Goal: Task Accomplishment & Management: Complete application form

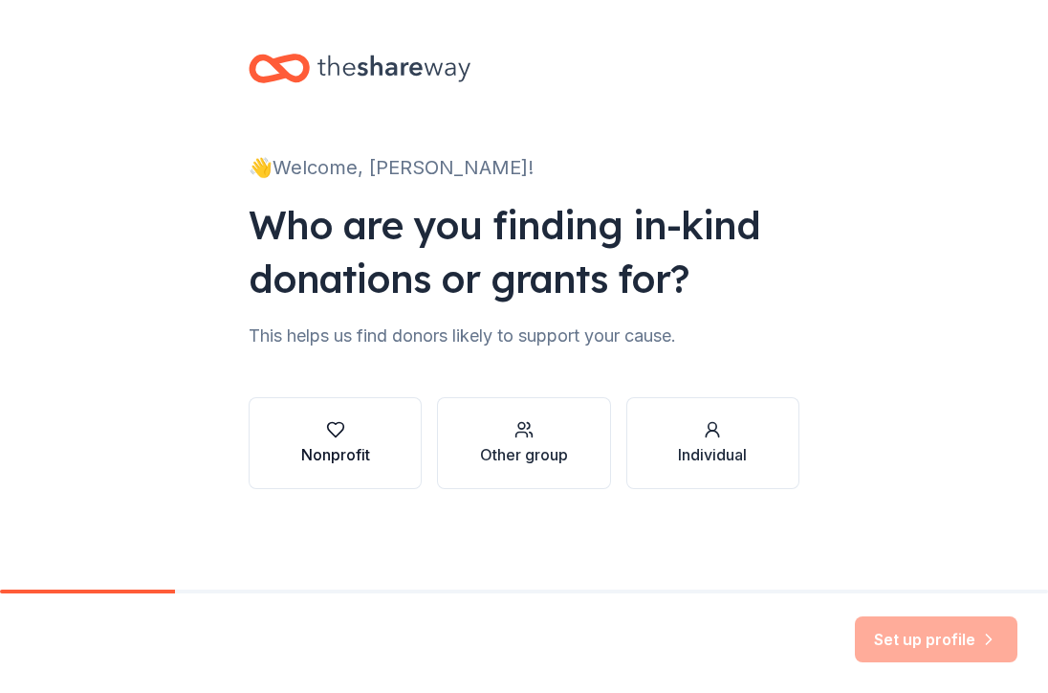
click at [359, 429] on div "button" at bounding box center [335, 429] width 69 height 19
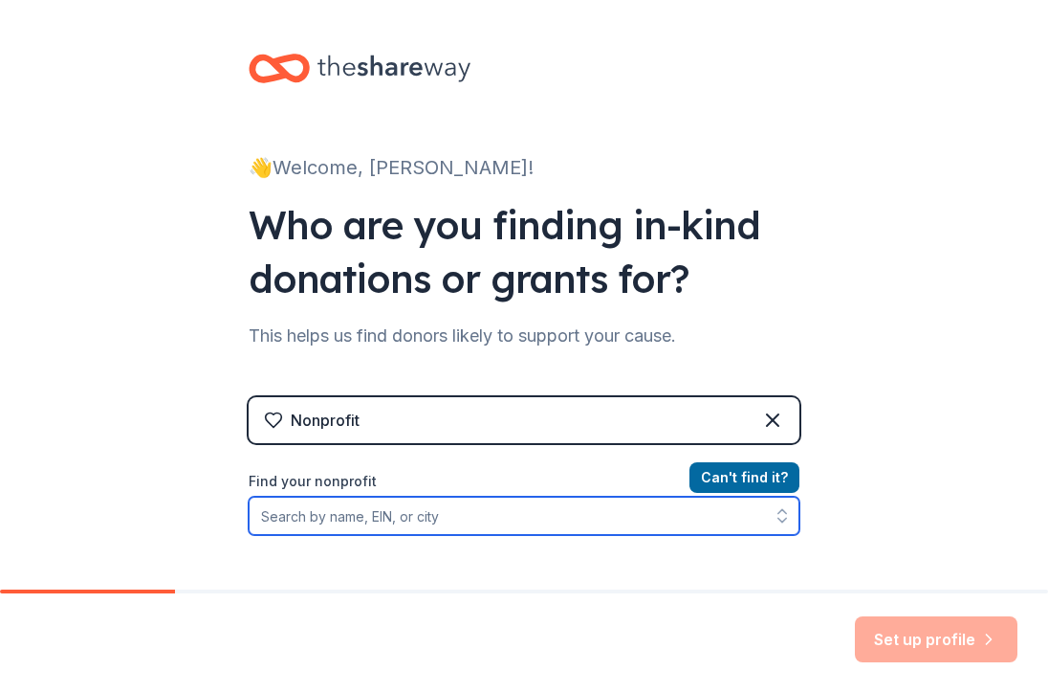
click at [568, 518] on input "Find your nonprofit" at bounding box center [524, 515] width 551 height 38
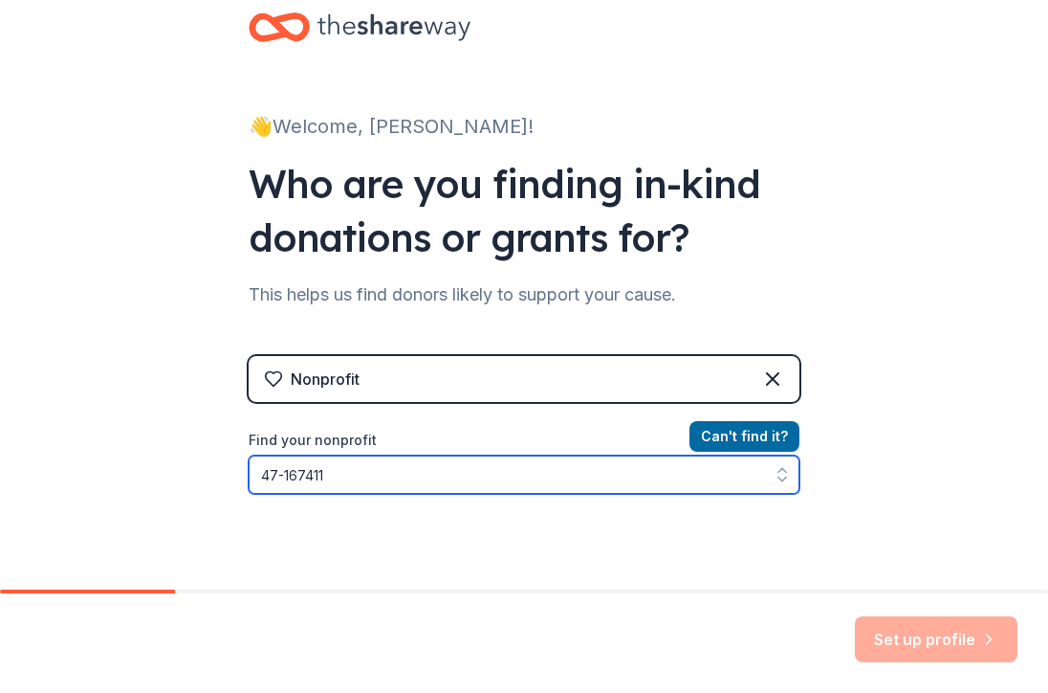
type input "[US_EMPLOYER_IDENTIFICATION_NUMBER]"
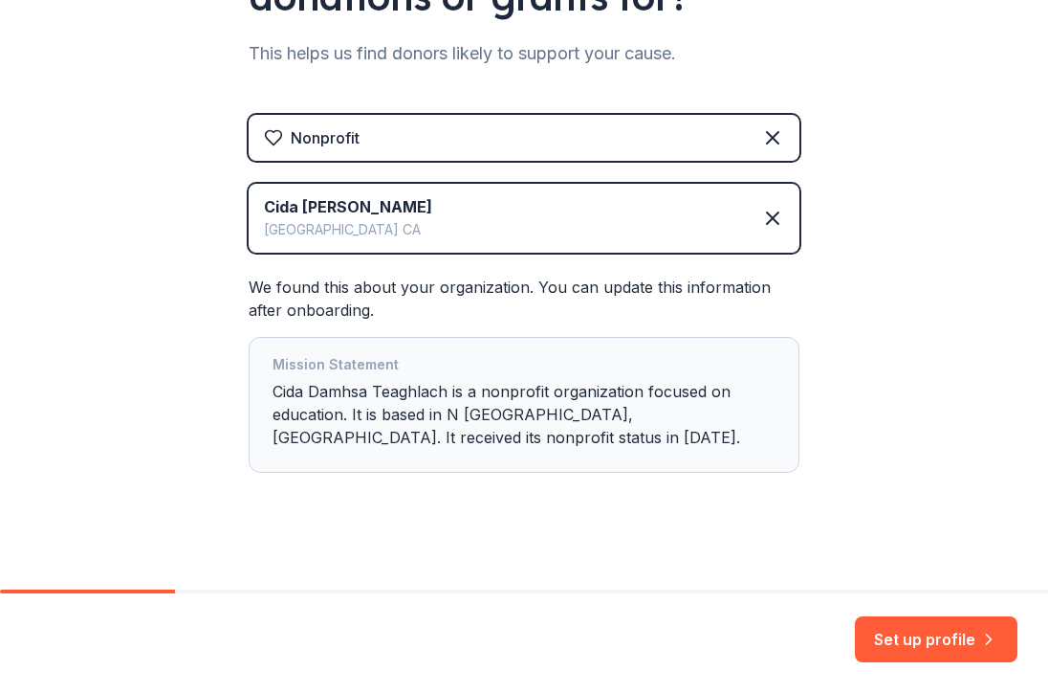
scroll to position [296, 0]
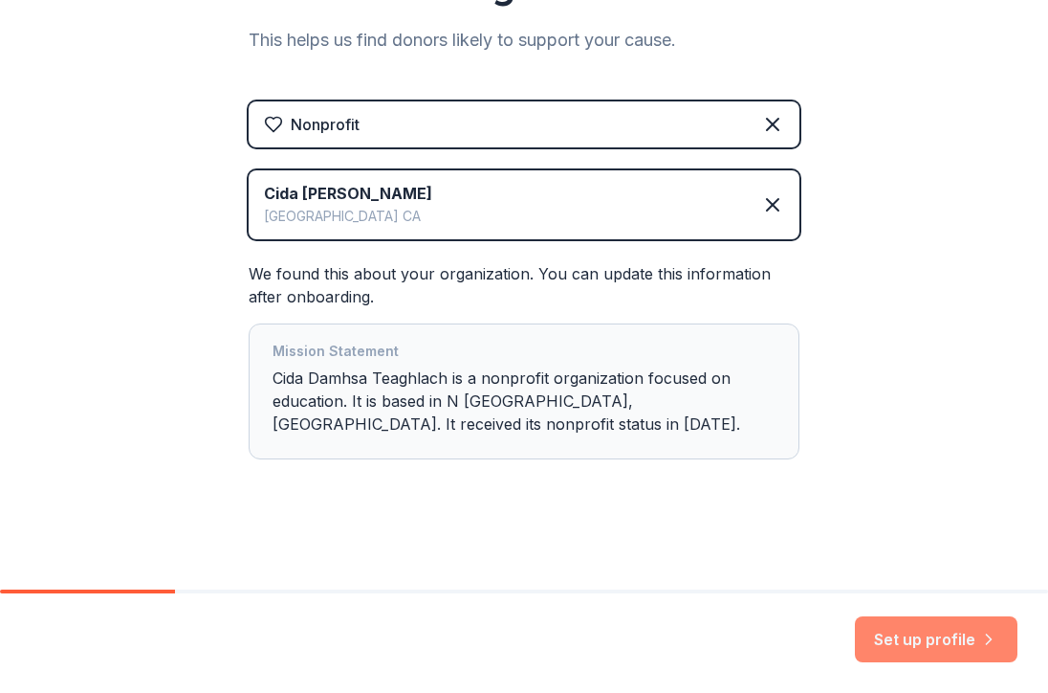
click at [915, 640] on button "Set up profile" at bounding box center [936, 639] width 163 height 46
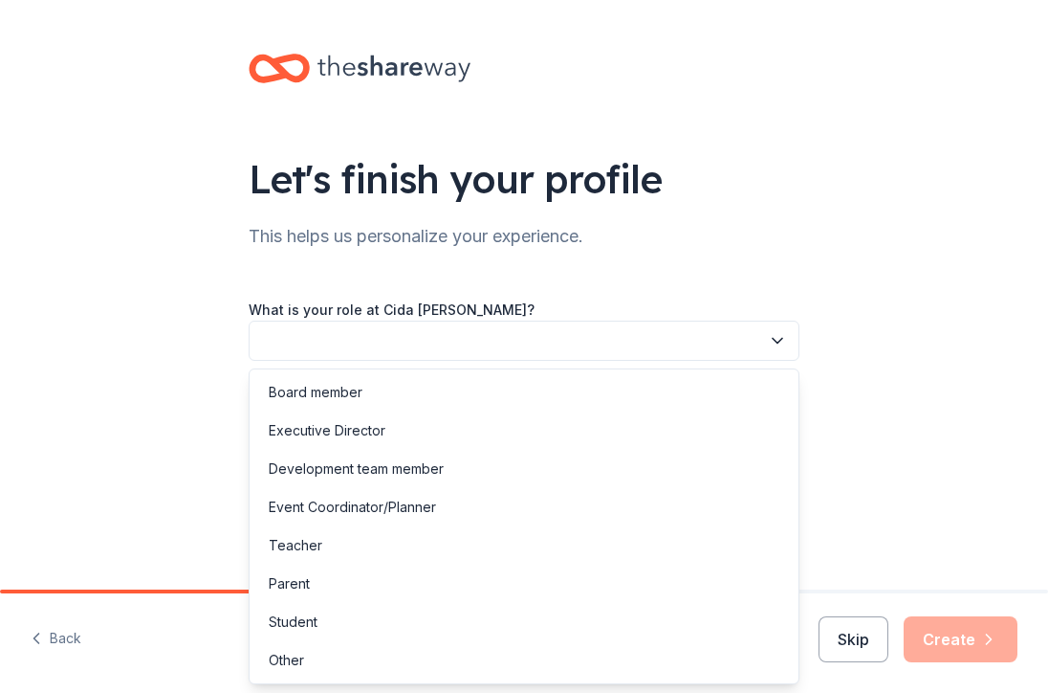
click at [777, 342] on icon "button" at bounding box center [778, 341] width 10 height 5
click at [616, 589] on div "Parent" at bounding box center [523, 583] width 541 height 38
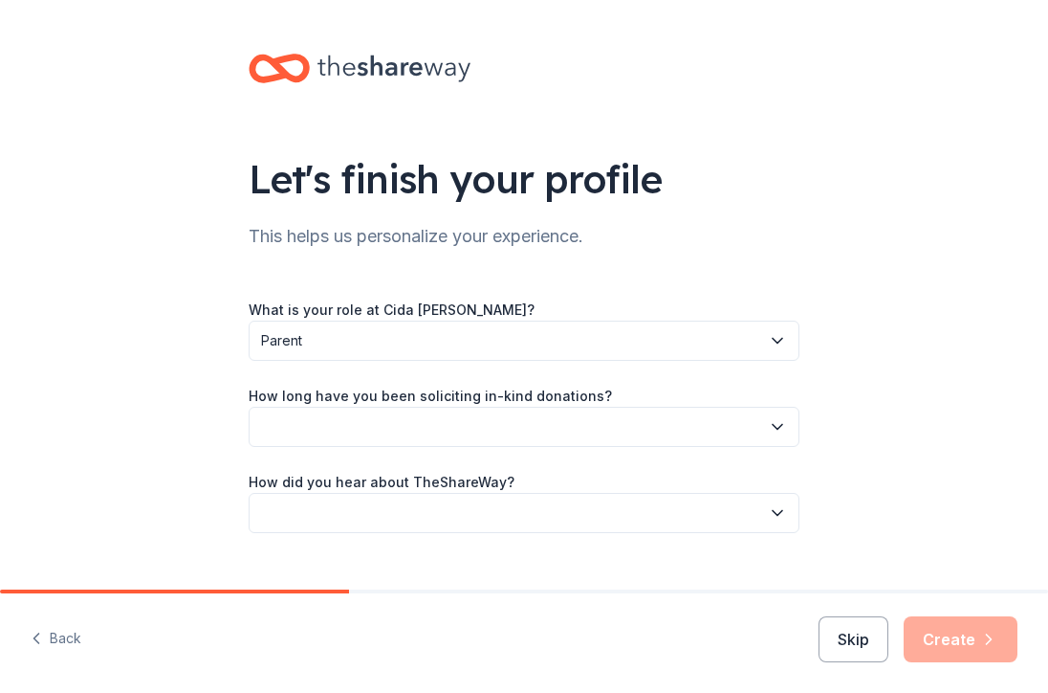
click at [736, 433] on button "button" at bounding box center [524, 427] width 551 height 40
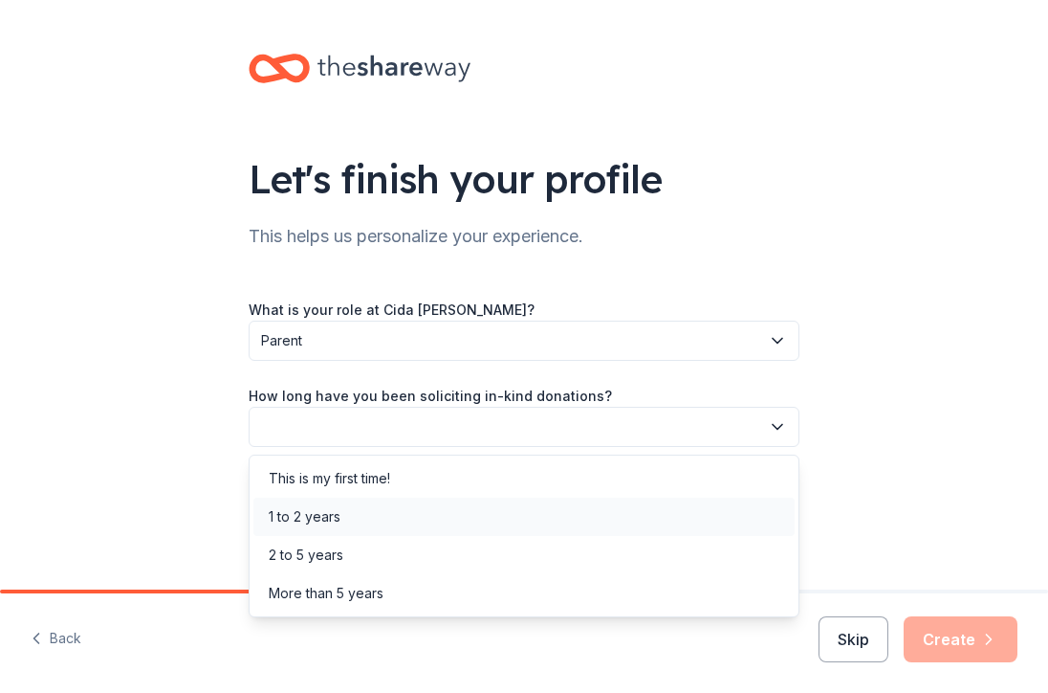
click at [675, 520] on div "1 to 2 years" at bounding box center [523, 516] width 541 height 38
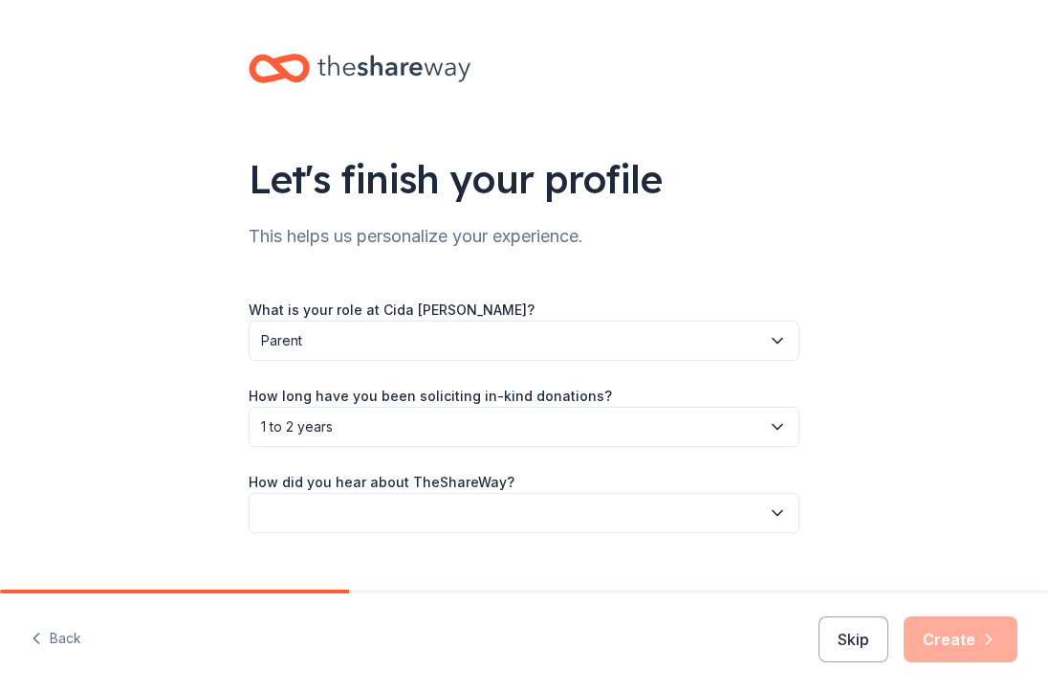
click at [665, 515] on button "button" at bounding box center [524, 513] width 551 height 40
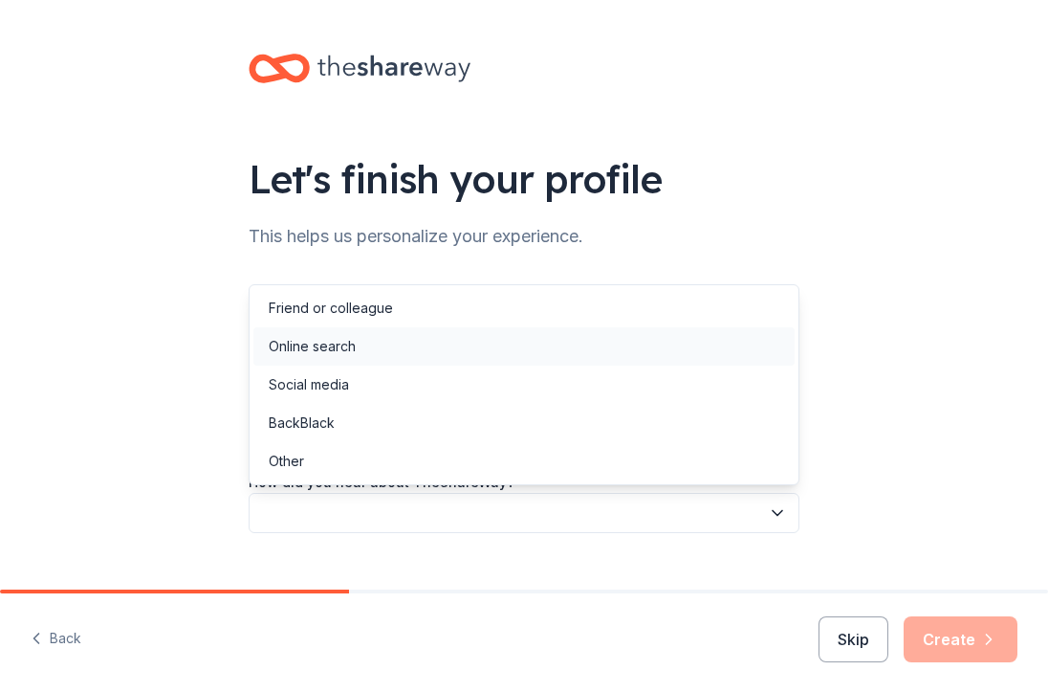
click at [638, 357] on div "Online search" at bounding box center [523, 346] width 541 height 38
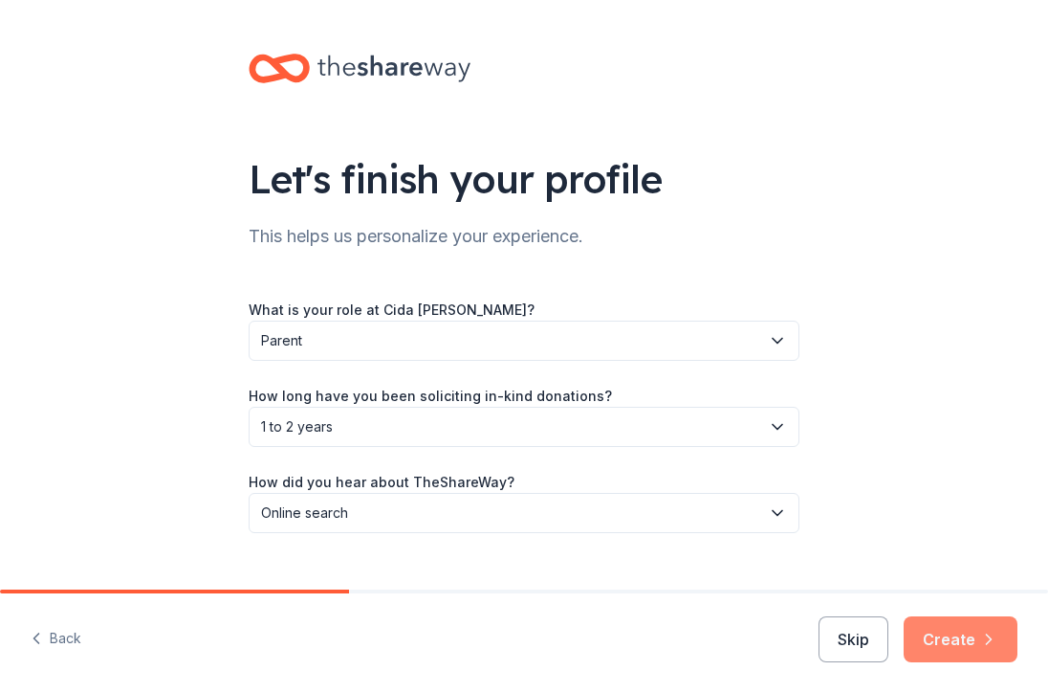
click at [969, 645] on button "Create" at bounding box center [961, 639] width 114 height 46
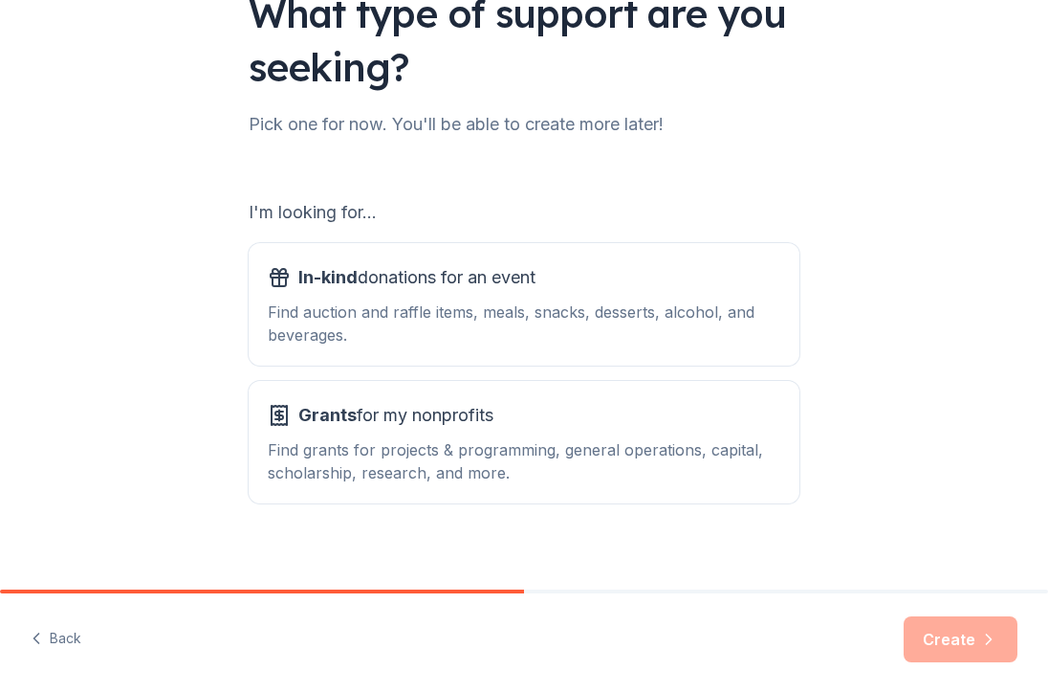
scroll to position [183, 0]
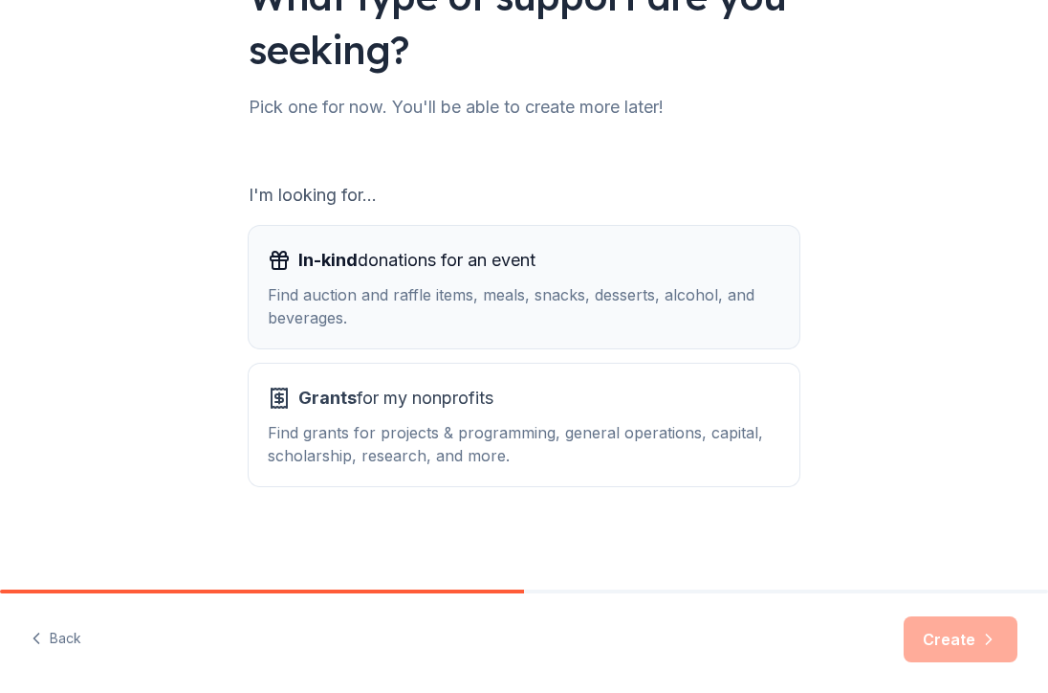
click at [750, 295] on div "Find auction and raffle items, meals, snacks, desserts, alcohol, and beverages." at bounding box center [524, 306] width 513 height 46
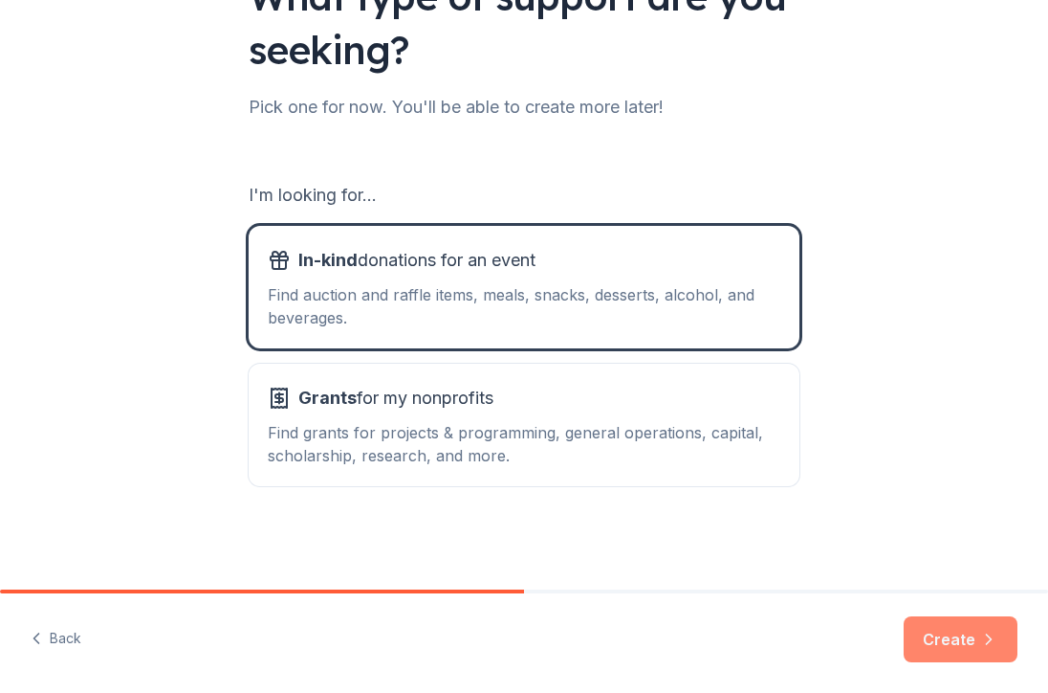
click at [966, 638] on button "Create" at bounding box center [961, 639] width 114 height 46
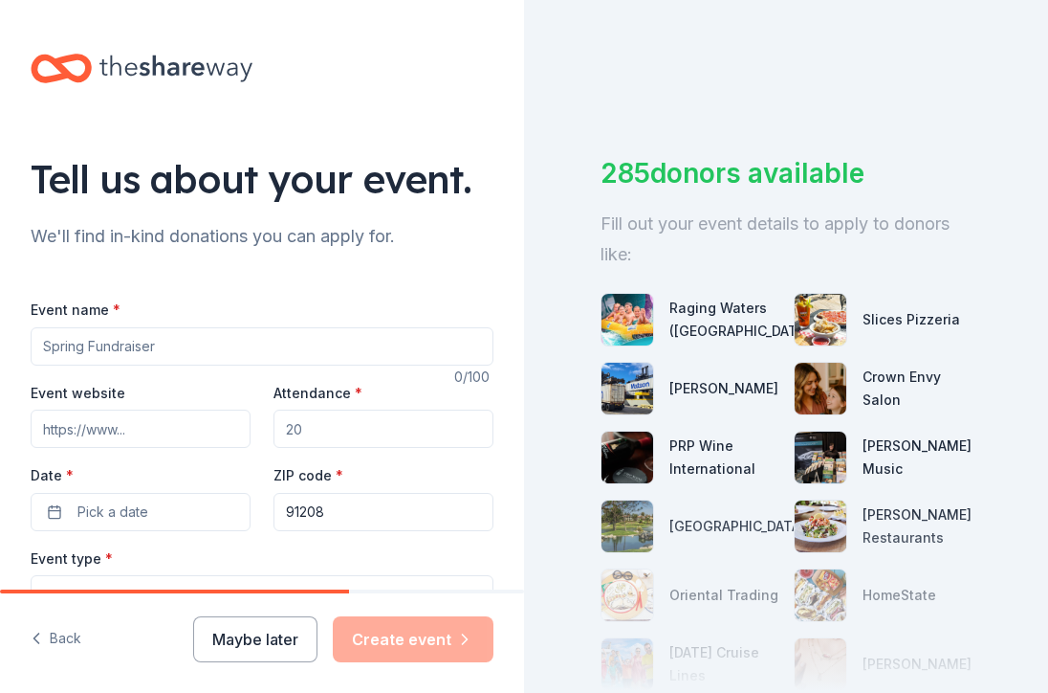
click at [417, 340] on input "Event name *" at bounding box center [262, 346] width 463 height 38
type input "F"
type input "CIDA Fall Feis"
click at [177, 432] on input "Event website" at bounding box center [141, 428] width 220 height 38
paste input "[URL][DOMAIN_NAME]"
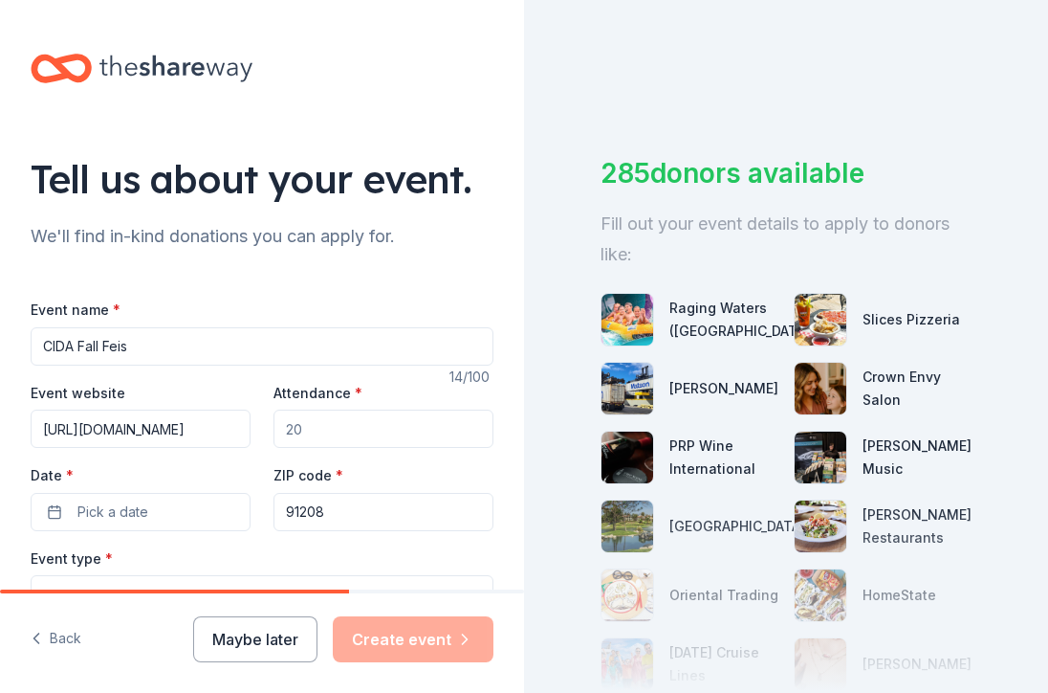
scroll to position [0, 79]
type input "[URL][DOMAIN_NAME]"
click at [349, 426] on input "Attendance *" at bounding box center [384, 428] width 220 height 38
drag, startPoint x: 349, startPoint y: 426, endPoint x: 281, endPoint y: 426, distance: 67.9
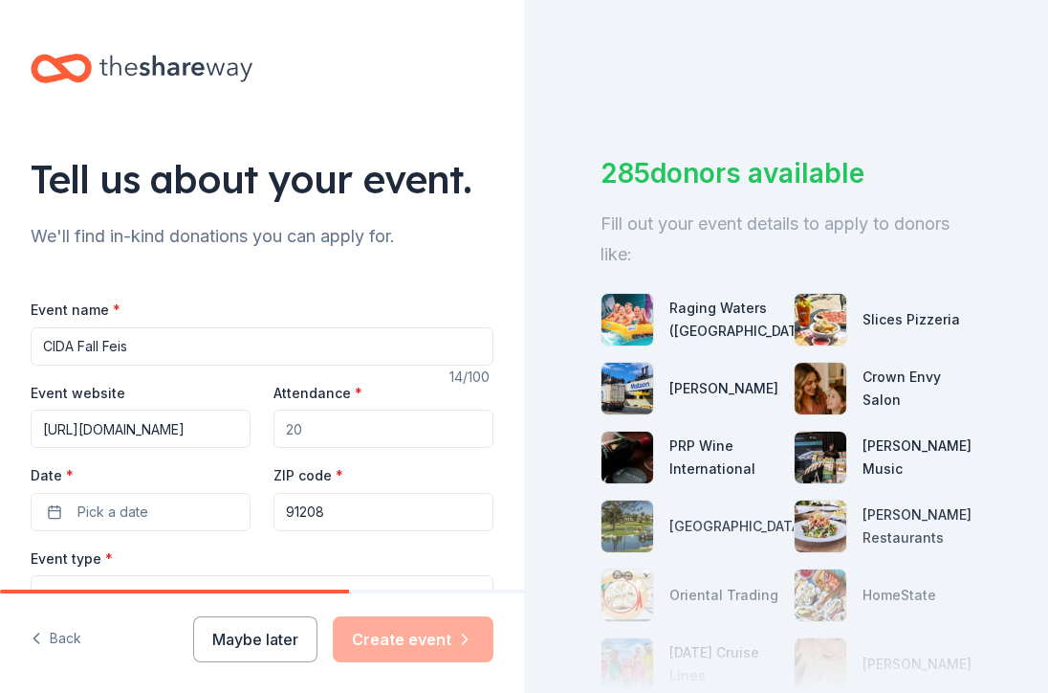
click at [281, 426] on input "Attendance *" at bounding box center [384, 428] width 220 height 38
type input "150"
click at [188, 508] on button "Pick a date" at bounding box center [141, 512] width 220 height 38
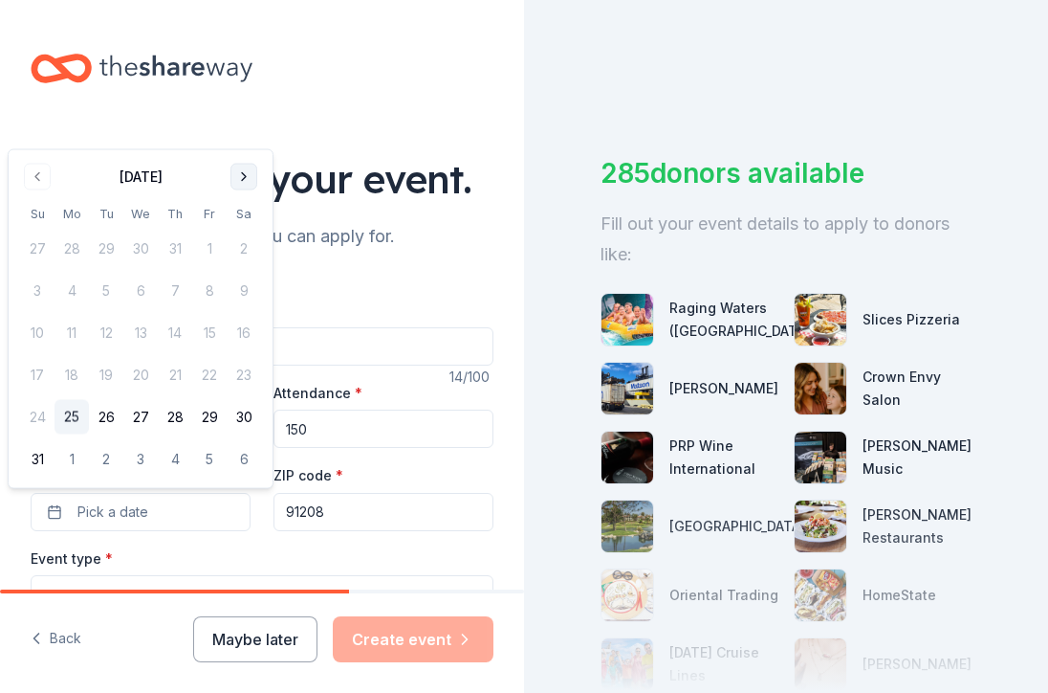
click at [244, 175] on button "Go to next month" at bounding box center [244, 177] width 27 height 27
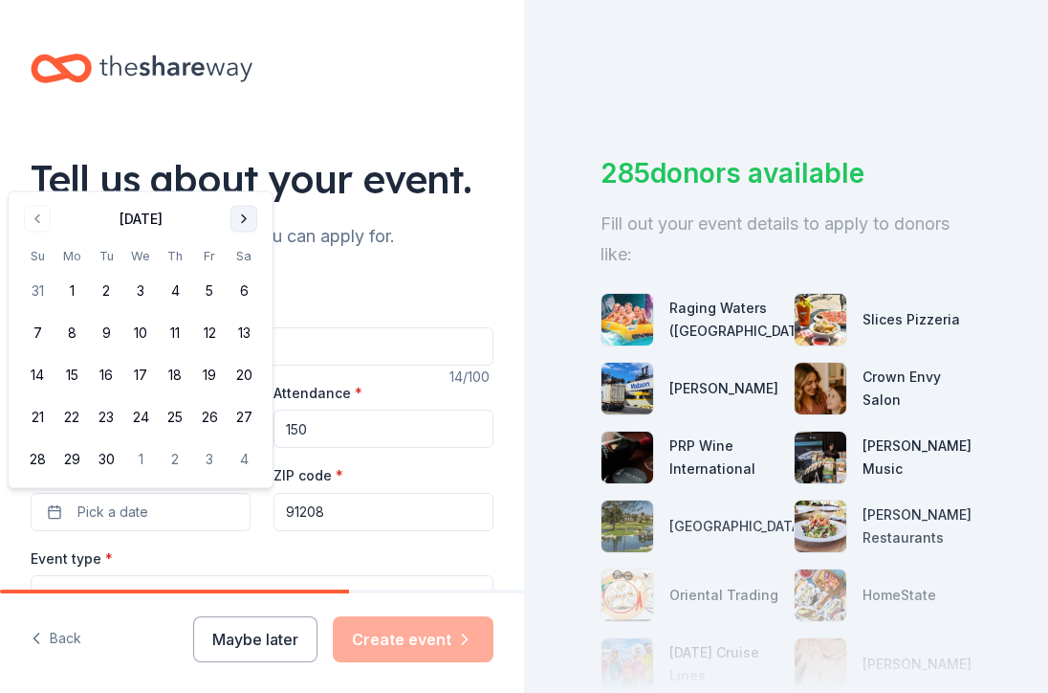
click at [244, 174] on div "Tell us about your event." at bounding box center [262, 179] width 463 height 54
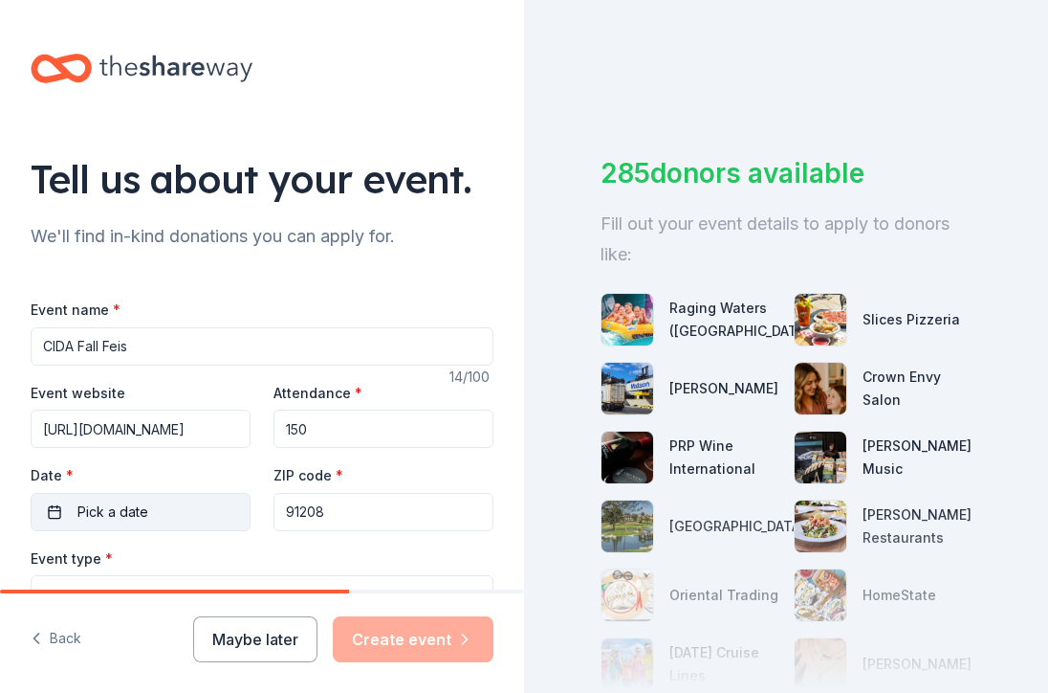
click at [199, 514] on button "Pick a date" at bounding box center [141, 512] width 220 height 38
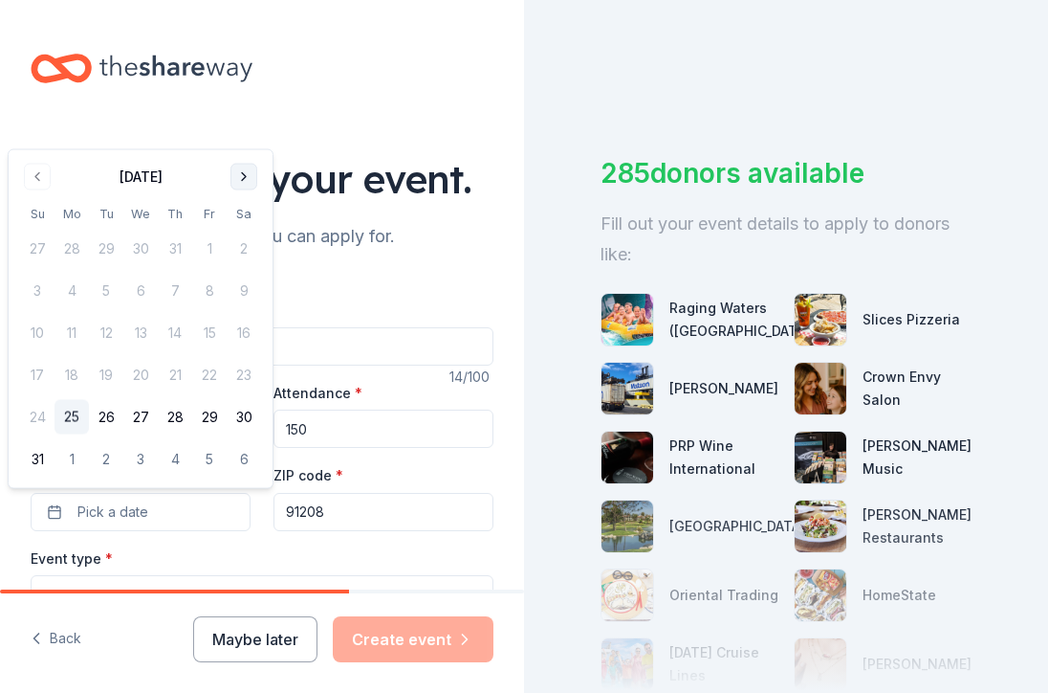
click at [243, 175] on button "Go to next month" at bounding box center [244, 177] width 27 height 27
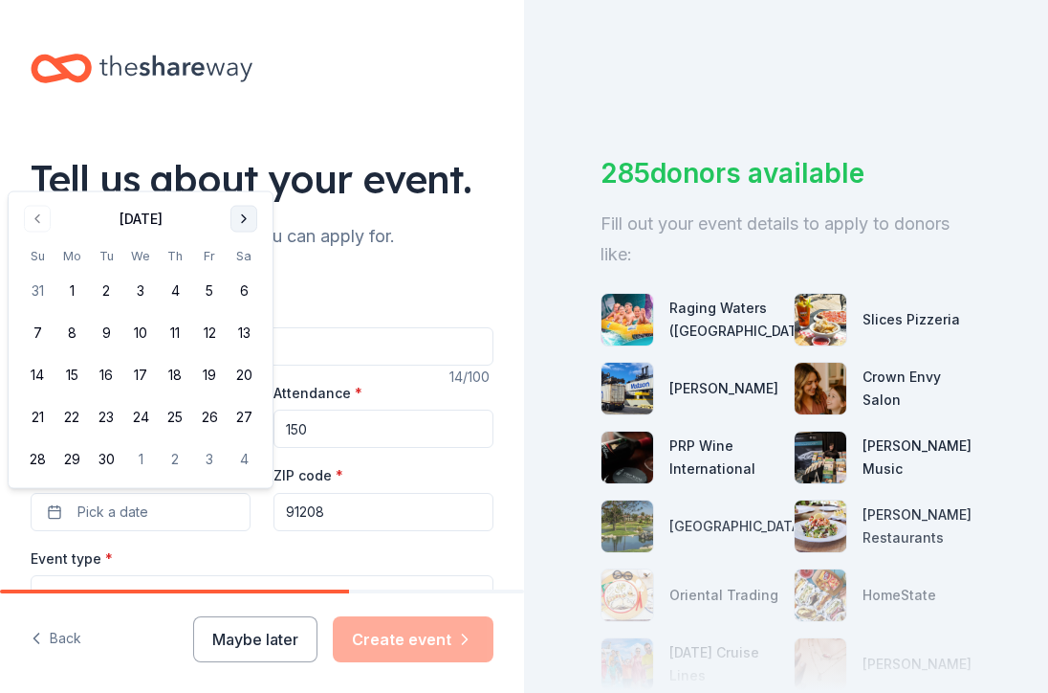
click at [239, 216] on button "Go to next month" at bounding box center [244, 219] width 27 height 27
click at [245, 415] on button "25" at bounding box center [244, 417] width 34 height 34
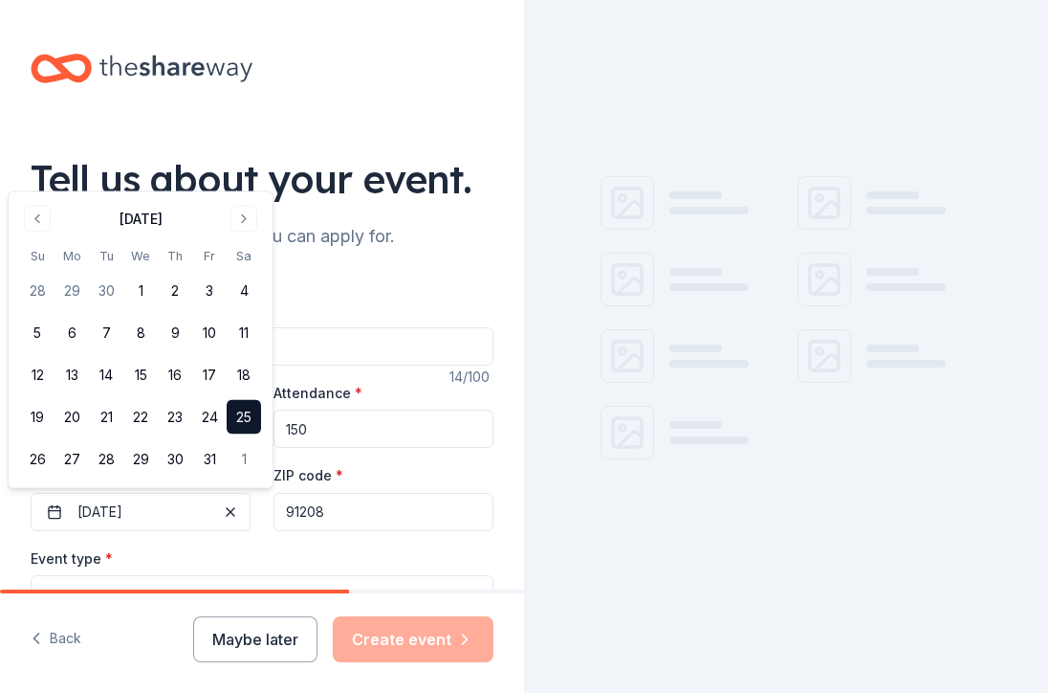
click at [363, 508] on input "91208" at bounding box center [384, 512] width 220 height 38
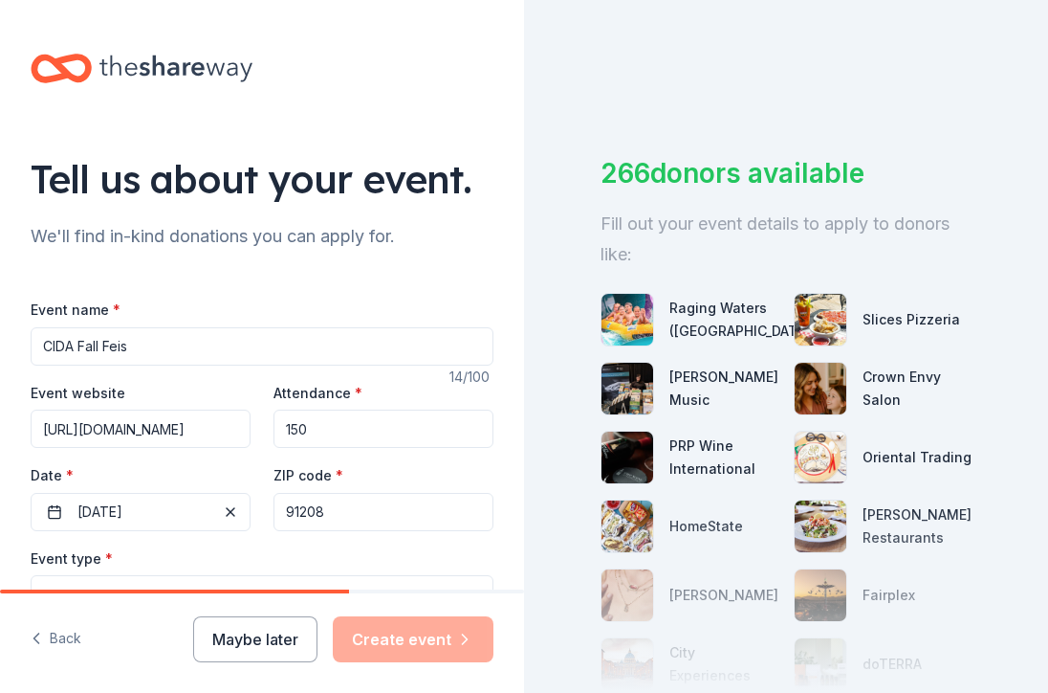
drag, startPoint x: 343, startPoint y: 511, endPoint x: 295, endPoint y: 513, distance: 48.8
click at [295, 513] on input "91208" at bounding box center [384, 512] width 220 height 38
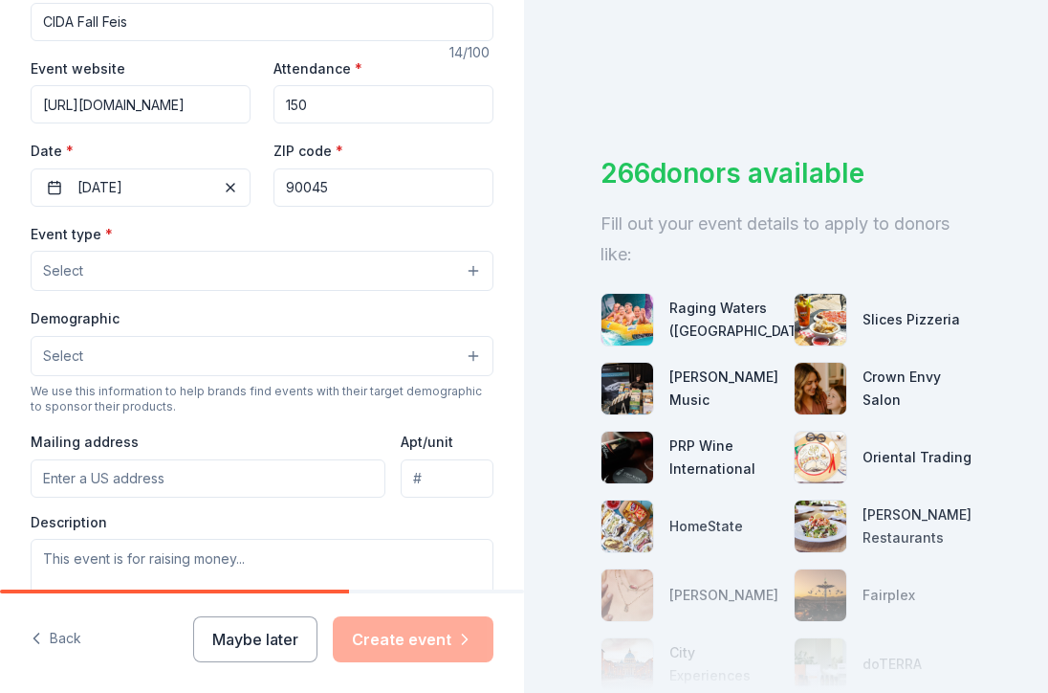
scroll to position [354, 0]
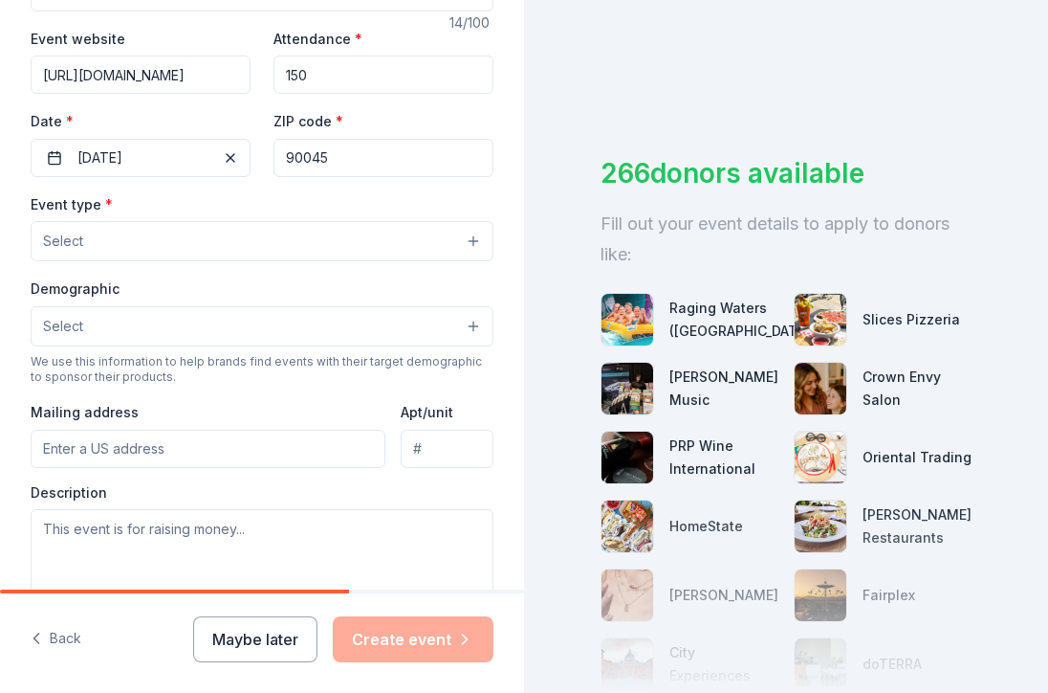
type input "90045"
click at [439, 247] on button "Select" at bounding box center [262, 241] width 463 height 40
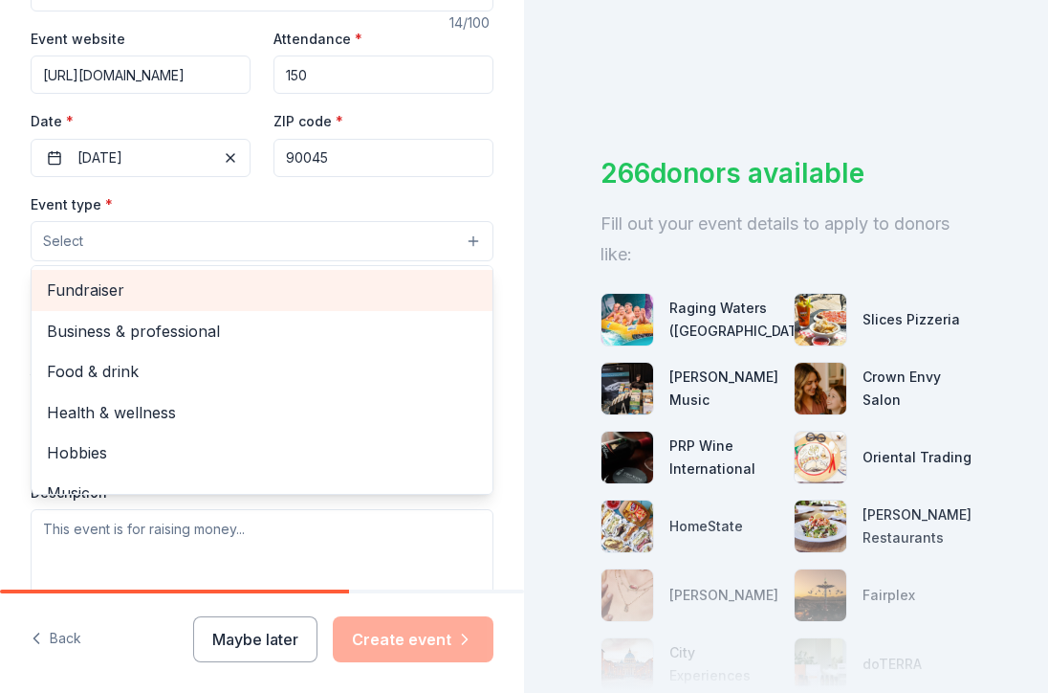
click at [387, 304] on div "Fundraiser" at bounding box center [262, 290] width 461 height 40
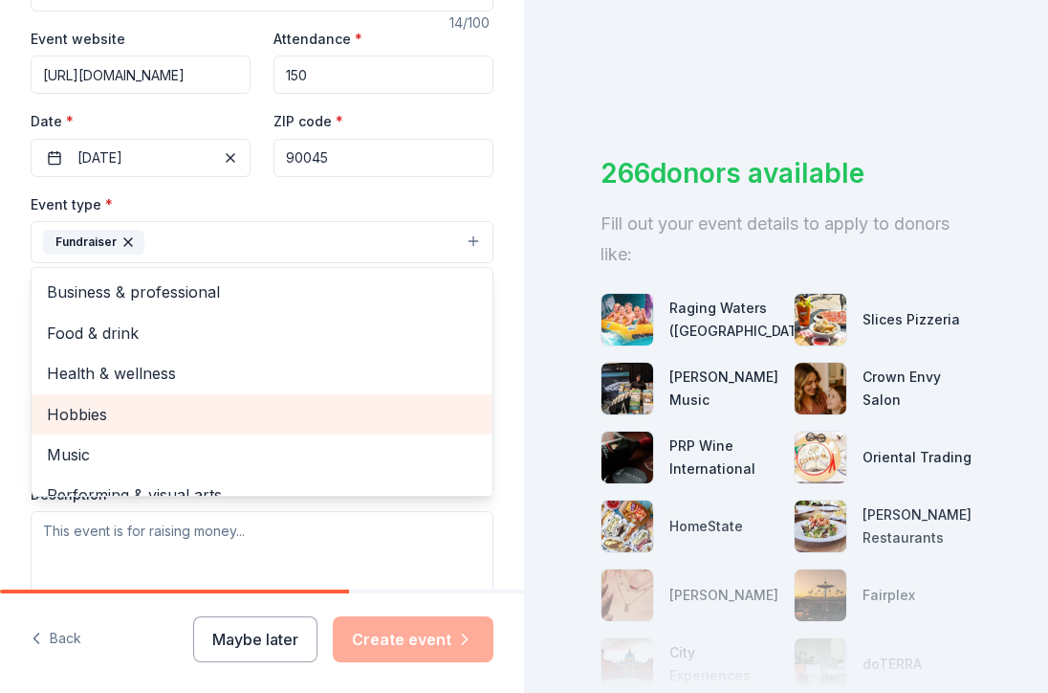
scroll to position [23, 0]
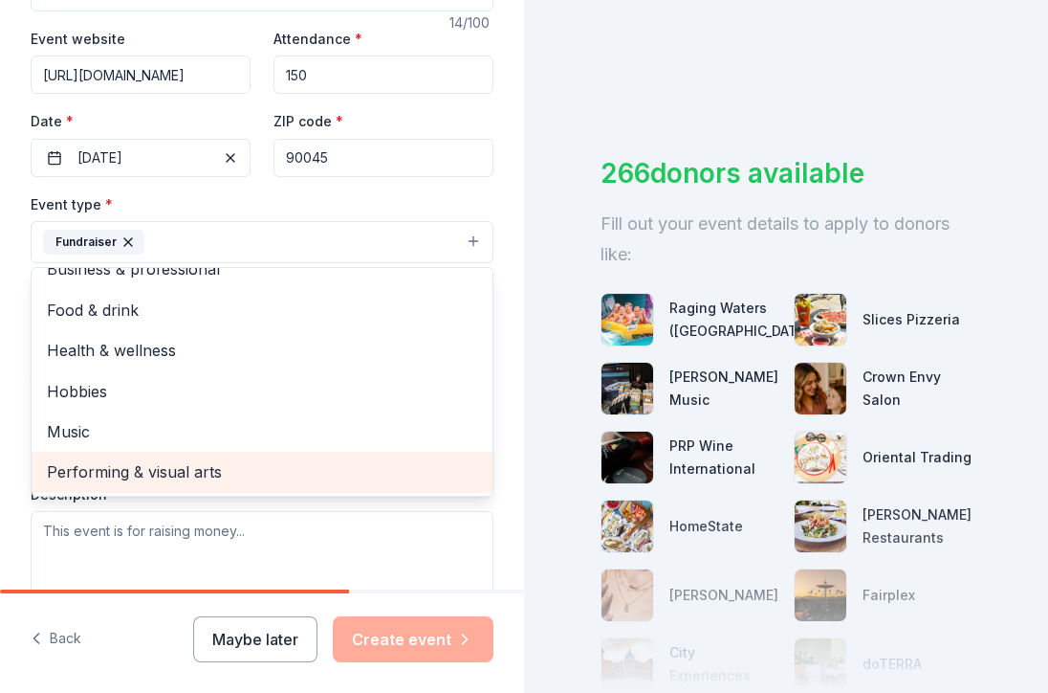
click at [341, 467] on span "Performing & visual arts" at bounding box center [262, 471] width 430 height 25
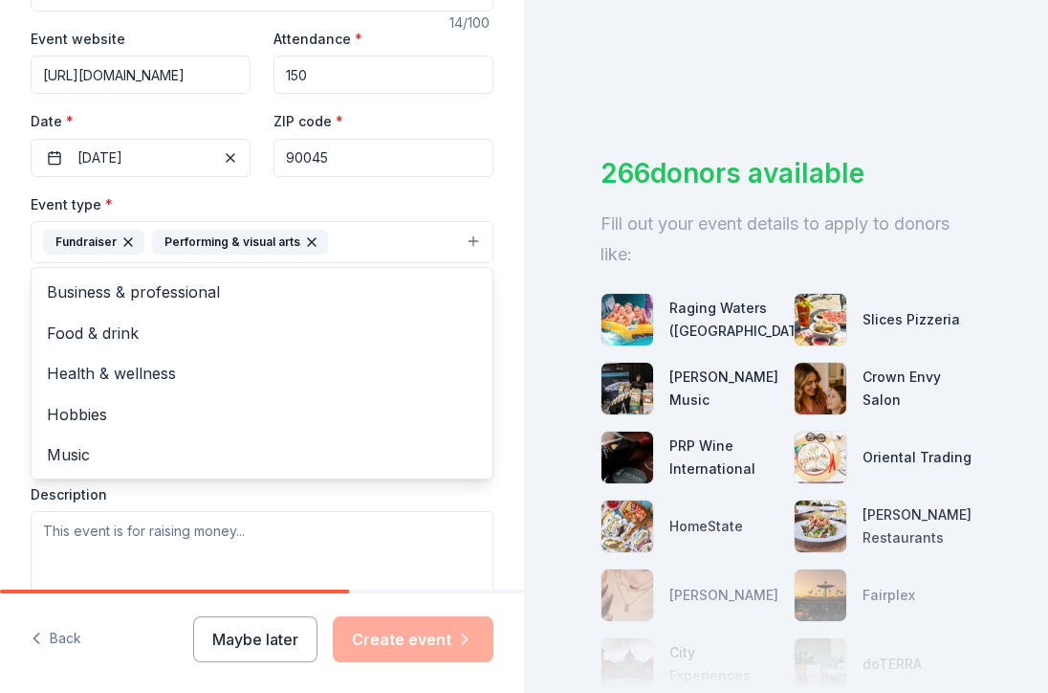
click at [505, 241] on div "Tell us about your event. We'll find in-kind donations you can apply for. Event…" at bounding box center [262, 283] width 524 height 1275
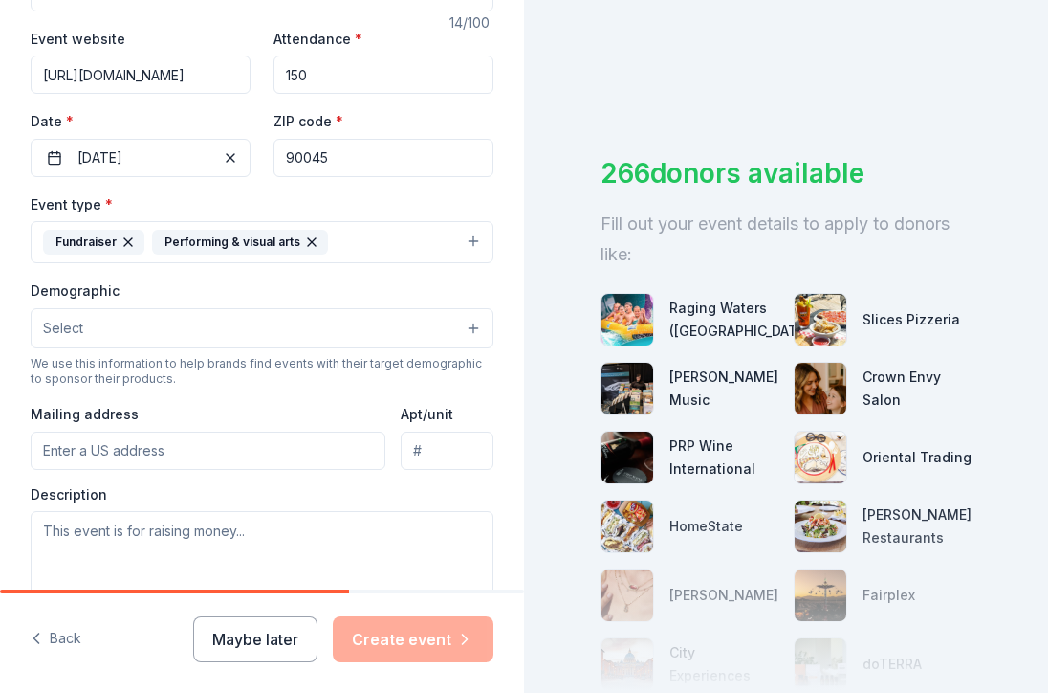
click at [301, 332] on button "Select" at bounding box center [262, 328] width 463 height 40
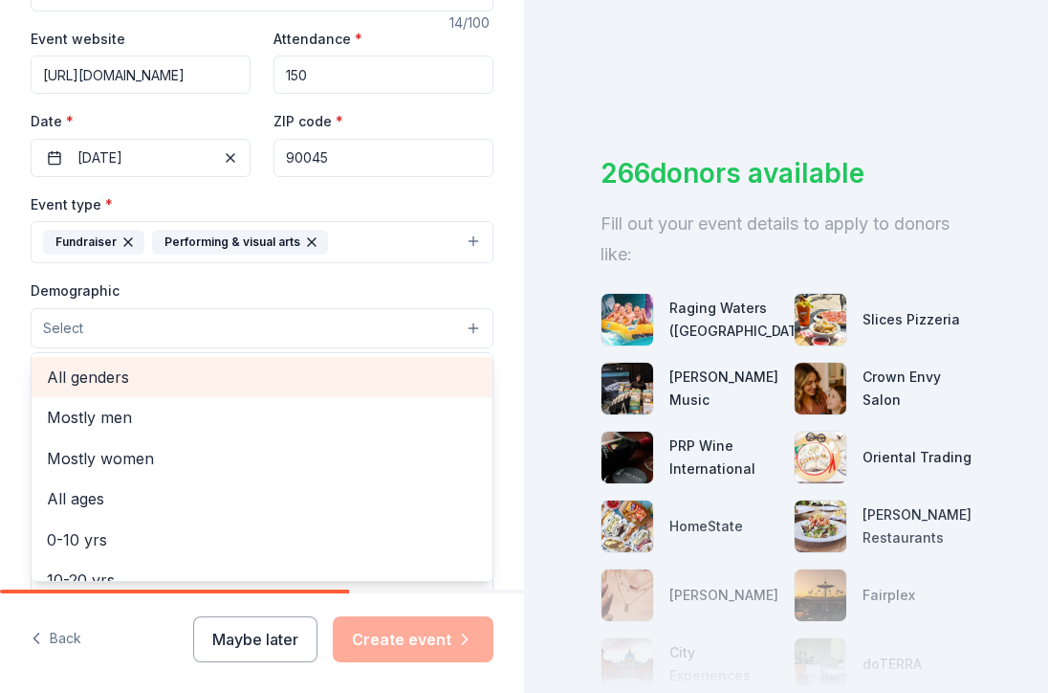
click at [276, 387] on span "All genders" at bounding box center [262, 376] width 430 height 25
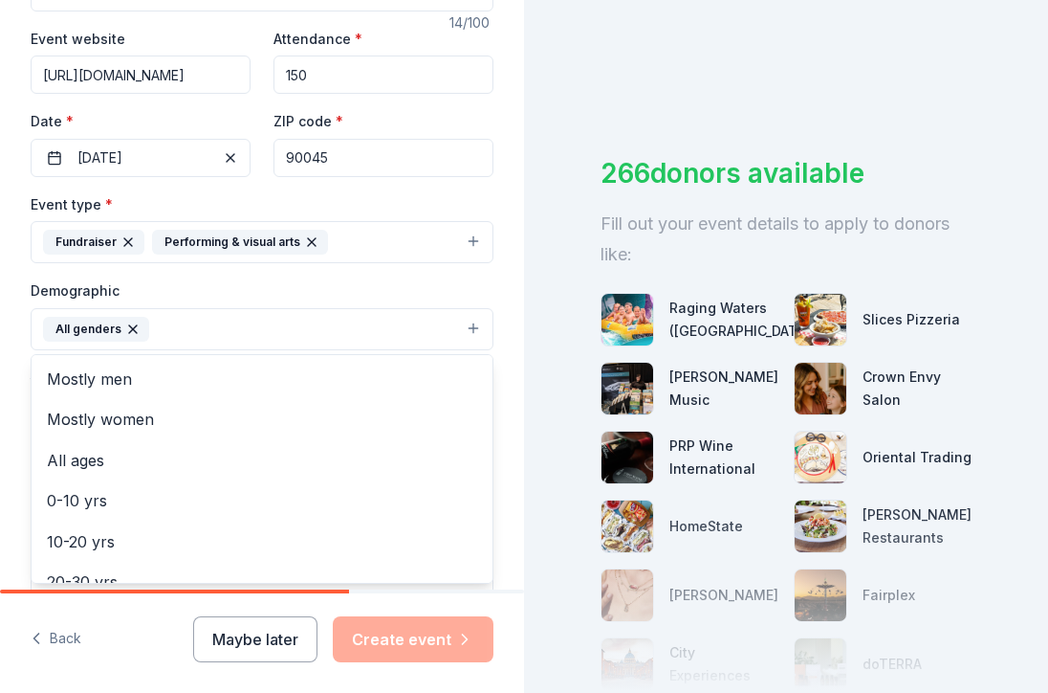
click at [503, 337] on div "Tell us about your event. We'll find in-kind donations you can apply for. Event…" at bounding box center [262, 284] width 524 height 1277
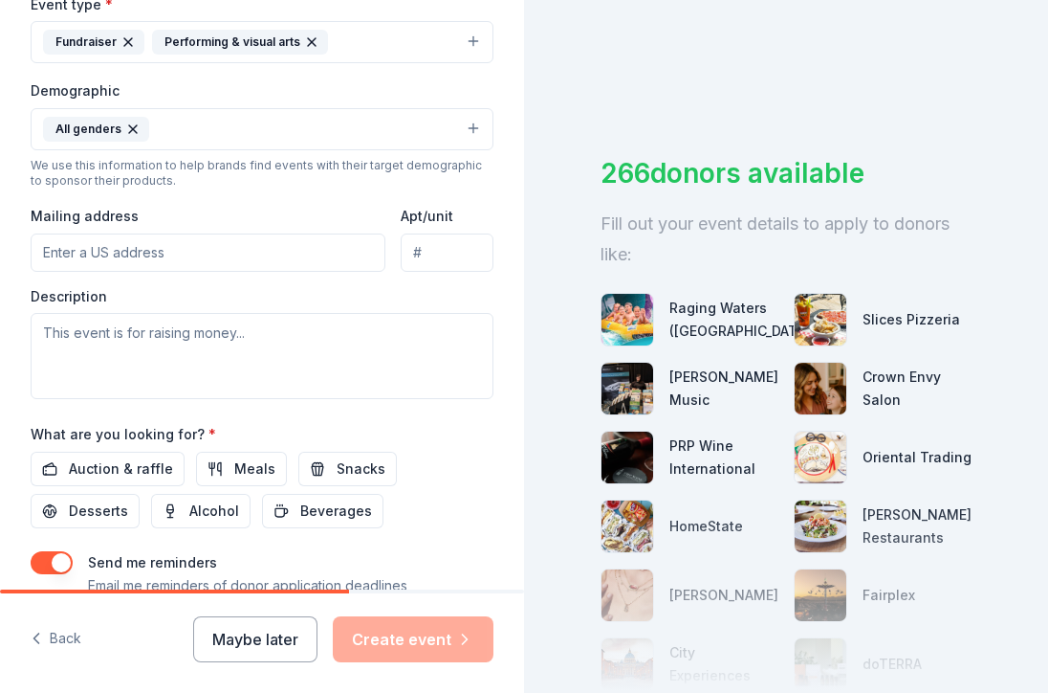
scroll to position [556, 0]
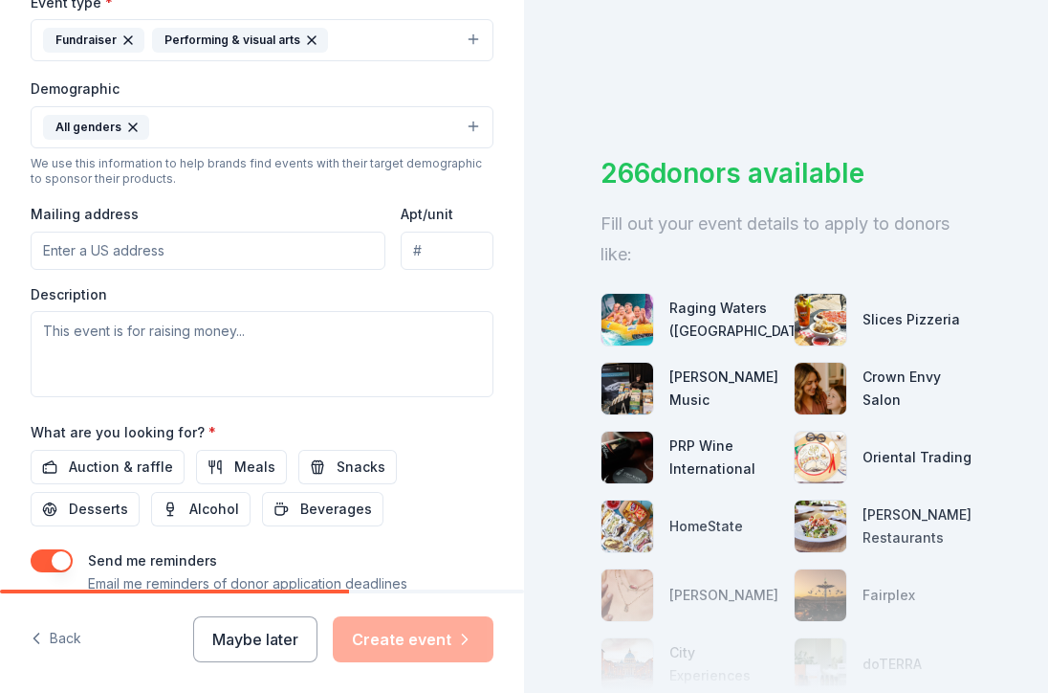
click at [273, 252] on input "Mailing address" at bounding box center [208, 250] width 355 height 38
click at [301, 255] on input "19372 Citronia St" at bounding box center [208, 250] width 355 height 38
type input "19372 Citronia Street Northridge California 91324"
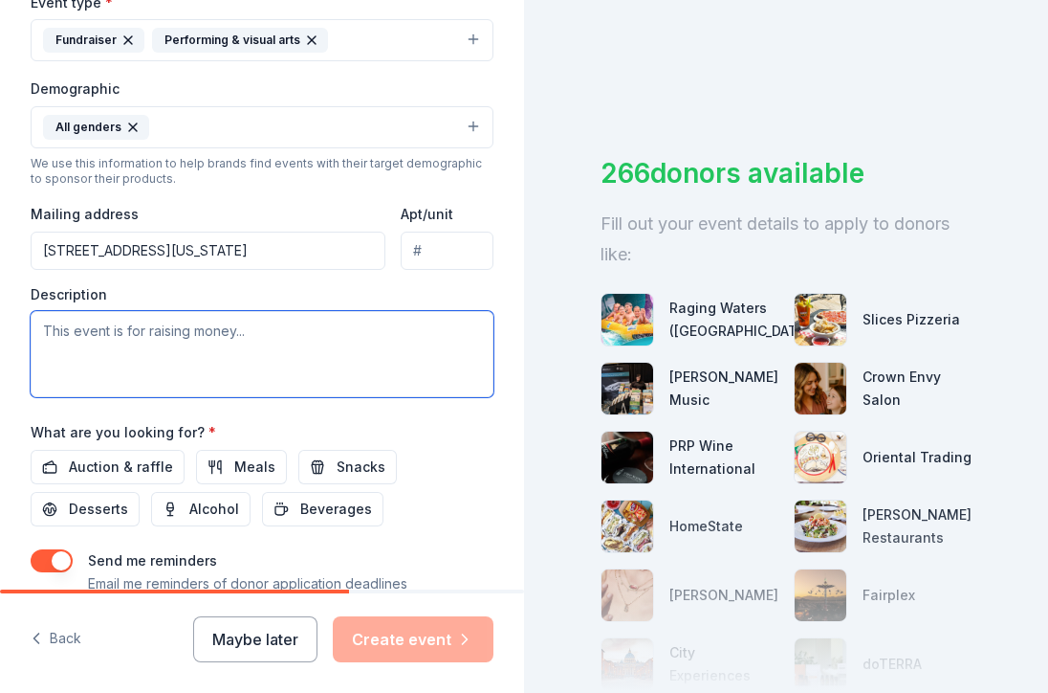
click at [318, 338] on textarea at bounding box center [262, 354] width 463 height 86
paste textarea "All funds raised by these opportunities will go to CIDA’s parent organization, …"
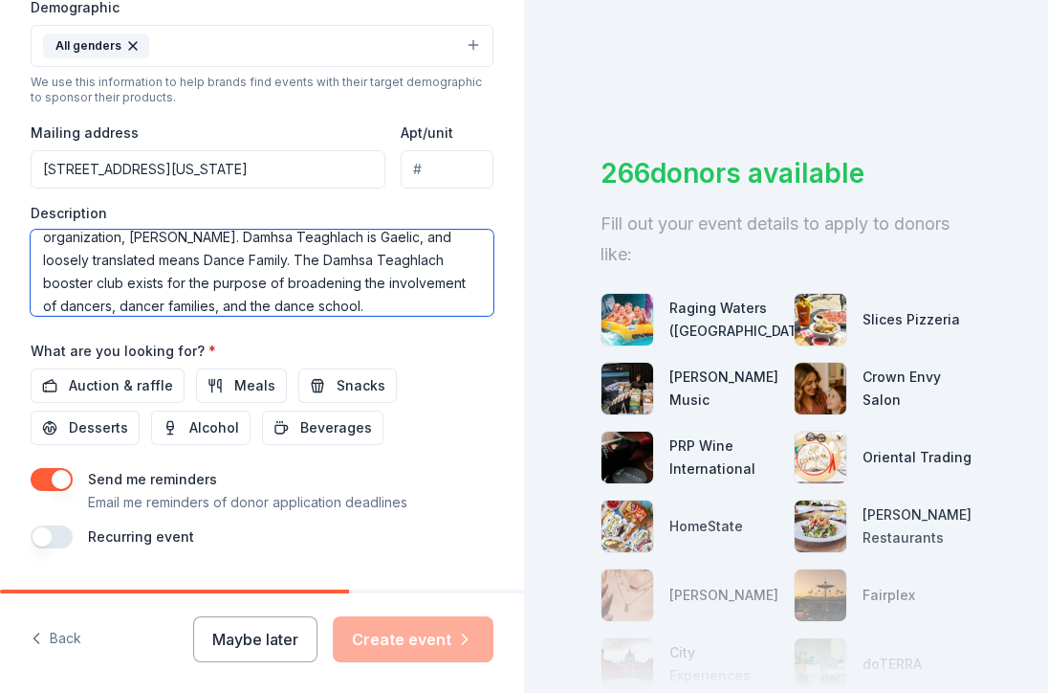
scroll to position [638, 0]
type textarea "All funds raised by these opportunities will go to CIDA’s parent organization, …"
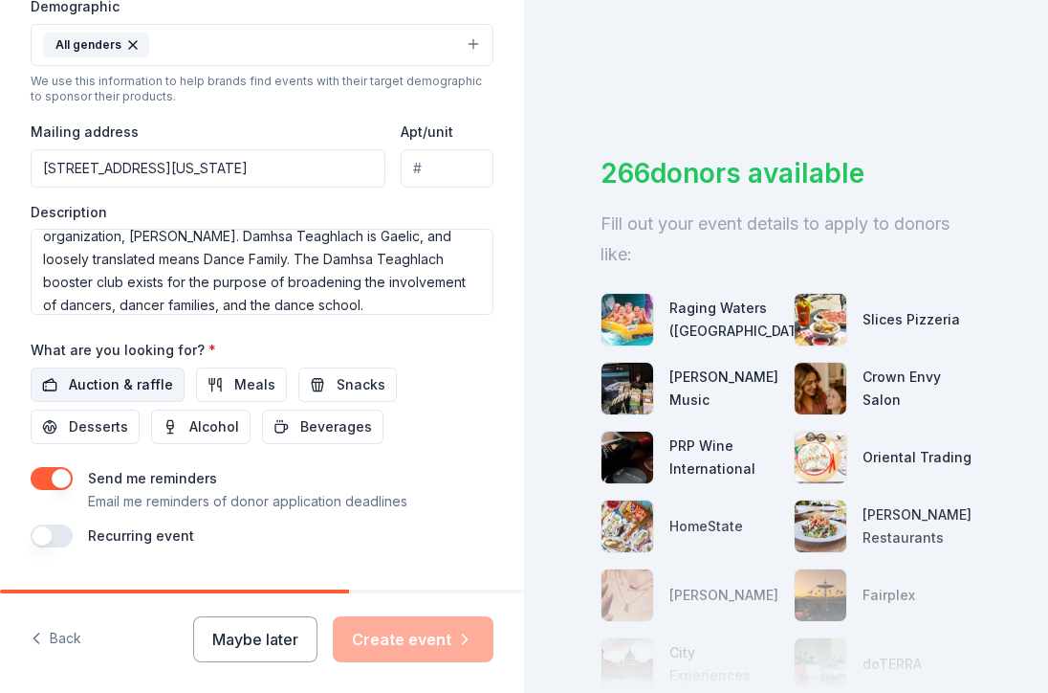
click at [137, 390] on span "Auction & raffle" at bounding box center [121, 384] width 104 height 23
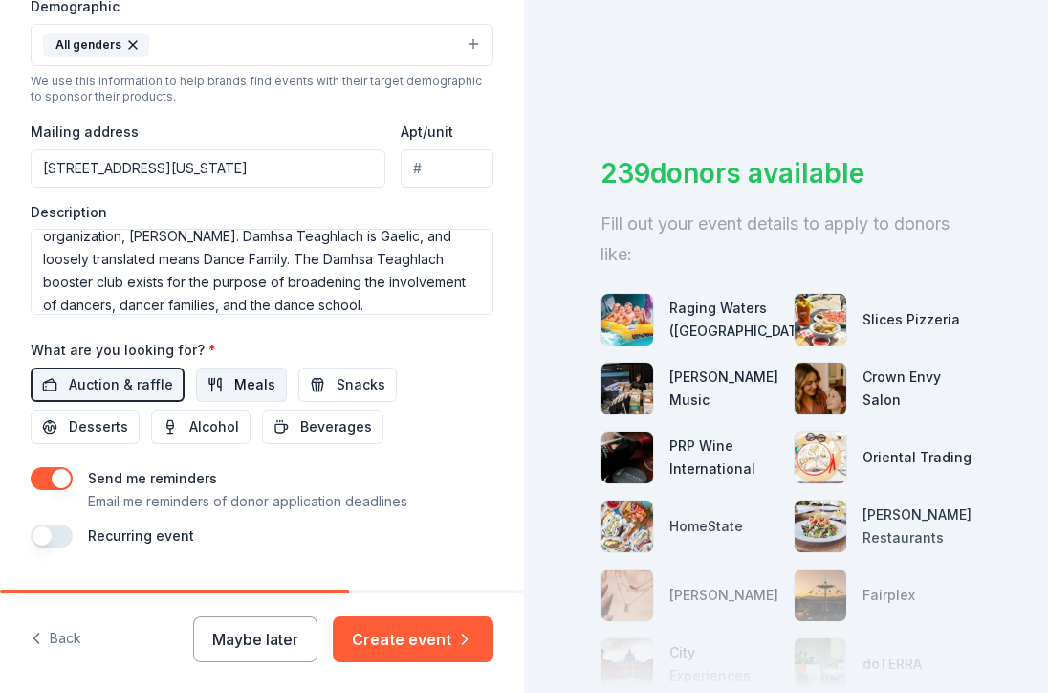
click at [245, 387] on span "Meals" at bounding box center [254, 384] width 41 height 23
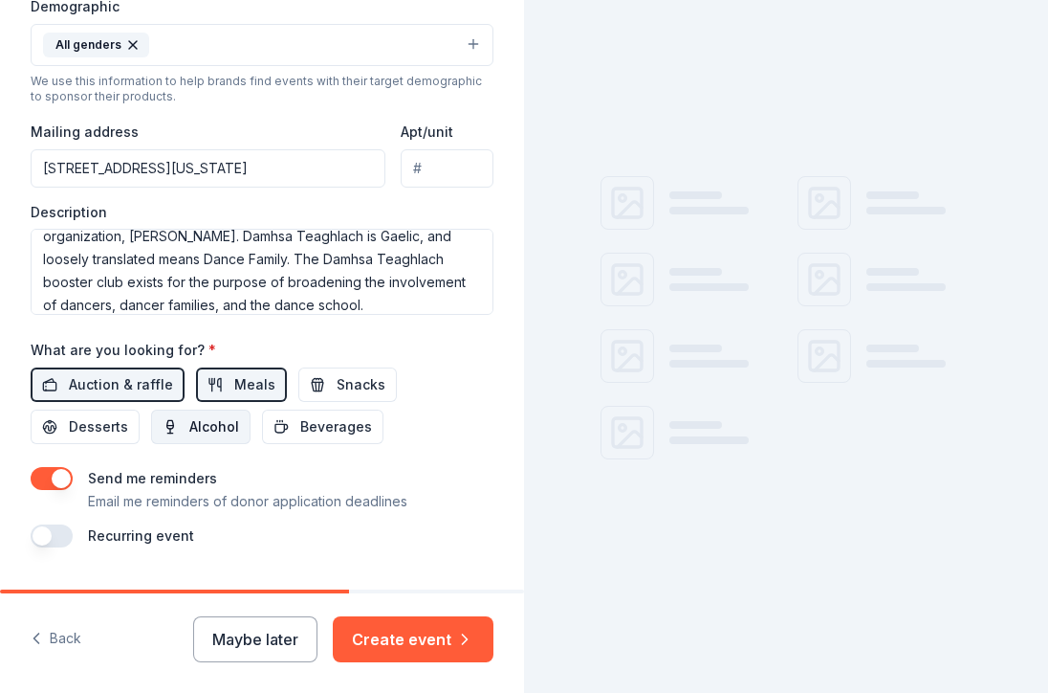
click at [216, 424] on span "Alcohol" at bounding box center [214, 426] width 50 height 23
click at [316, 416] on span "Beverages" at bounding box center [336, 426] width 72 height 23
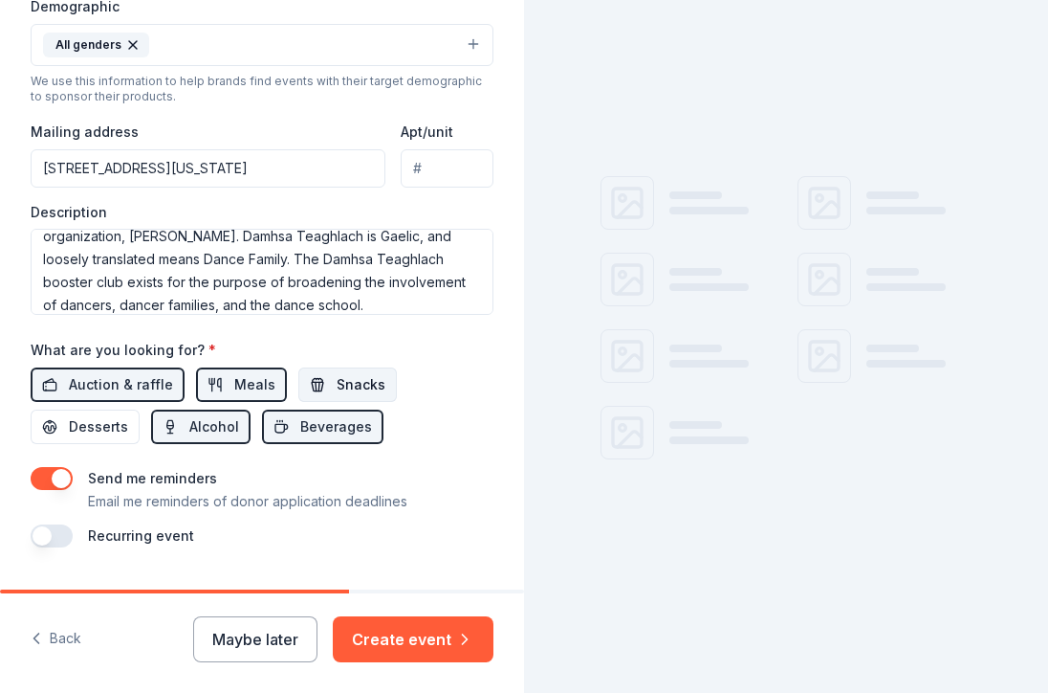
click at [345, 378] on span "Snacks" at bounding box center [361, 384] width 49 height 23
click at [96, 426] on span "Desserts" at bounding box center [98, 426] width 59 height 23
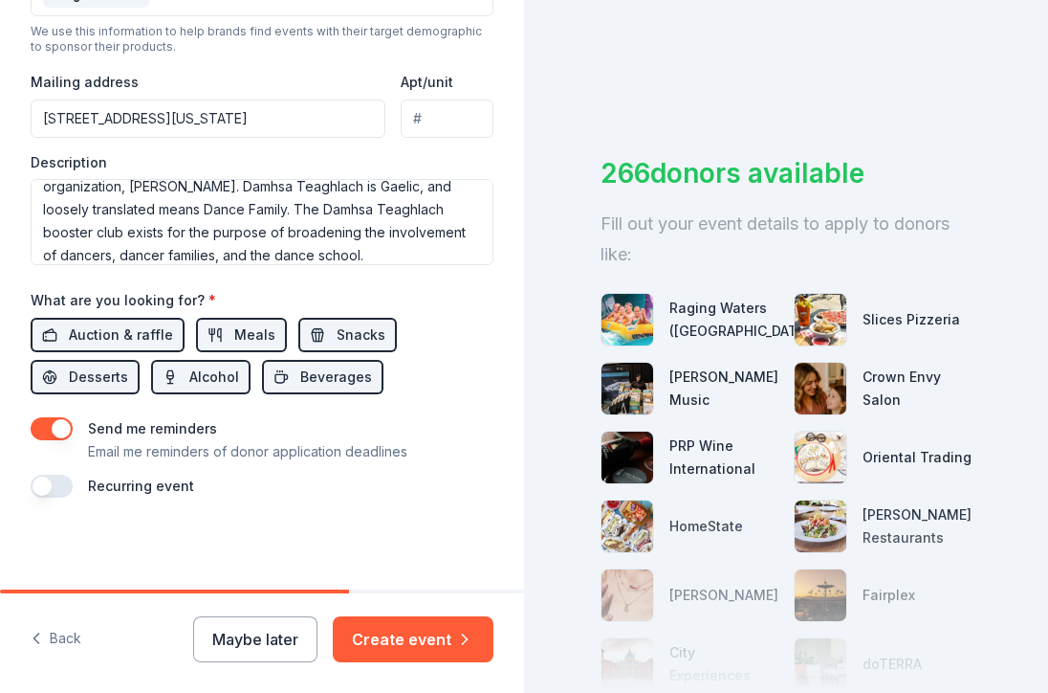
scroll to position [687, 0]
click at [61, 486] on button "button" at bounding box center [52, 486] width 42 height 23
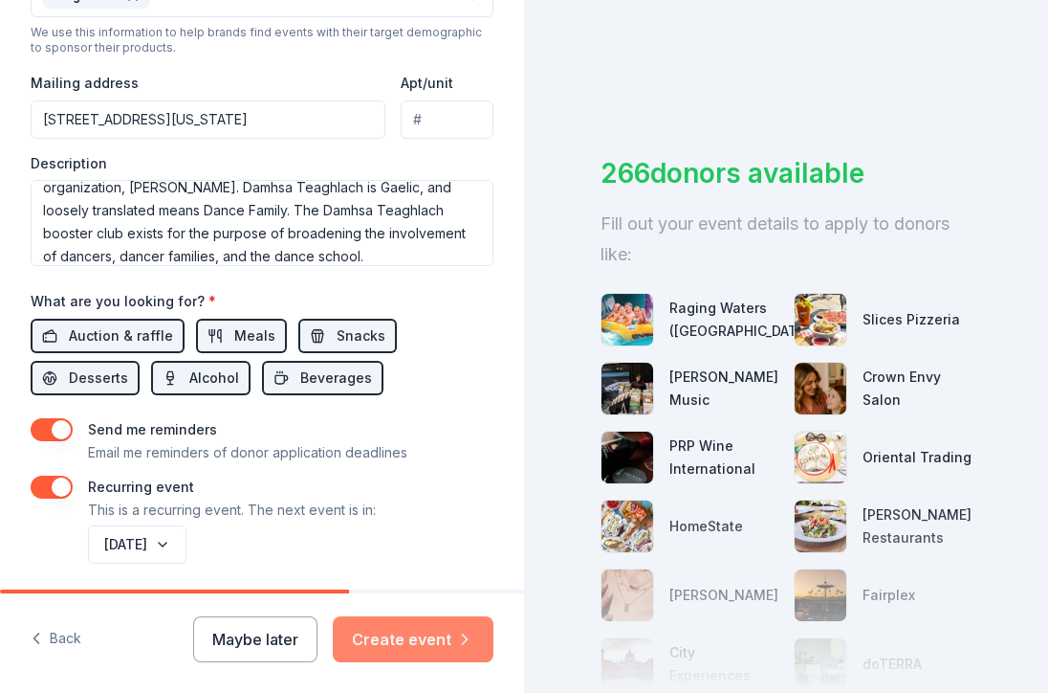
click at [437, 635] on button "Create event" at bounding box center [413, 639] width 161 height 46
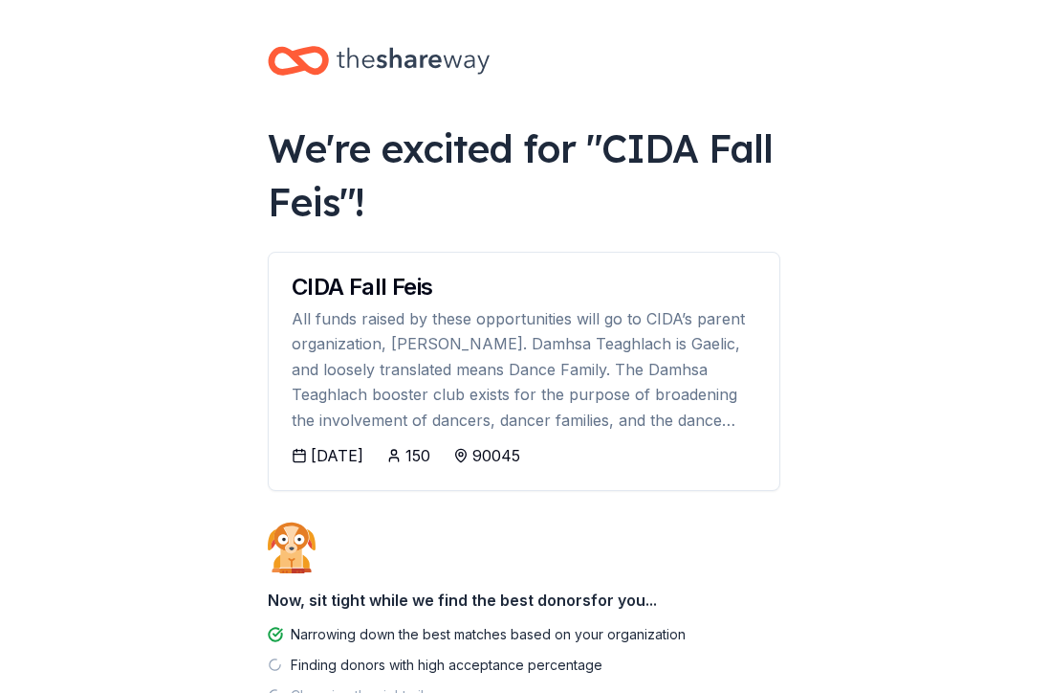
scroll to position [141, 0]
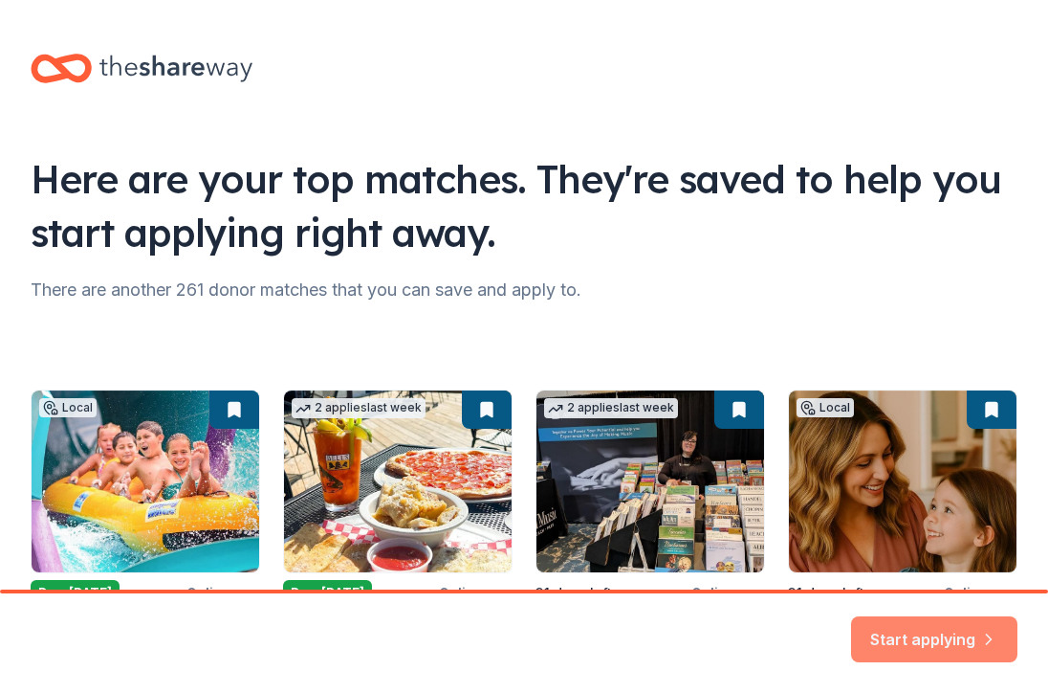
click at [941, 634] on button "Start applying" at bounding box center [934, 628] width 166 height 46
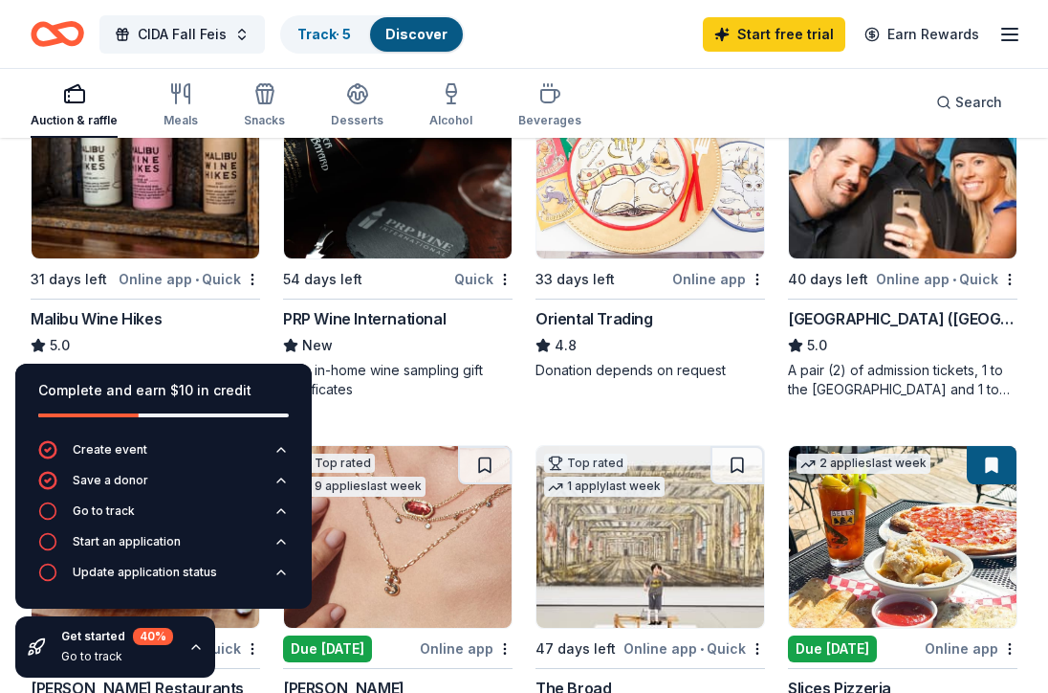
scroll to position [275, 0]
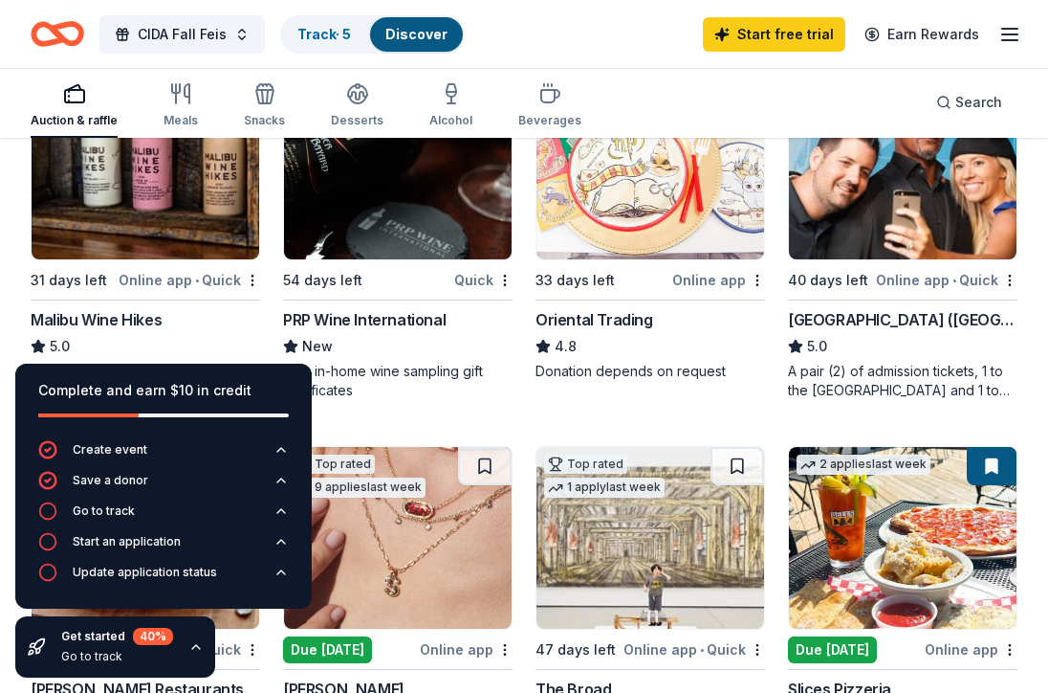
click at [128, 316] on div "Malibu Wine Hikes" at bounding box center [96, 319] width 131 height 23
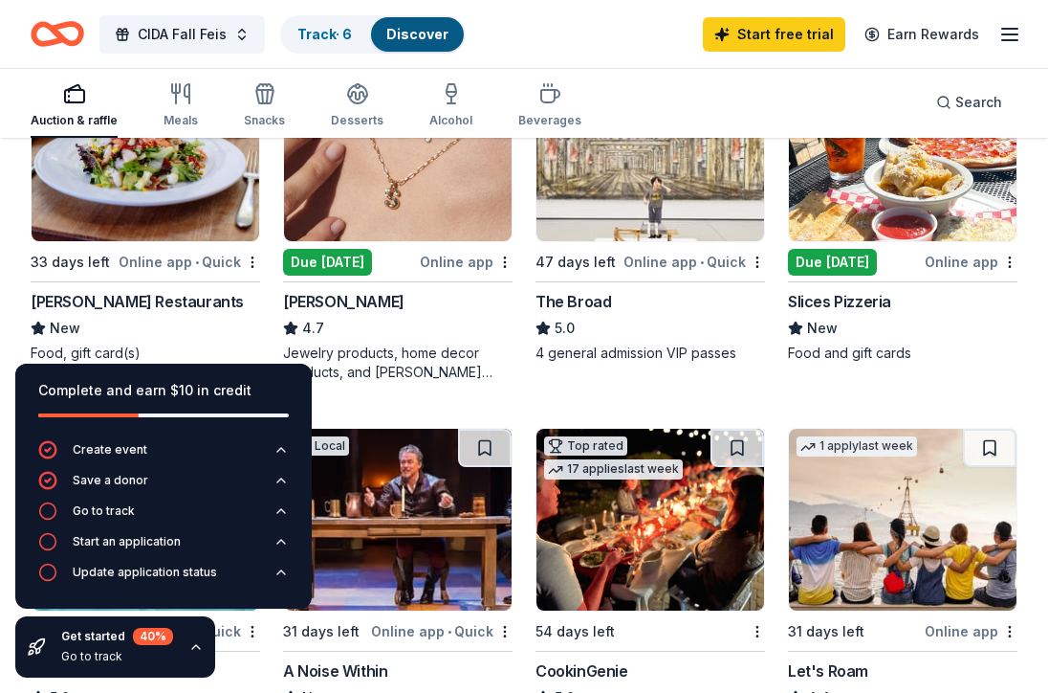
scroll to position [667, 0]
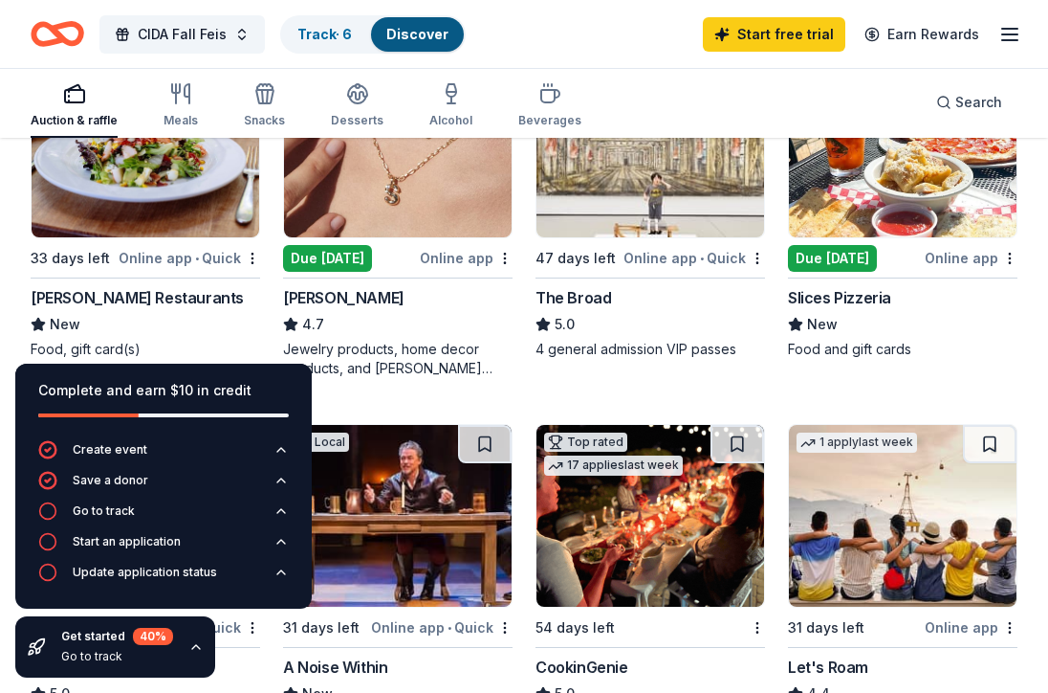
click at [358, 299] on div "Kendra Scott" at bounding box center [343, 297] width 121 height 23
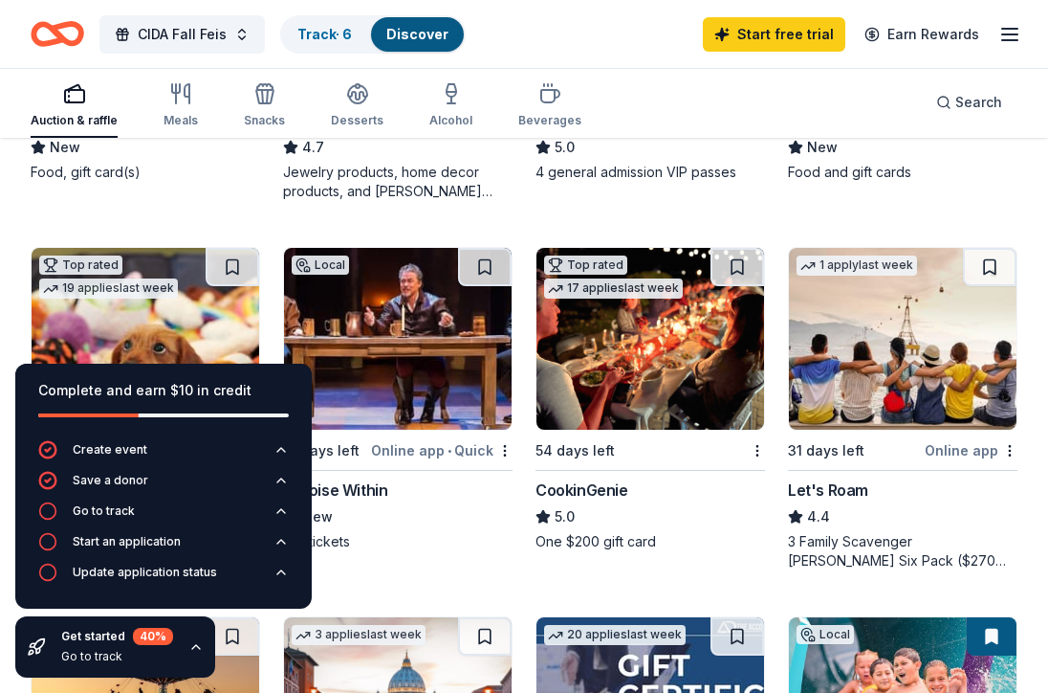
scroll to position [853, 0]
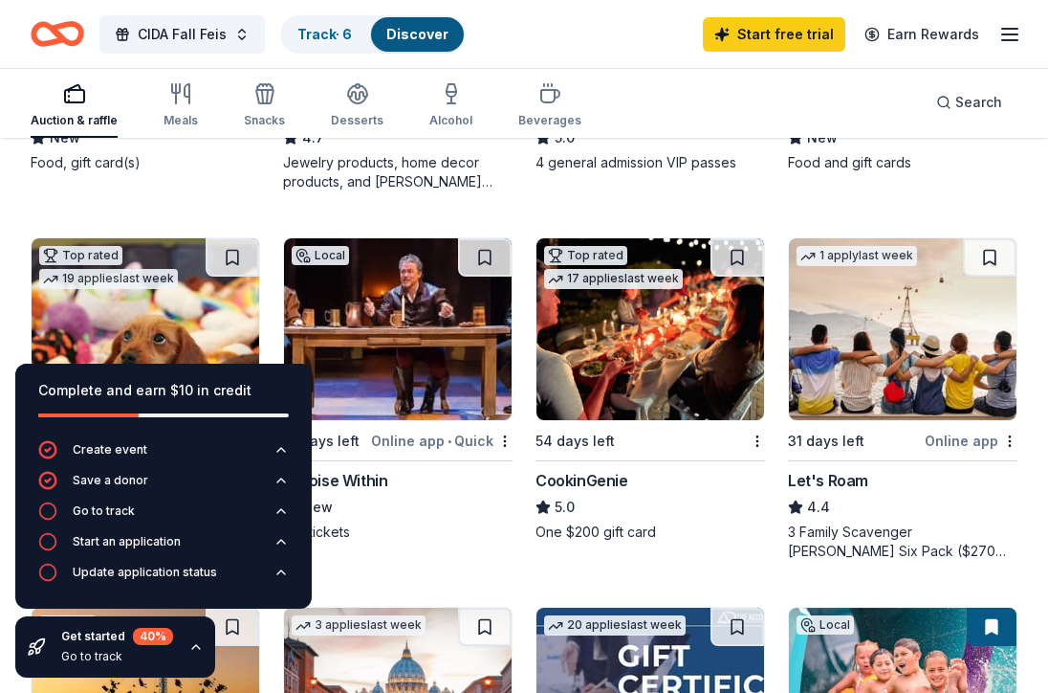
click at [626, 372] on img at bounding box center [651, 329] width 228 height 182
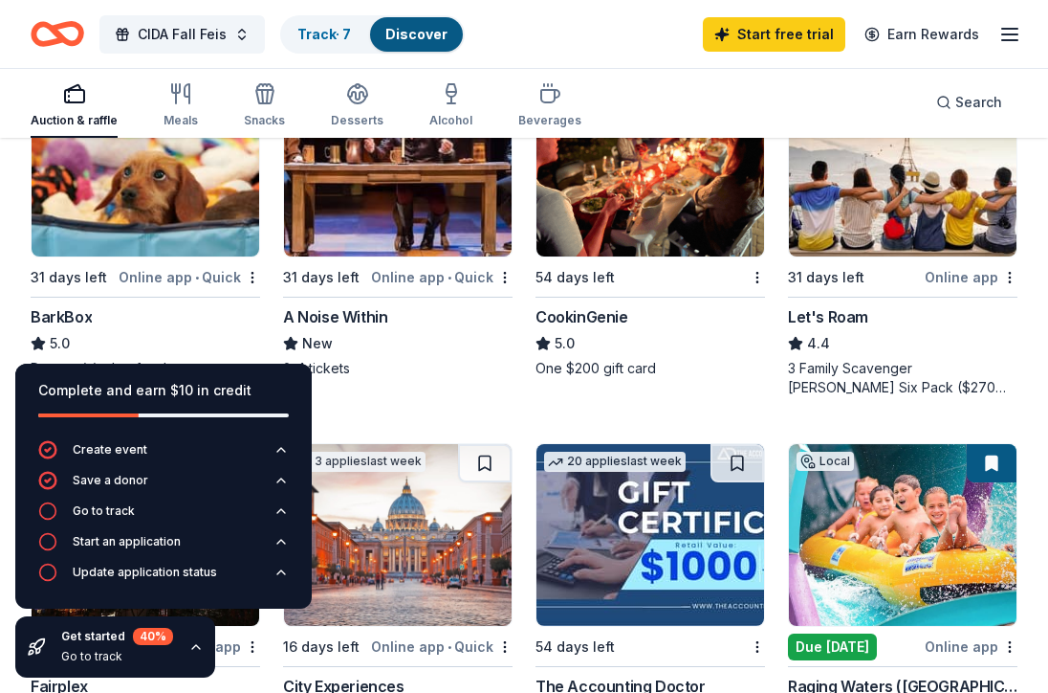
scroll to position [1003, 0]
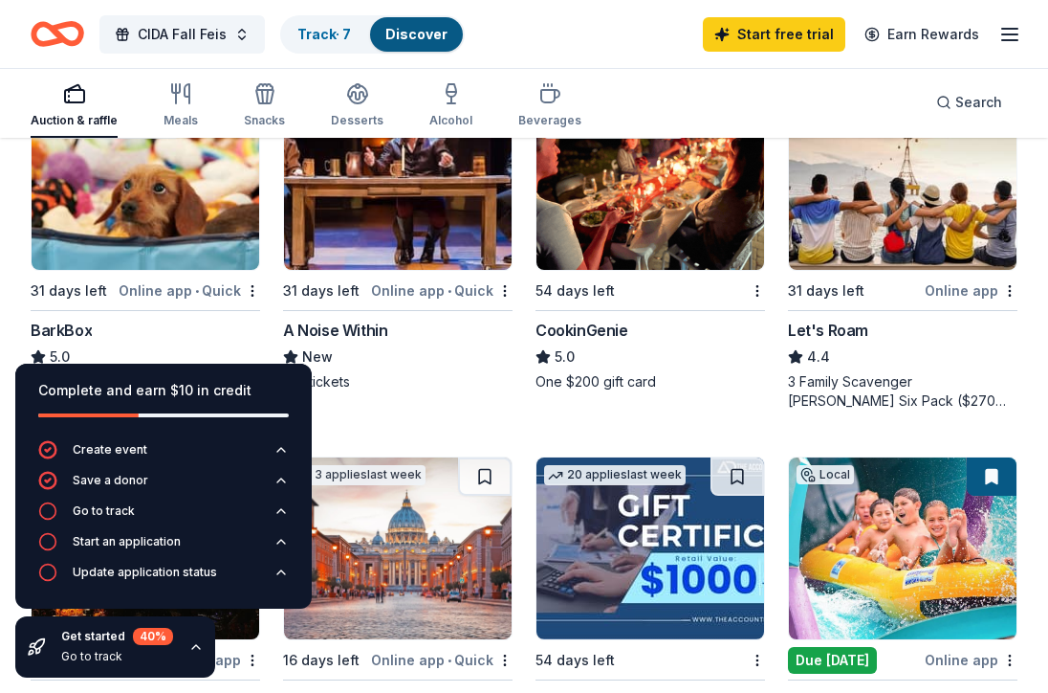
click at [198, 220] on img at bounding box center [146, 179] width 228 height 182
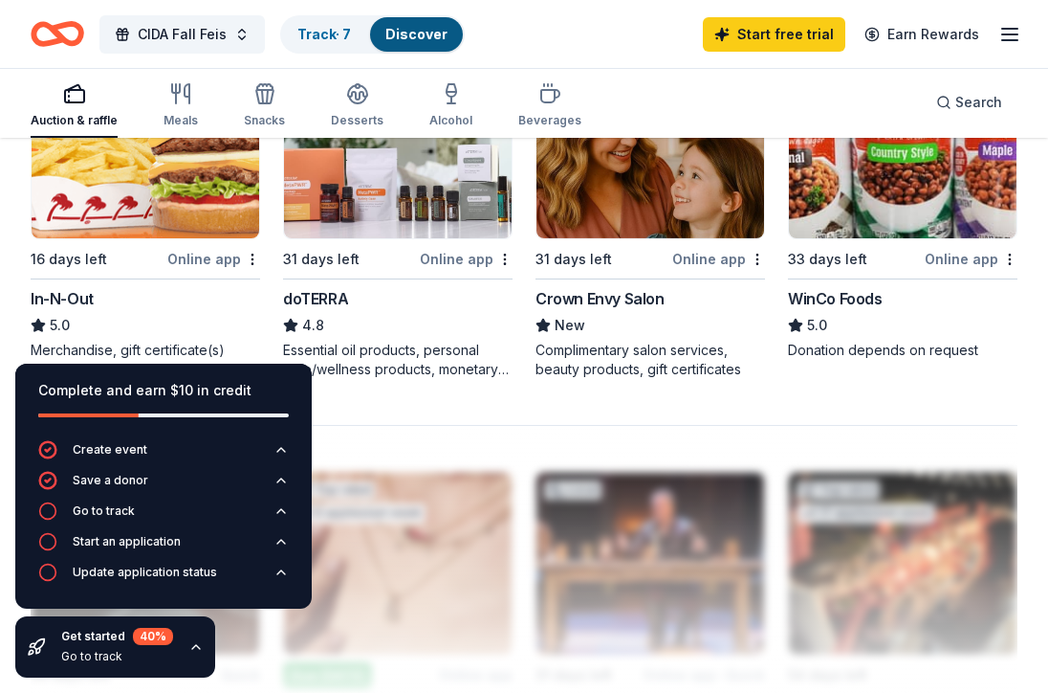
scroll to position [1781, 0]
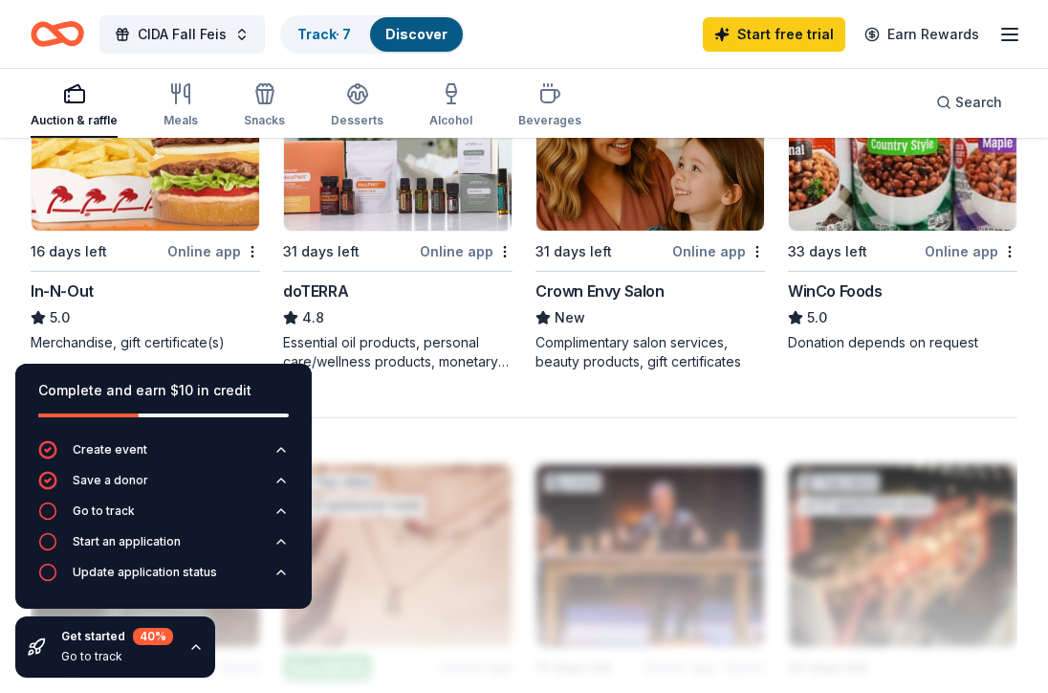
click at [385, 184] on img at bounding box center [398, 140] width 228 height 182
click at [428, 216] on img at bounding box center [398, 140] width 228 height 182
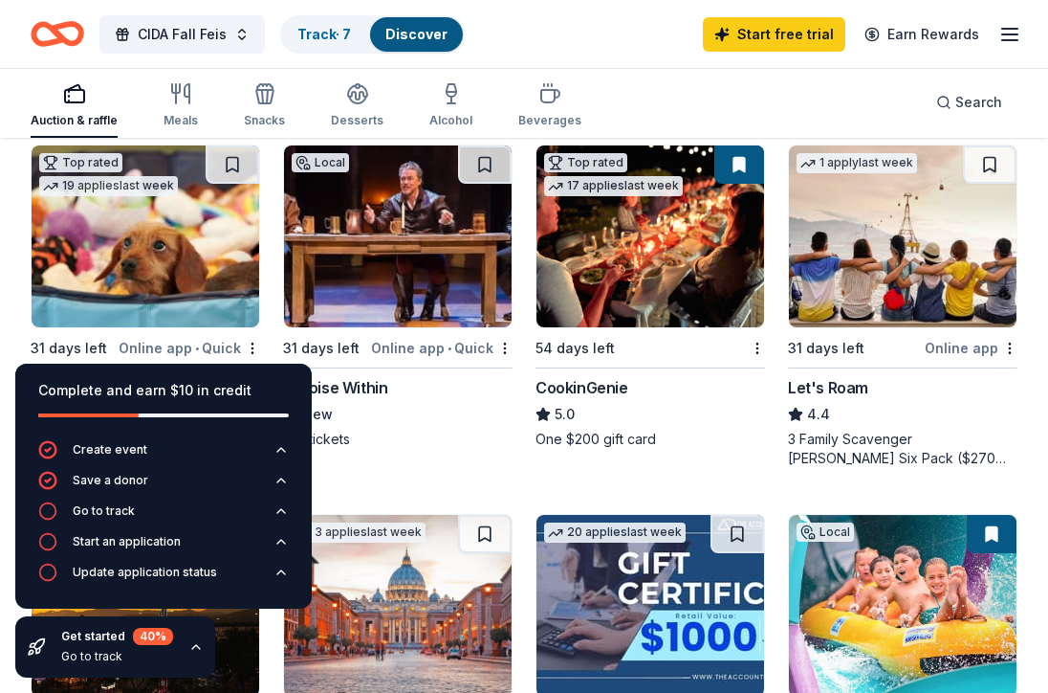
scroll to position [938, 0]
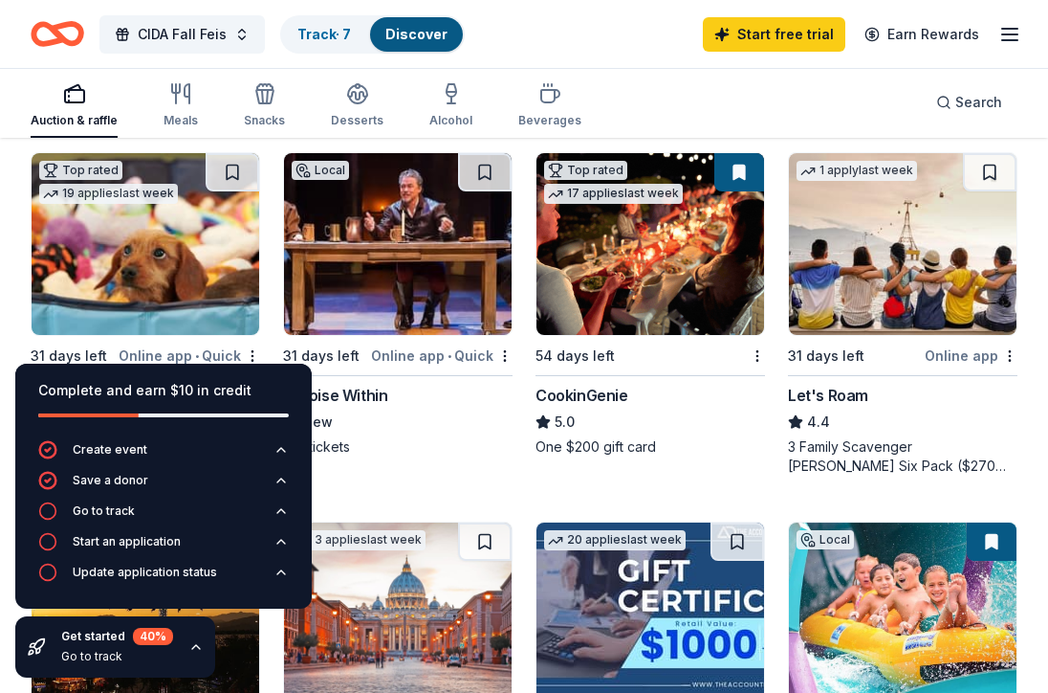
click at [405, 274] on img at bounding box center [398, 244] width 228 height 182
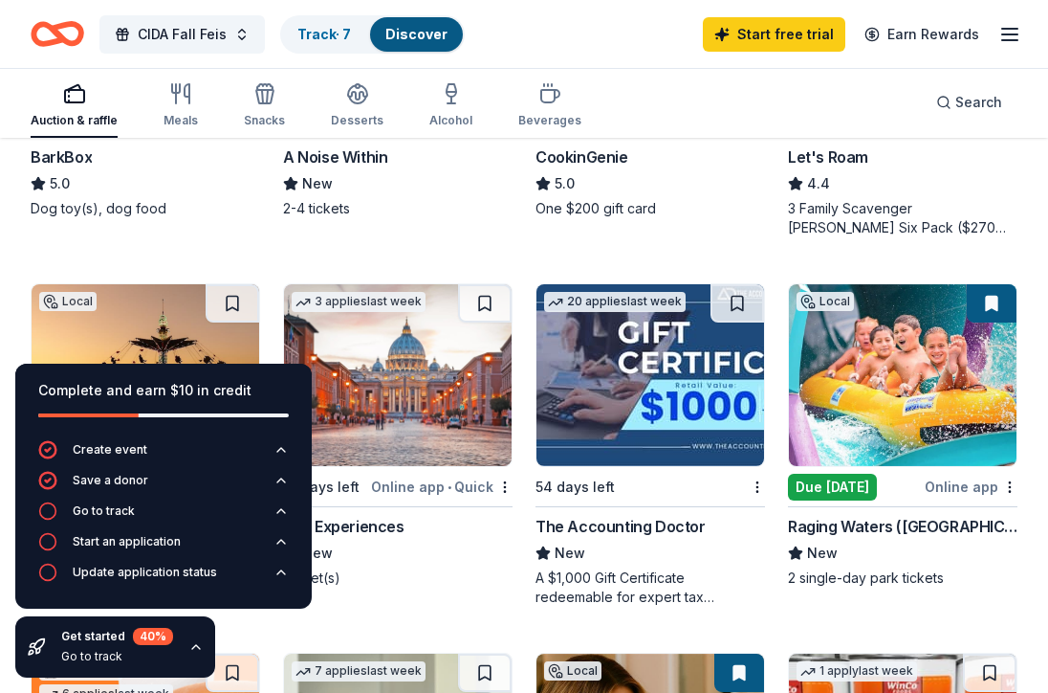
scroll to position [1176, 0]
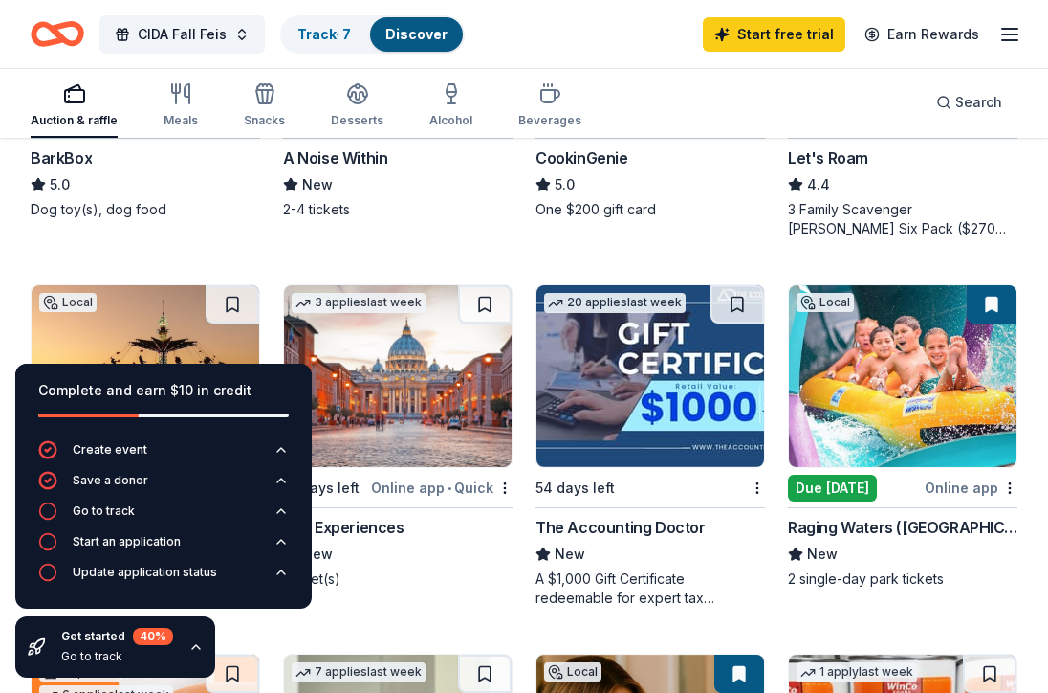
click at [913, 377] on img at bounding box center [903, 376] width 228 height 182
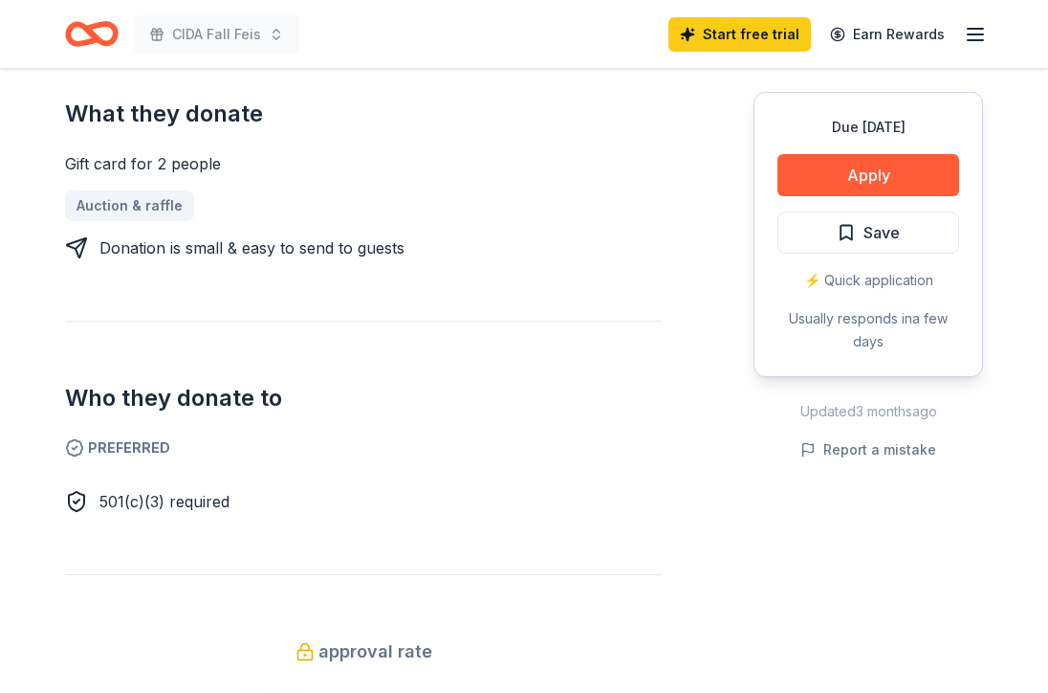
scroll to position [864, 0]
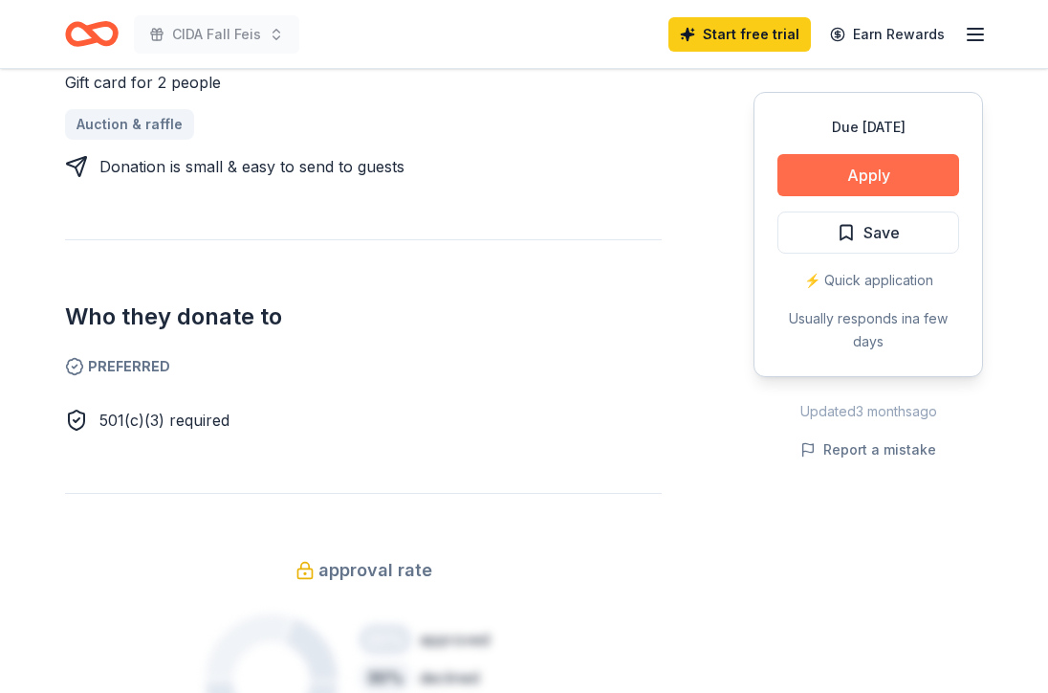
click at [930, 170] on button "Apply" at bounding box center [869, 175] width 182 height 42
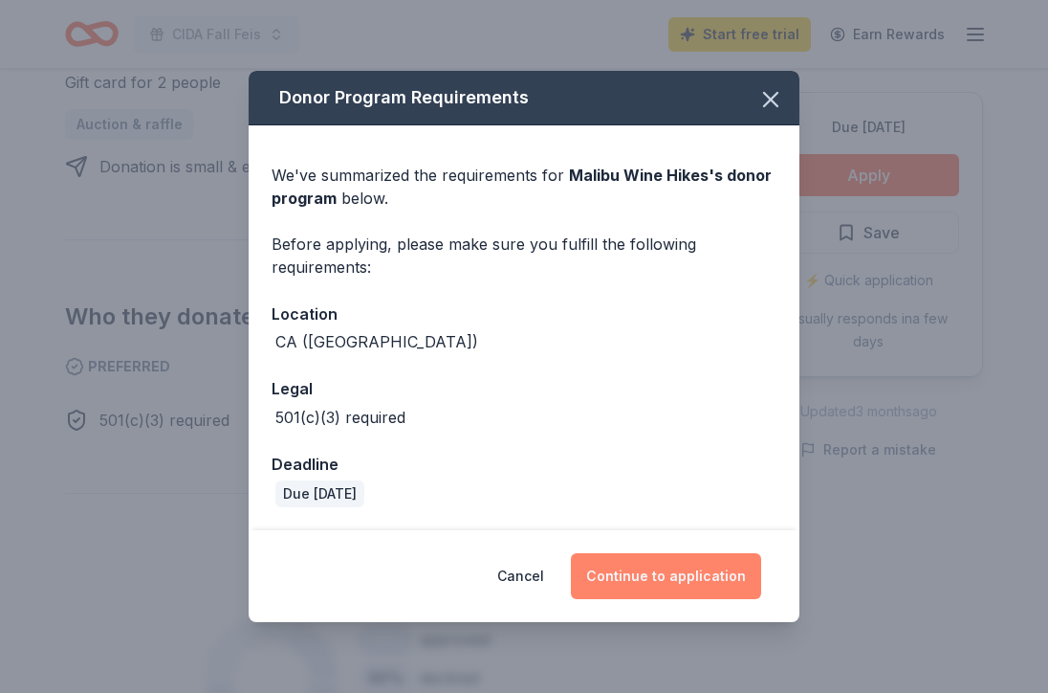
click at [704, 575] on button "Continue to application" at bounding box center [666, 576] width 190 height 46
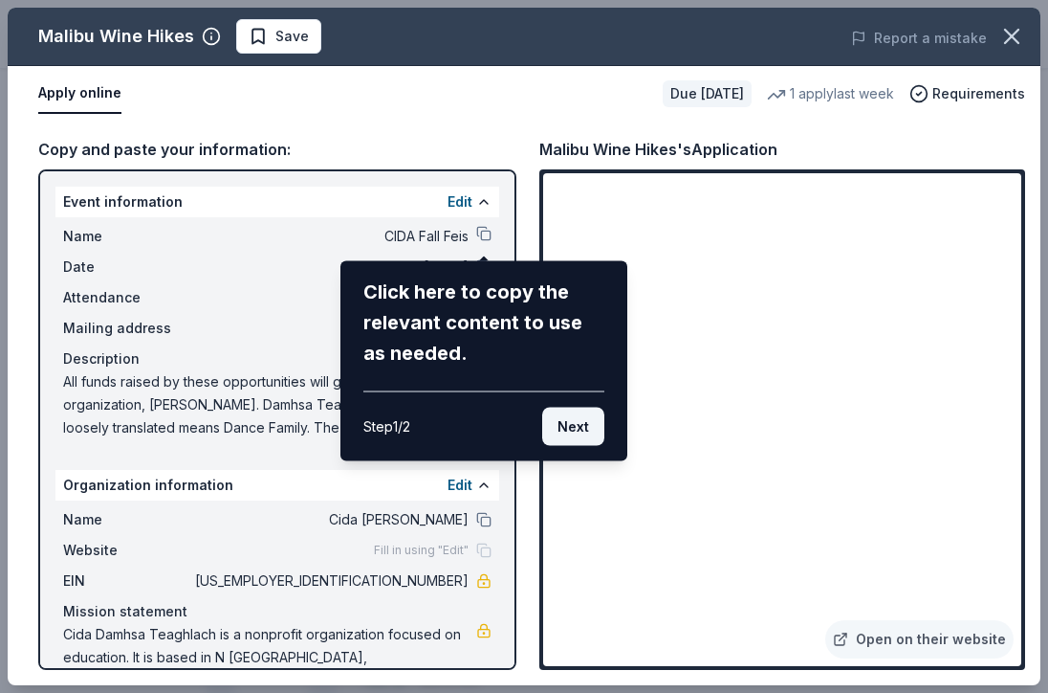
click at [583, 426] on button "Next" at bounding box center [573, 426] width 62 height 38
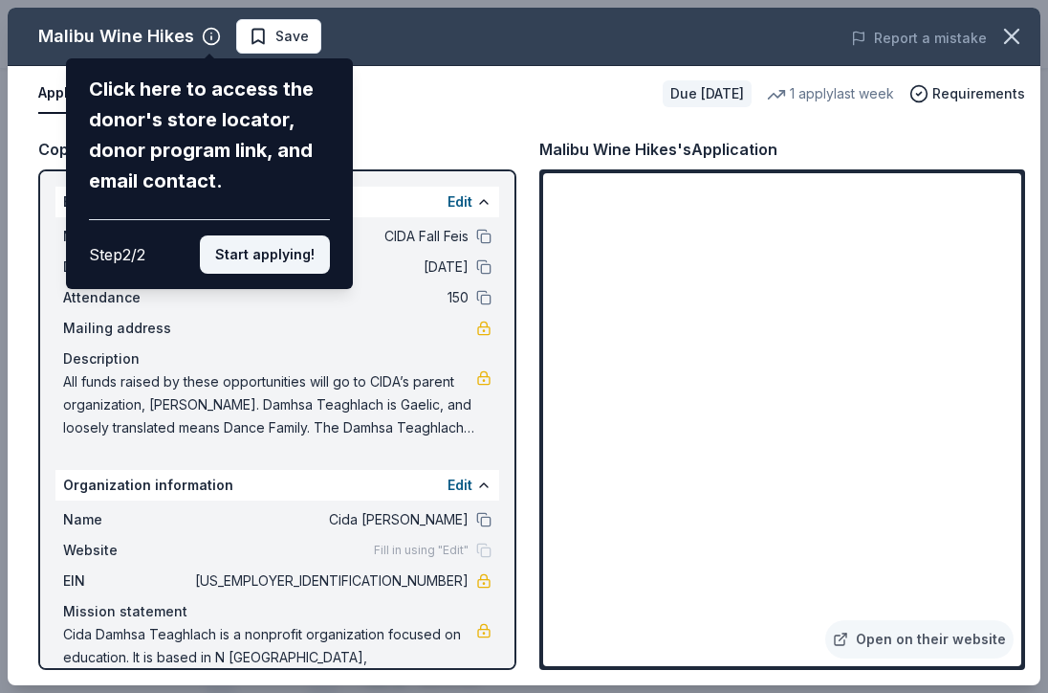
click at [283, 253] on button "Start applying!" at bounding box center [265, 254] width 130 height 38
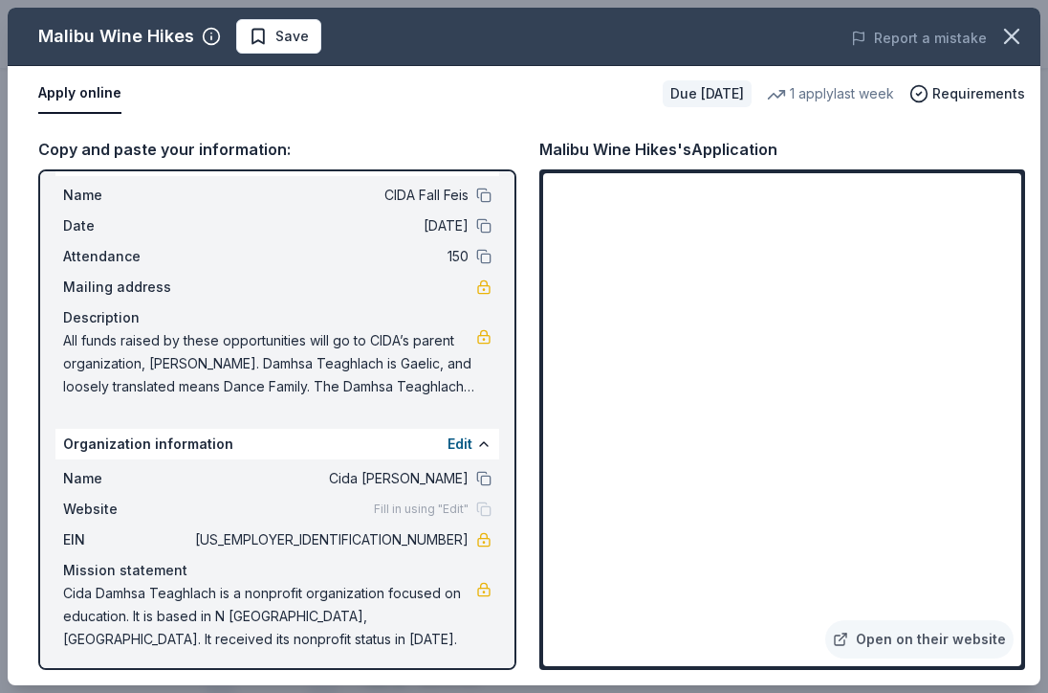
scroll to position [47, 0]
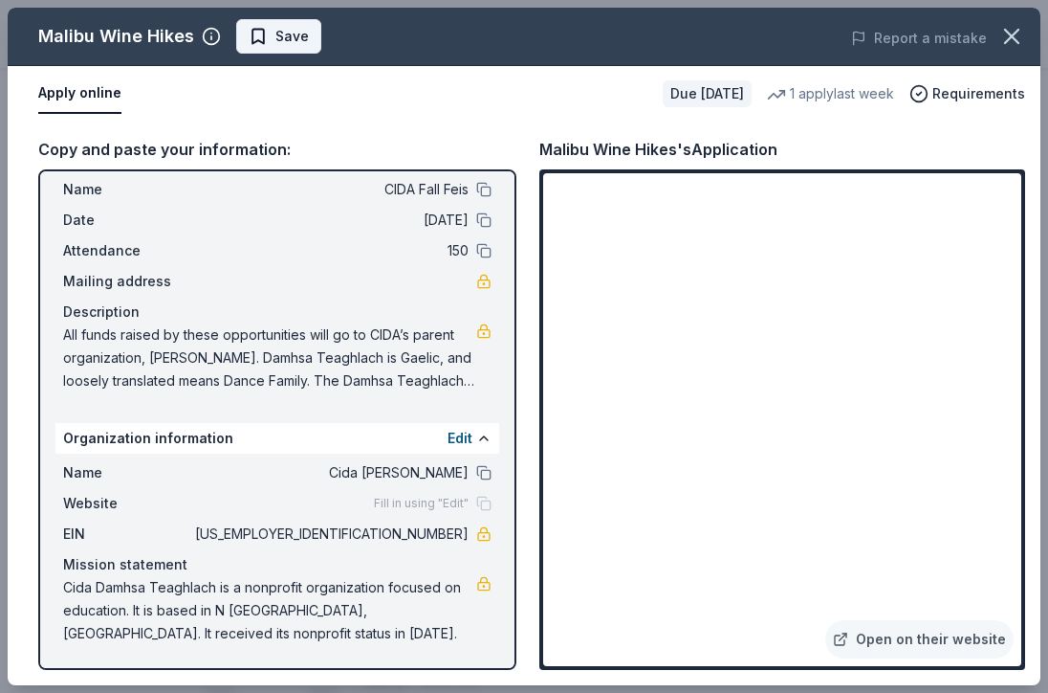
click at [299, 44] on span "Save" at bounding box center [291, 36] width 33 height 23
click at [1009, 39] on icon "button" at bounding box center [1011, 36] width 13 height 13
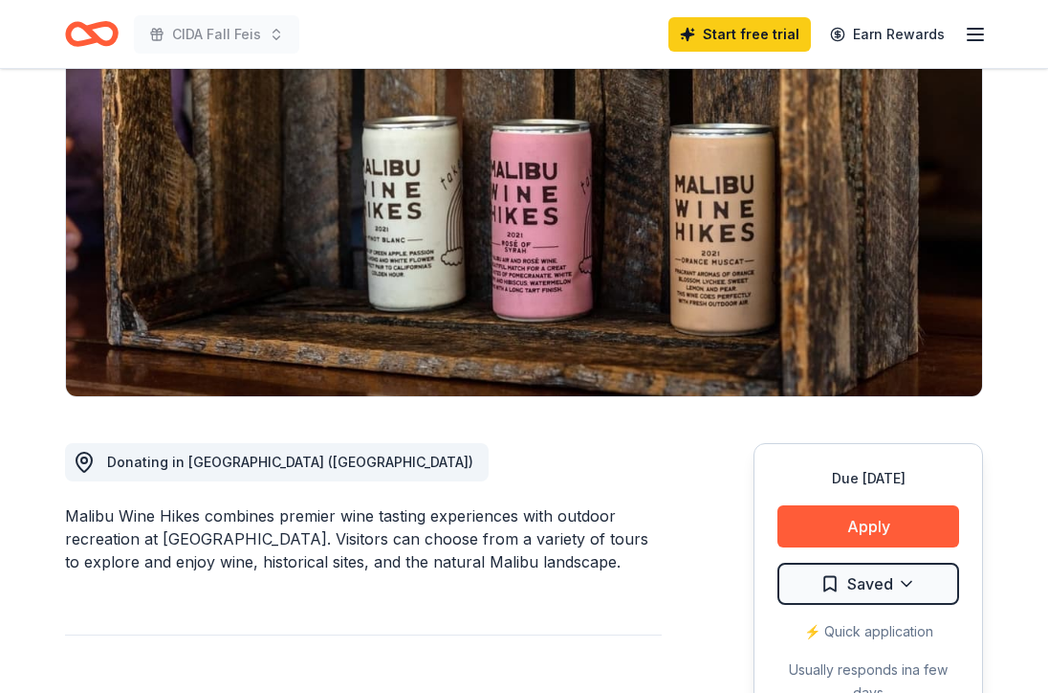
scroll to position [0, 0]
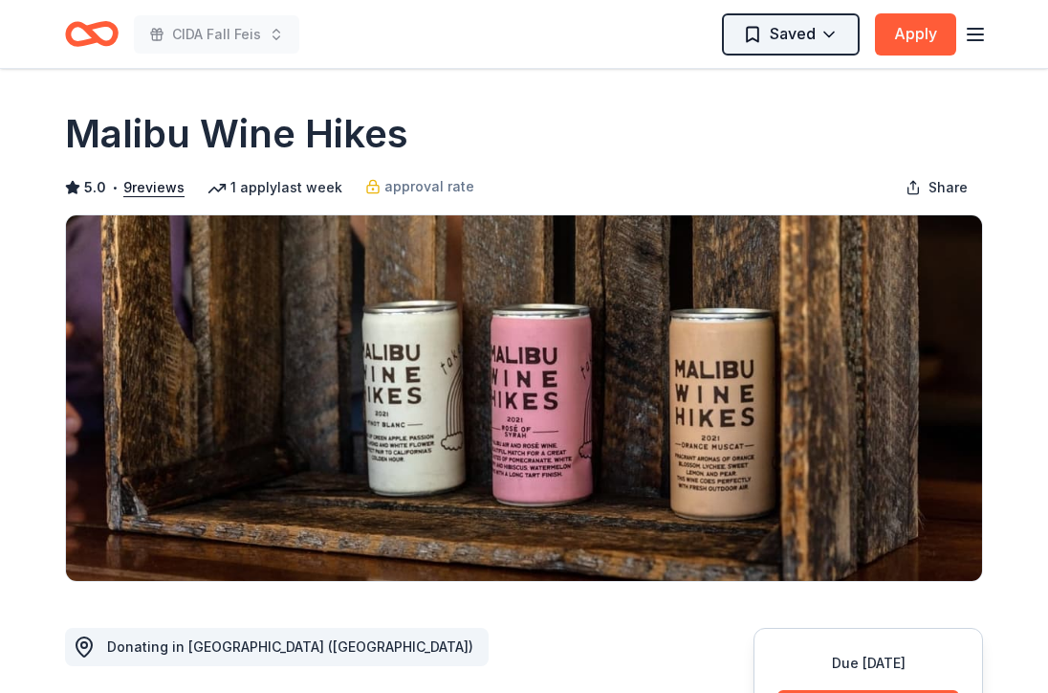
click at [812, 37] on html "CIDA Fall Feis Saved Apply Due in 31 days Share Malibu Wine Hikes 5.0 • 9 revie…" at bounding box center [524, 346] width 1048 height 693
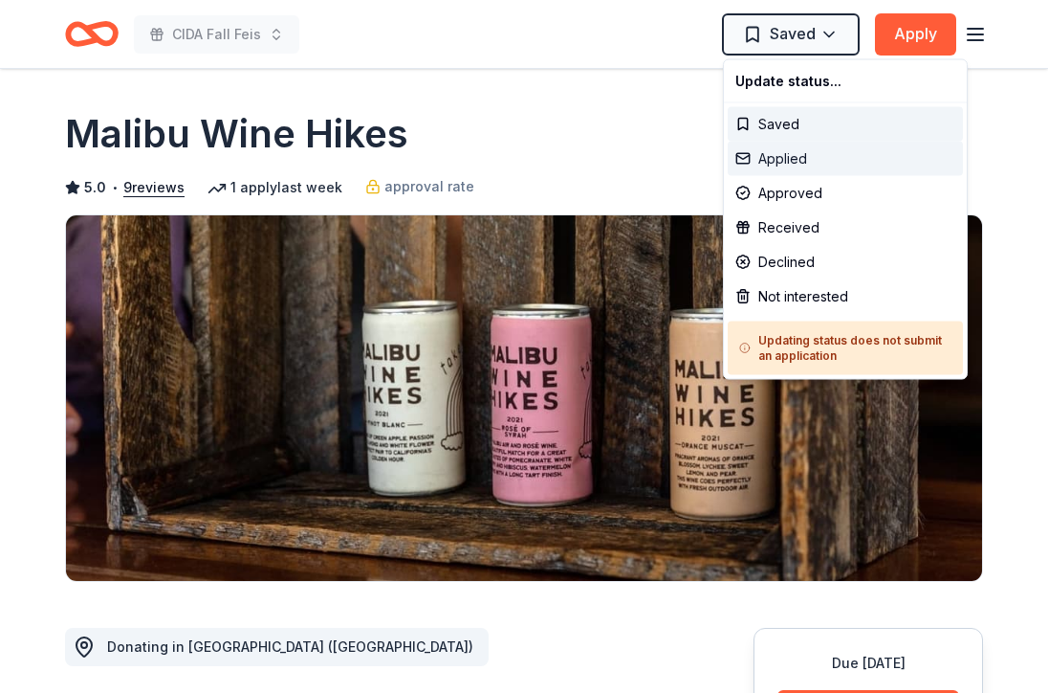
click at [812, 163] on div "Applied" at bounding box center [845, 159] width 235 height 34
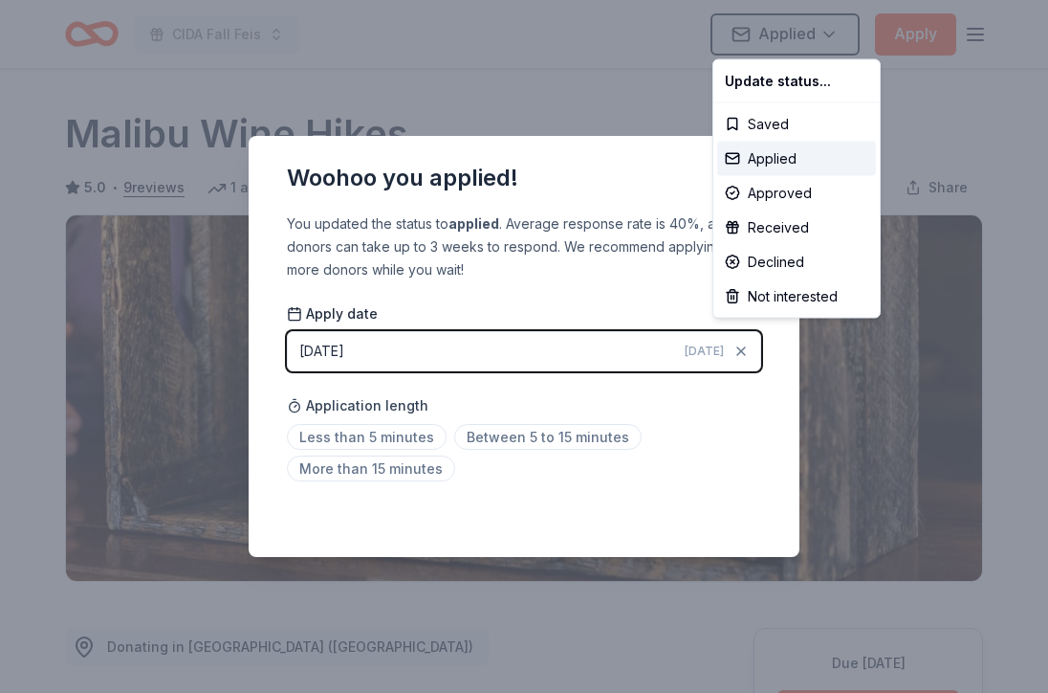
click at [619, 86] on html "CIDA Fall Feis Applied Apply Due in 31 days Share Malibu Wine Hikes 5.0 • 9 rev…" at bounding box center [524, 346] width 1048 height 693
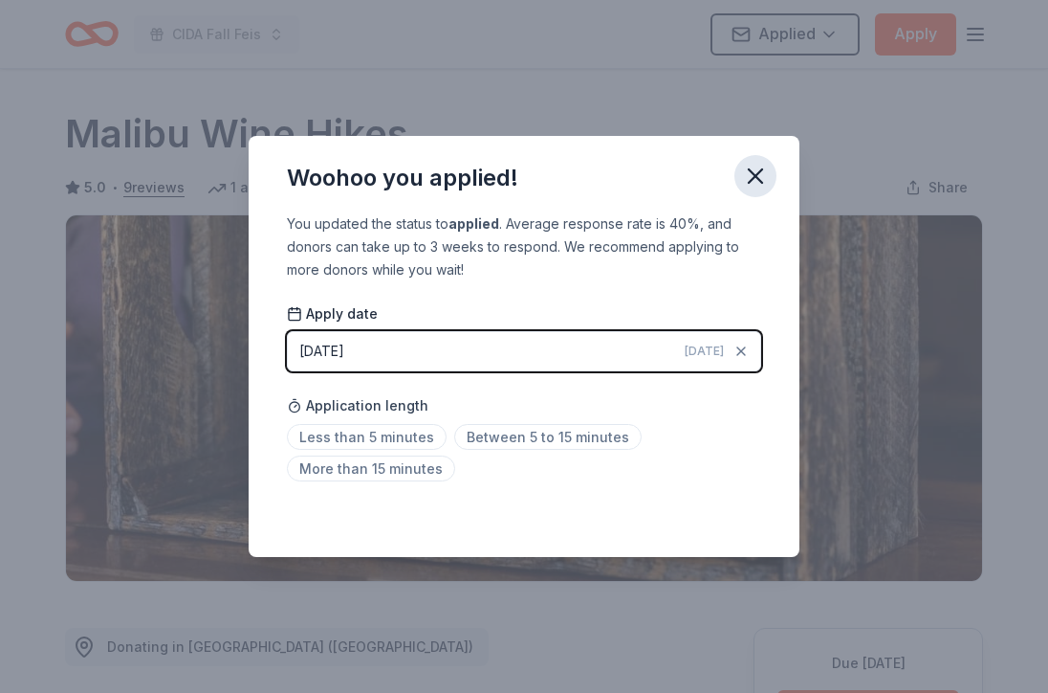
click at [759, 165] on icon "button" at bounding box center [755, 176] width 27 height 27
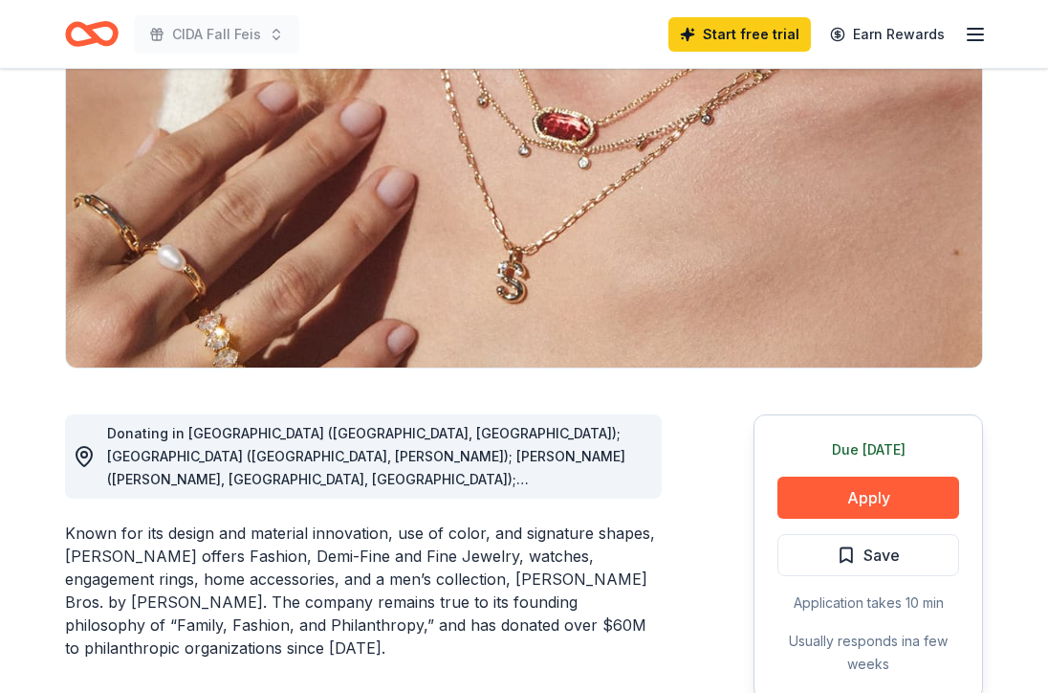
scroll to position [214, 0]
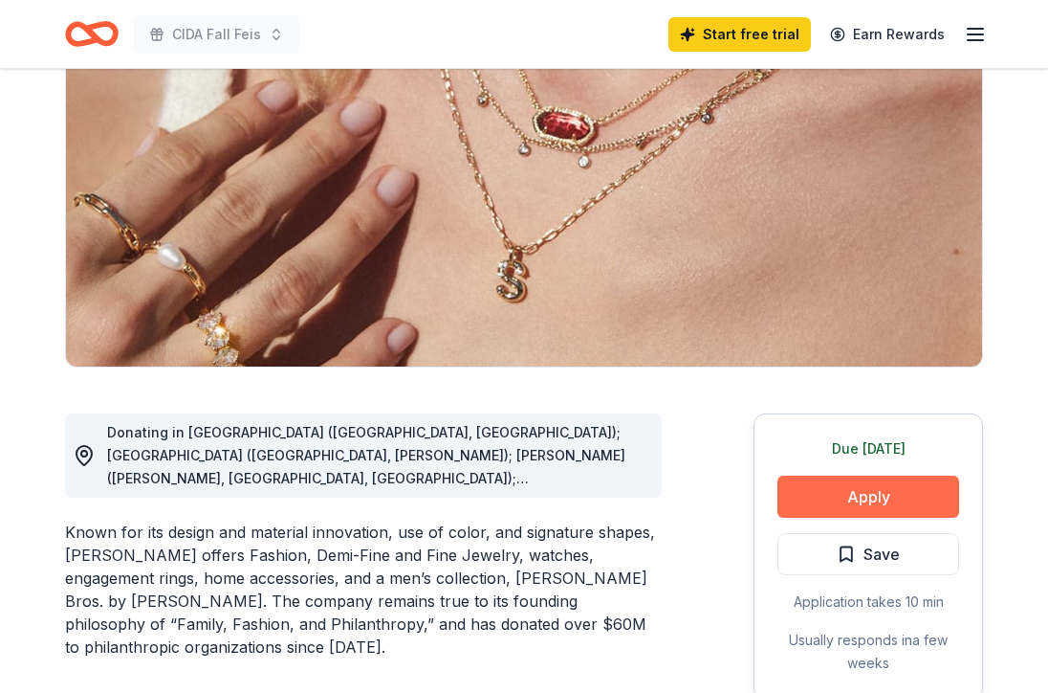
click at [890, 490] on button "Apply" at bounding box center [869, 496] width 182 height 42
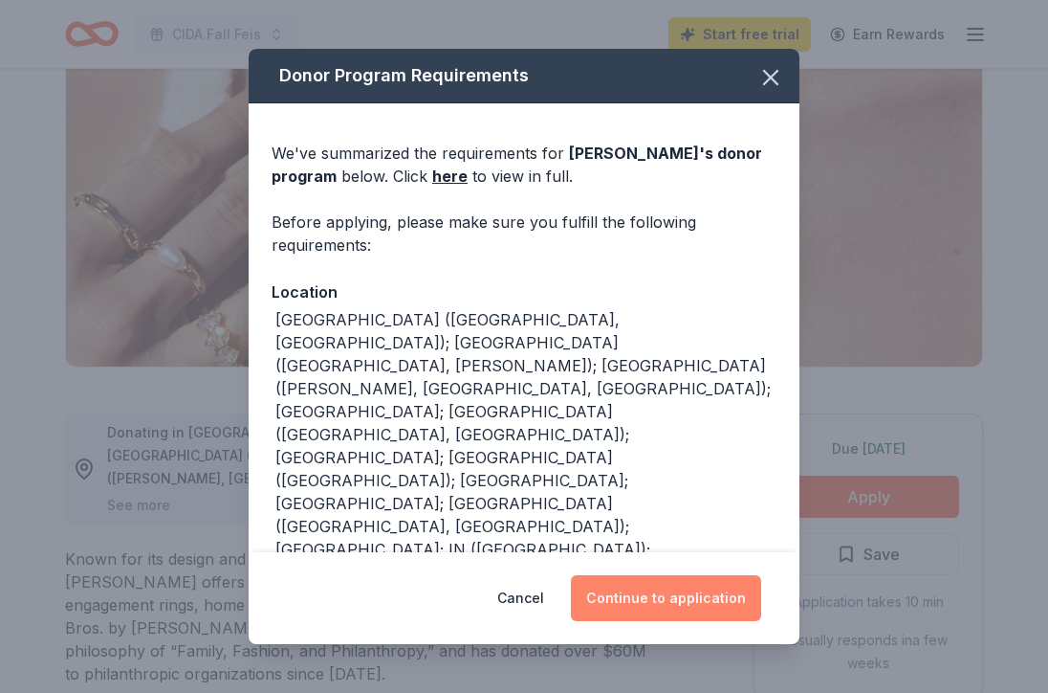
click at [700, 590] on button "Continue to application" at bounding box center [666, 598] width 190 height 46
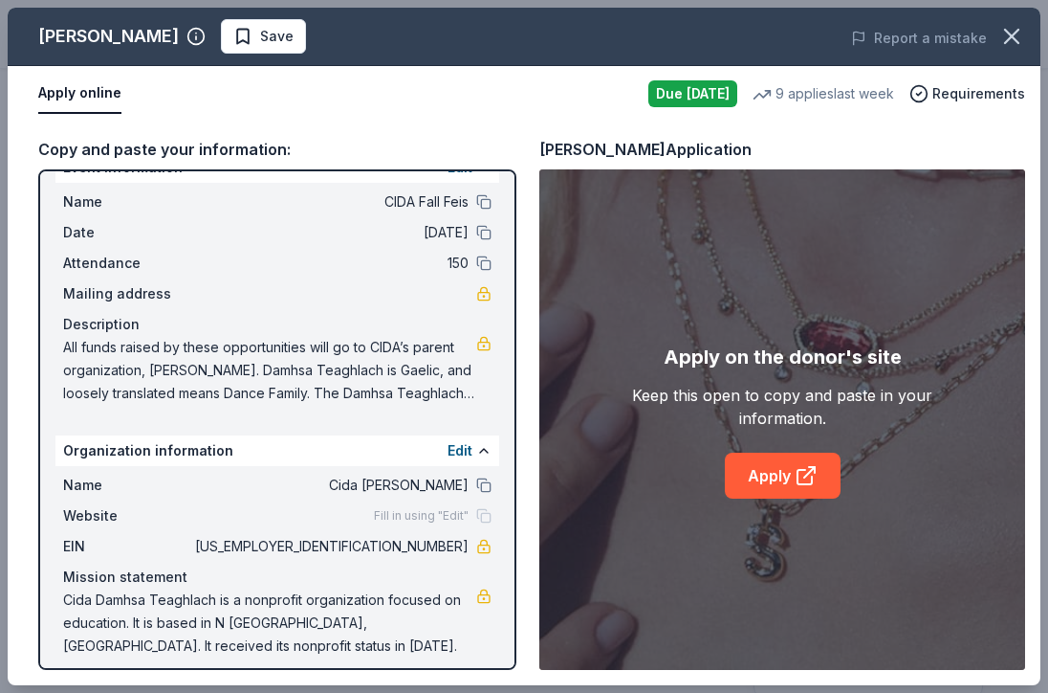
scroll to position [47, 0]
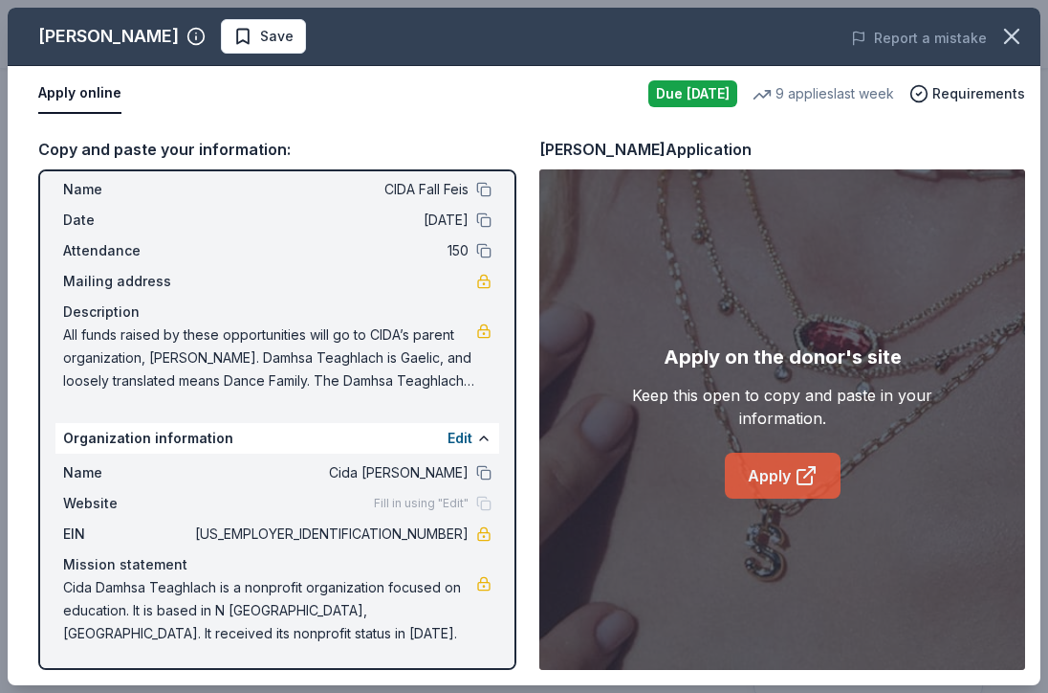
click at [780, 464] on link "Apply" at bounding box center [783, 475] width 116 height 46
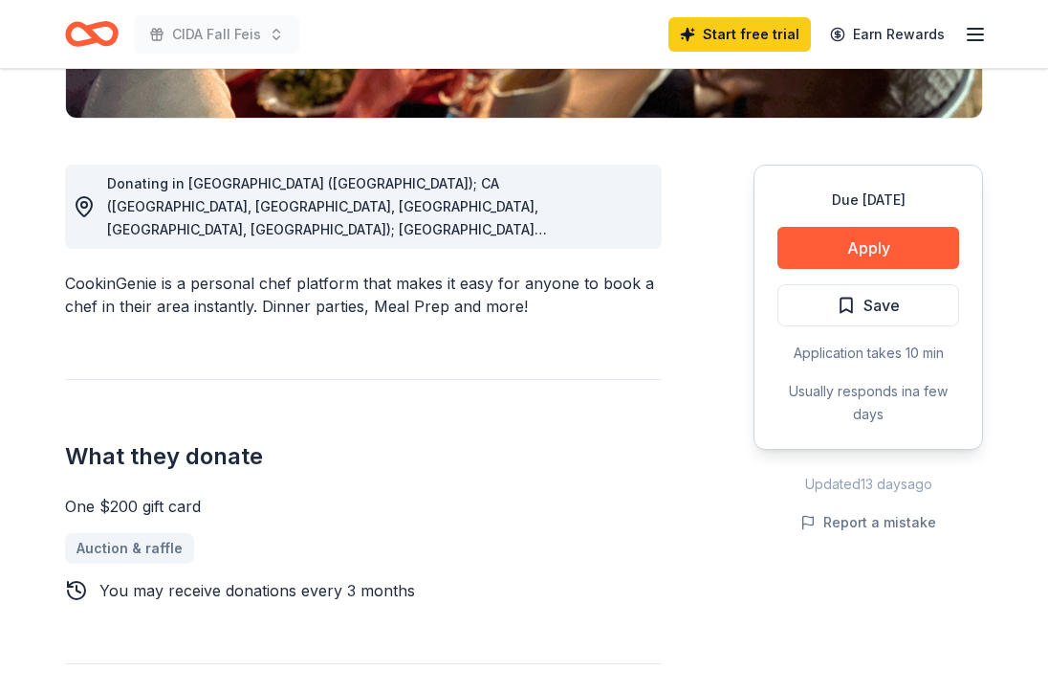
scroll to position [492, 0]
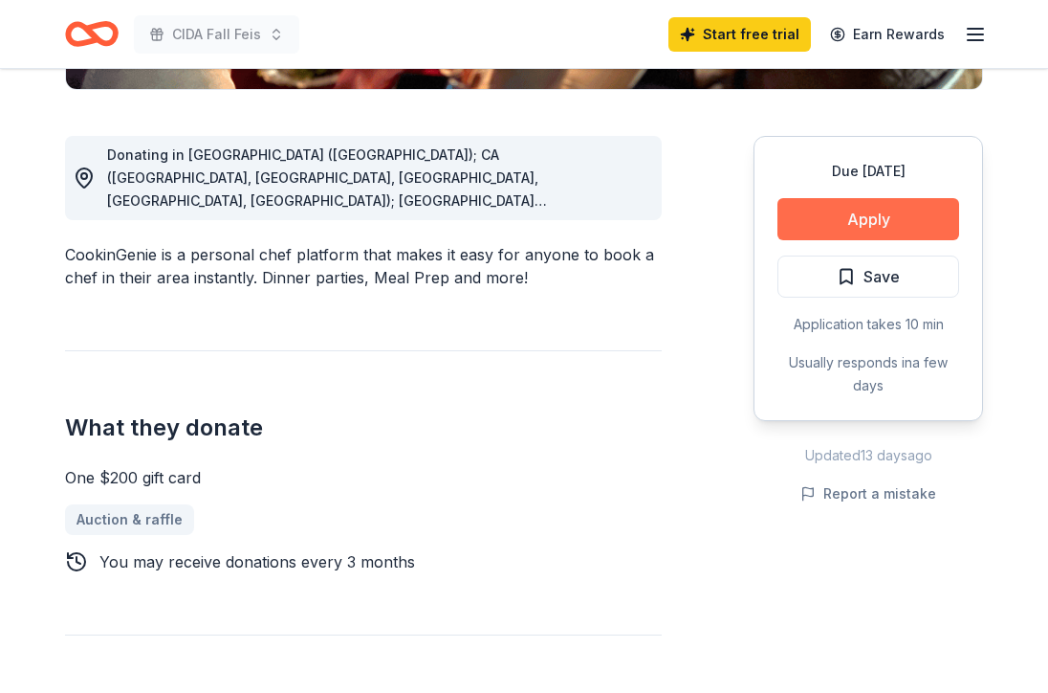
click at [891, 209] on button "Apply" at bounding box center [869, 219] width 182 height 42
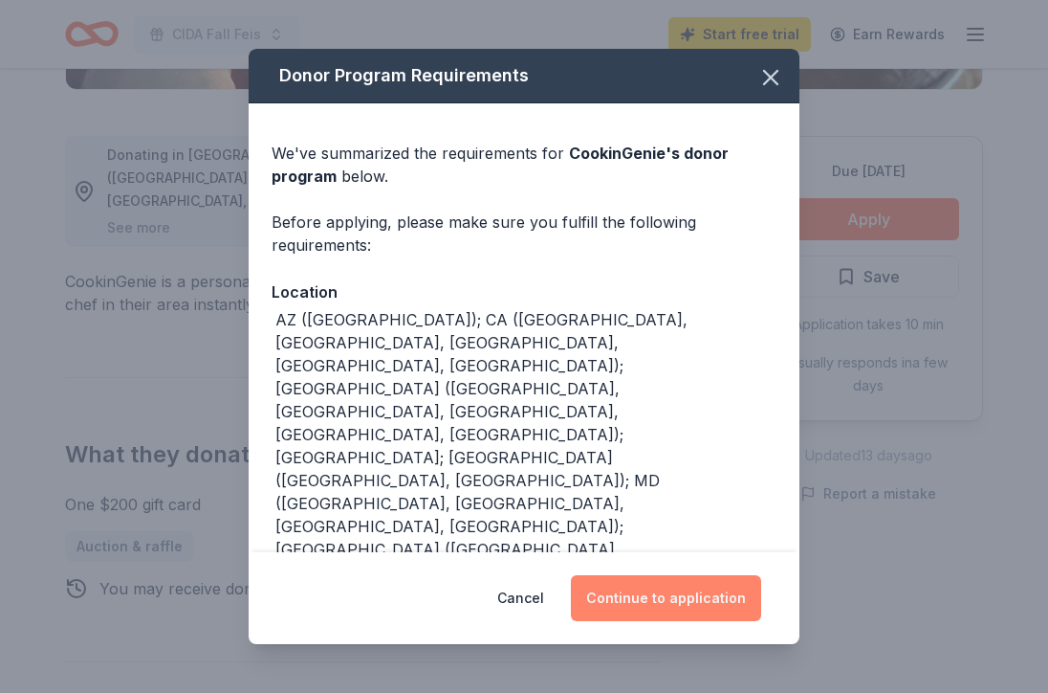
click at [722, 598] on button "Continue to application" at bounding box center [666, 598] width 190 height 46
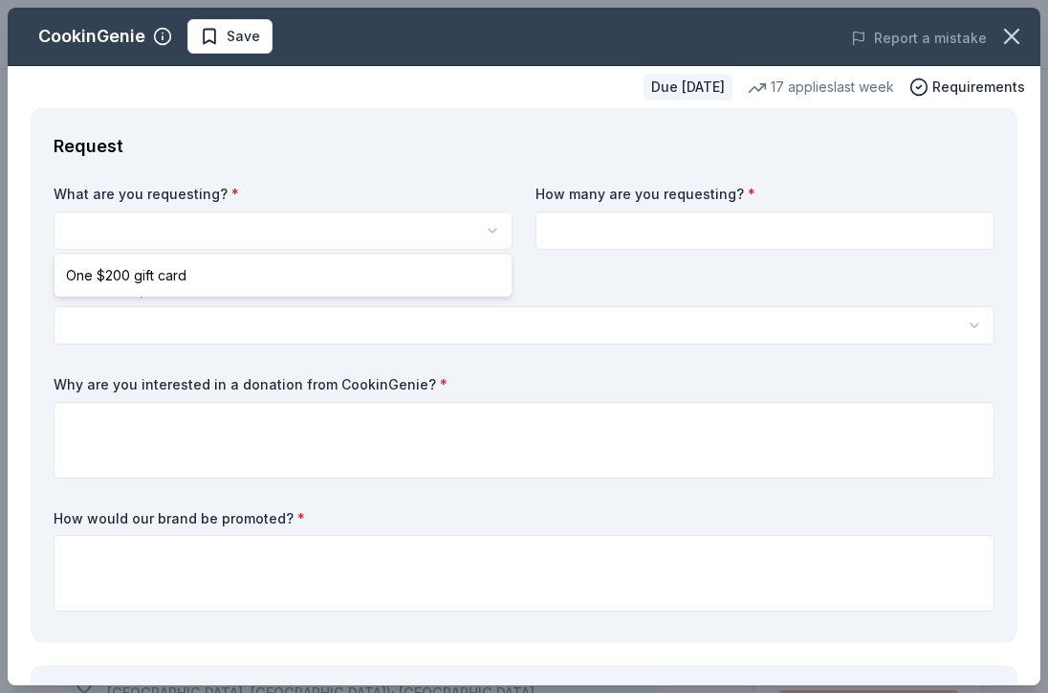
click at [309, 234] on html "CIDA Fall Feis Save Apply Due [DATE] Share CookinGenie 5.0 • 7 reviews 17 appli…" at bounding box center [524, 346] width 1048 height 693
select select "One $200 gift card"
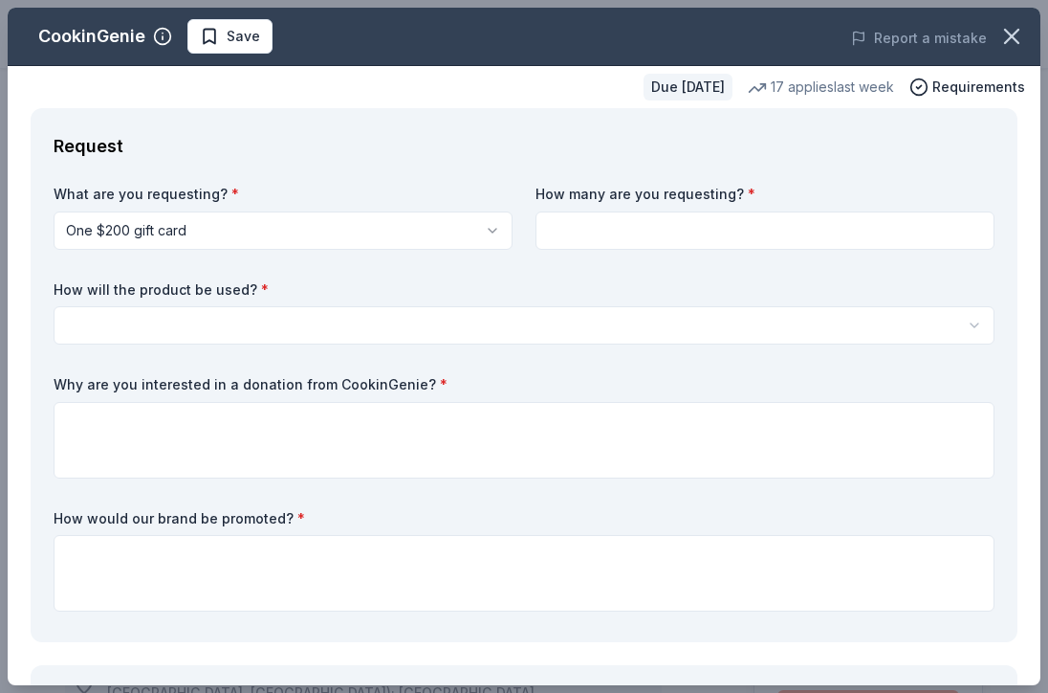
click at [698, 235] on input at bounding box center [765, 230] width 459 height 38
type input "1"
click at [520, 334] on html "CIDA Fall Feis Save Apply Due in 54 days Share CookinGenie 5.0 • 7 reviews 17 a…" at bounding box center [524, 346] width 1048 height 693
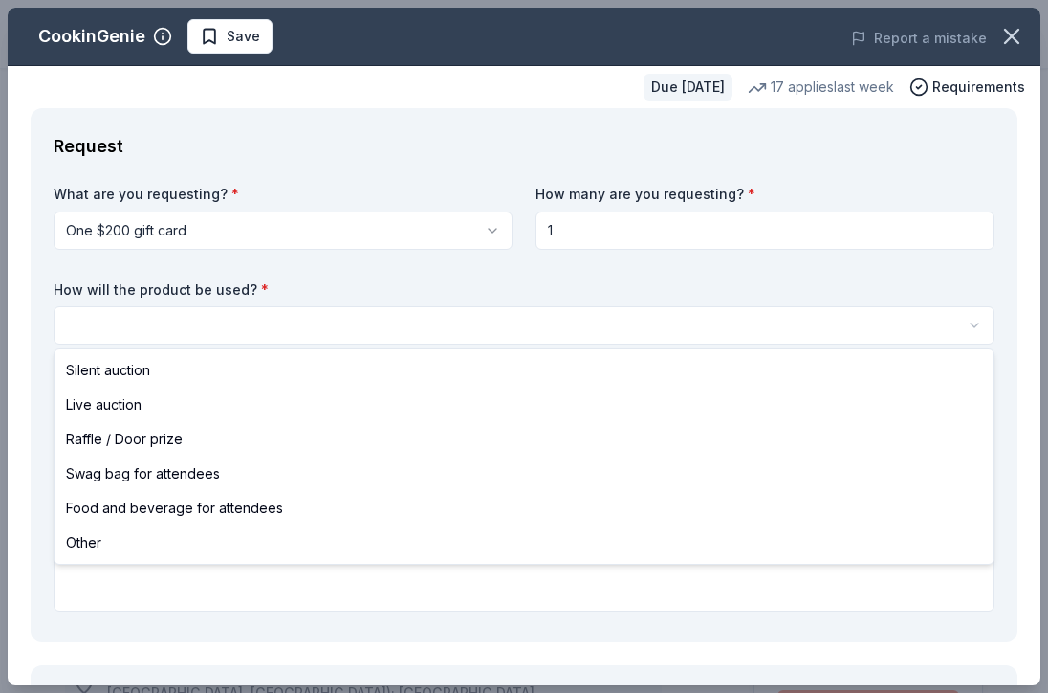
select select "raffleDoorPrize"
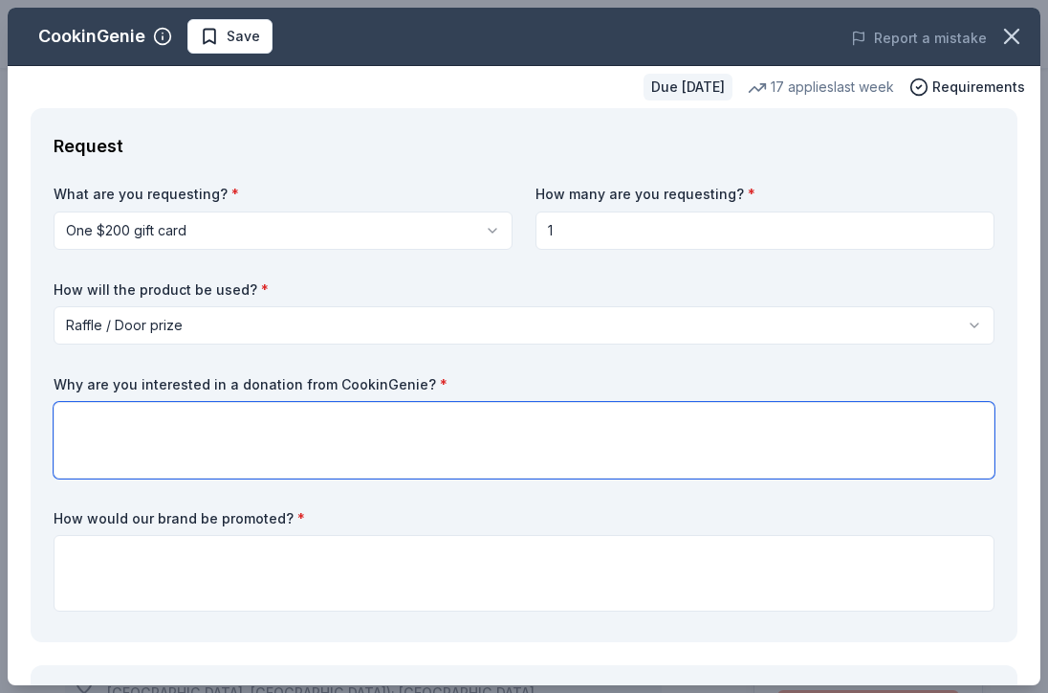
click at [395, 438] on textarea at bounding box center [524, 440] width 941 height 77
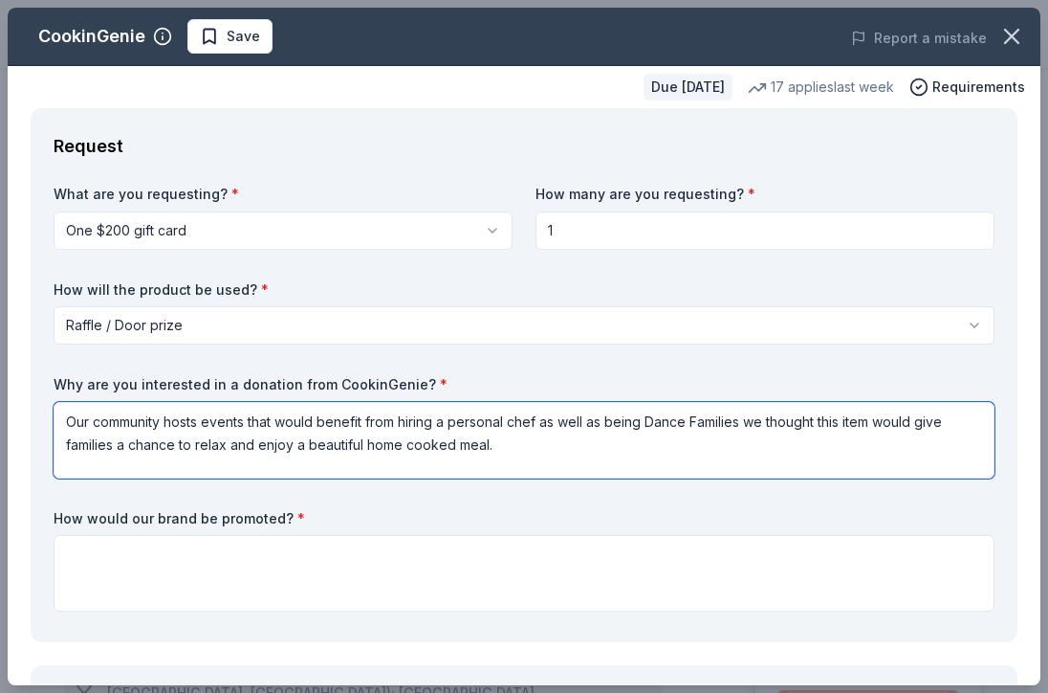
type textarea "Our community hosts events that would benefit from hiring a personal chef as we…"
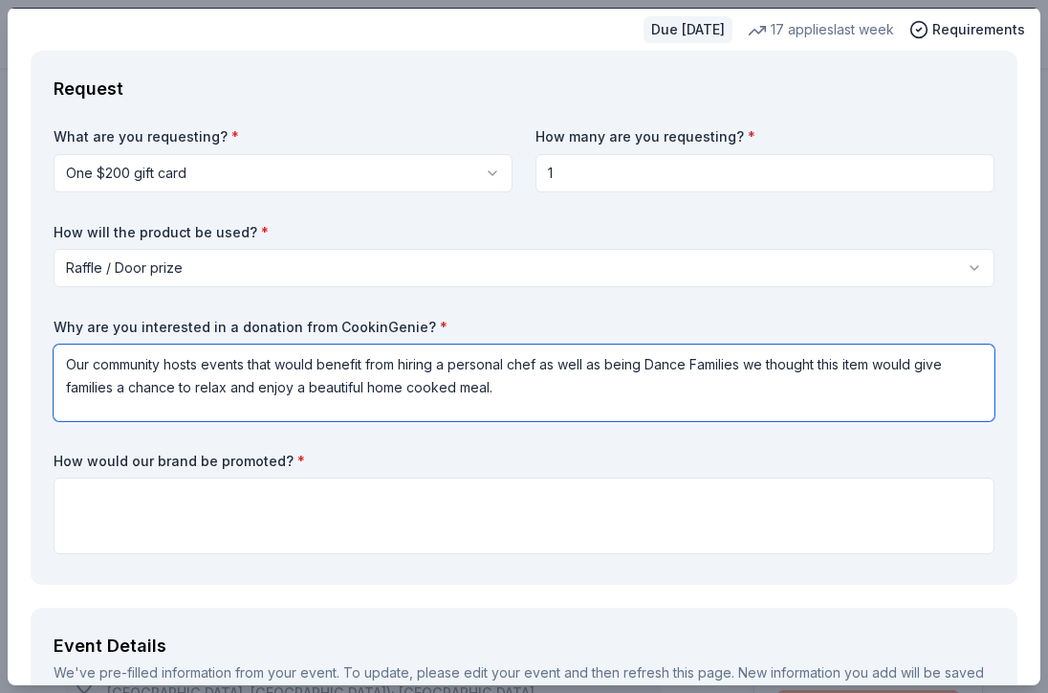
scroll to position [70, 0]
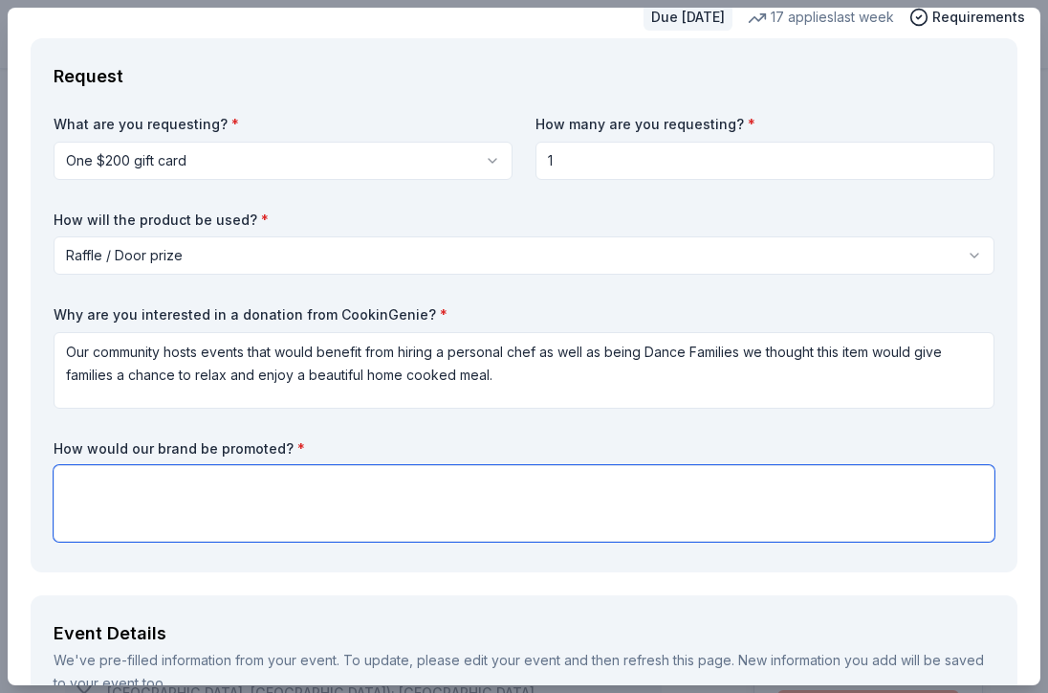
click at [582, 504] on textarea at bounding box center [524, 503] width 941 height 77
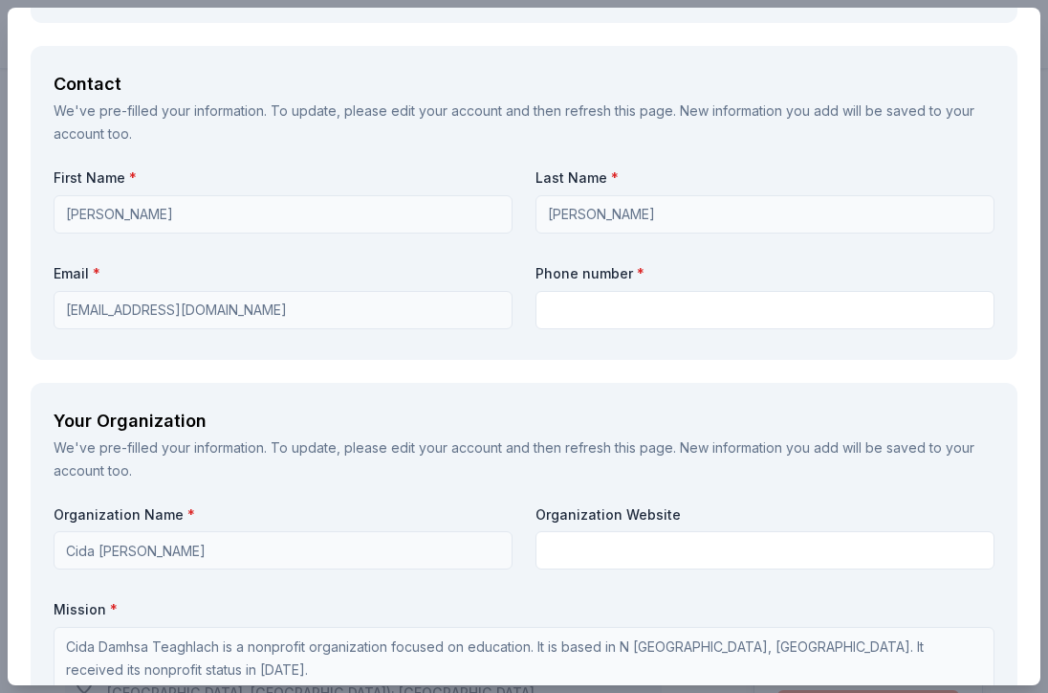
scroll to position [1286, 0]
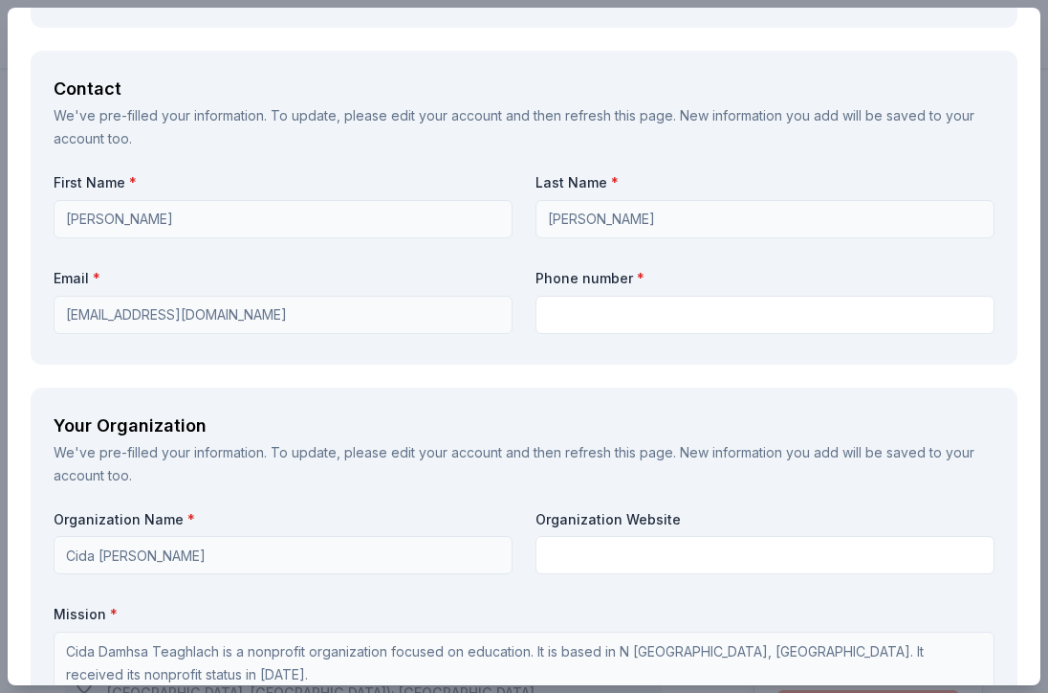
type textarea "In a gift basket to raffle off, with the brand listed on a card by the basket."
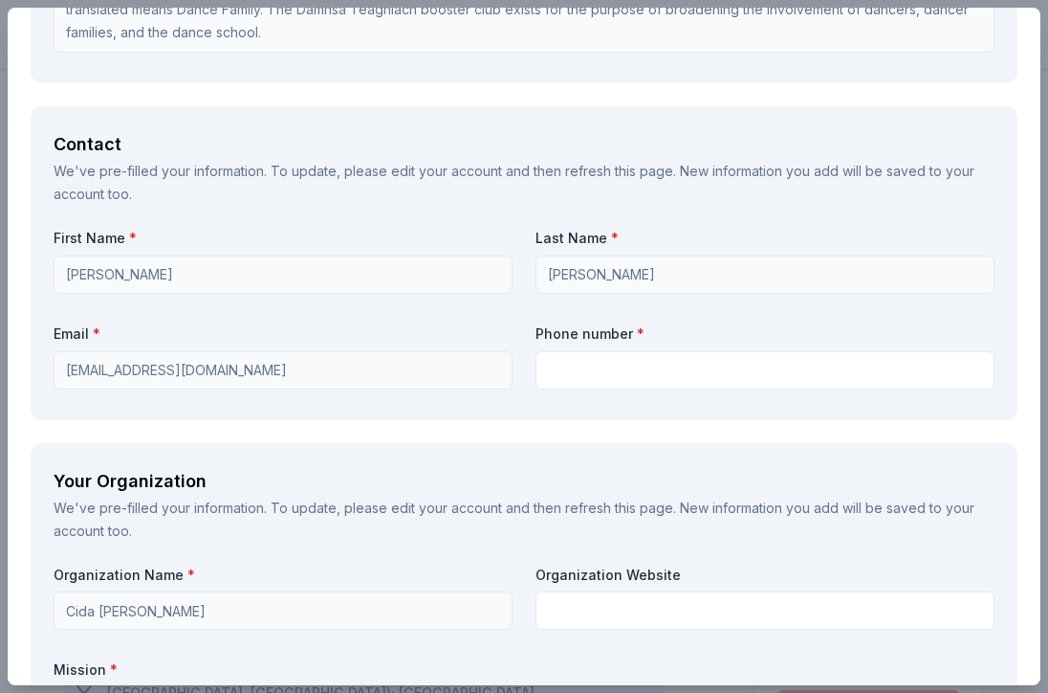
scroll to position [1242, 0]
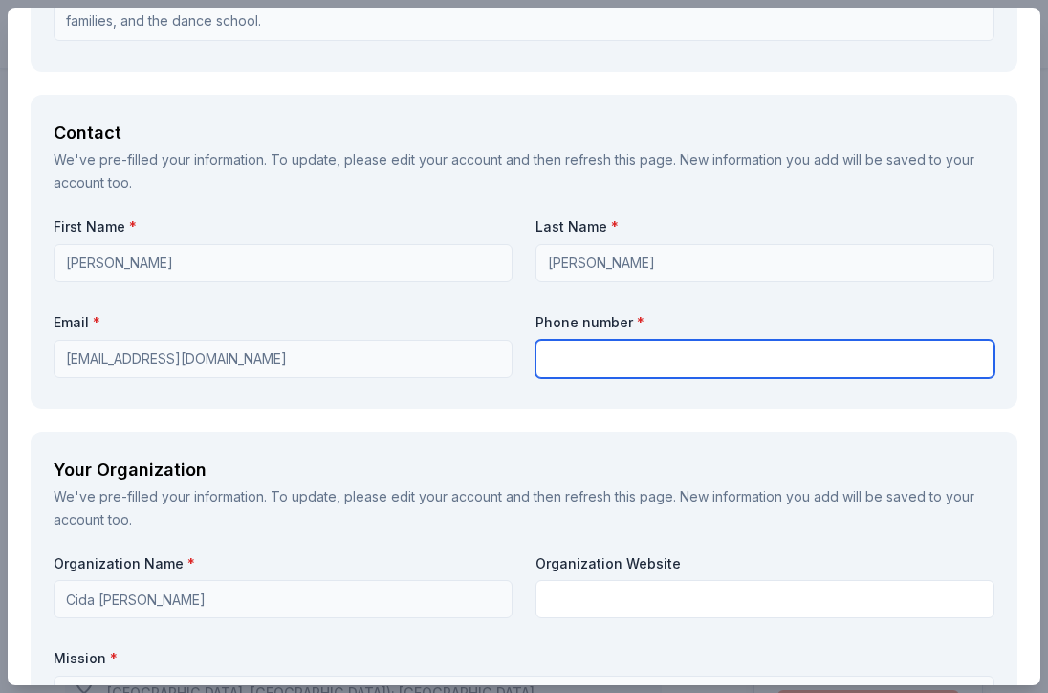
click at [556, 355] on input "text" at bounding box center [765, 359] width 459 height 38
type input "3107022175"
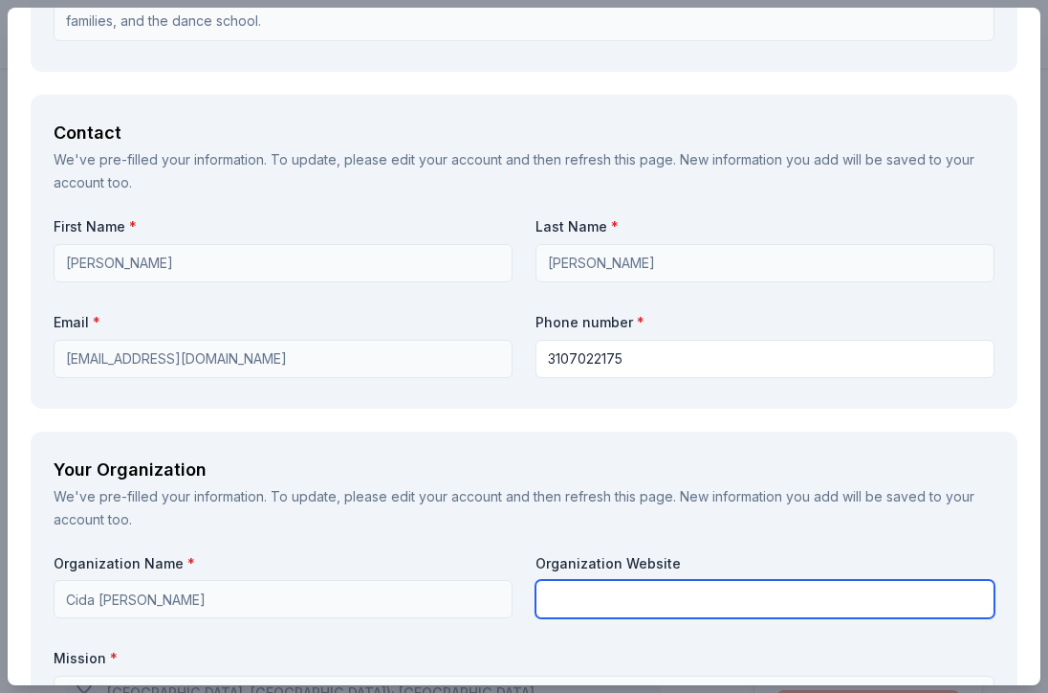
type input "Slightly concern the wide might be too large for my daughter but going to try t…"
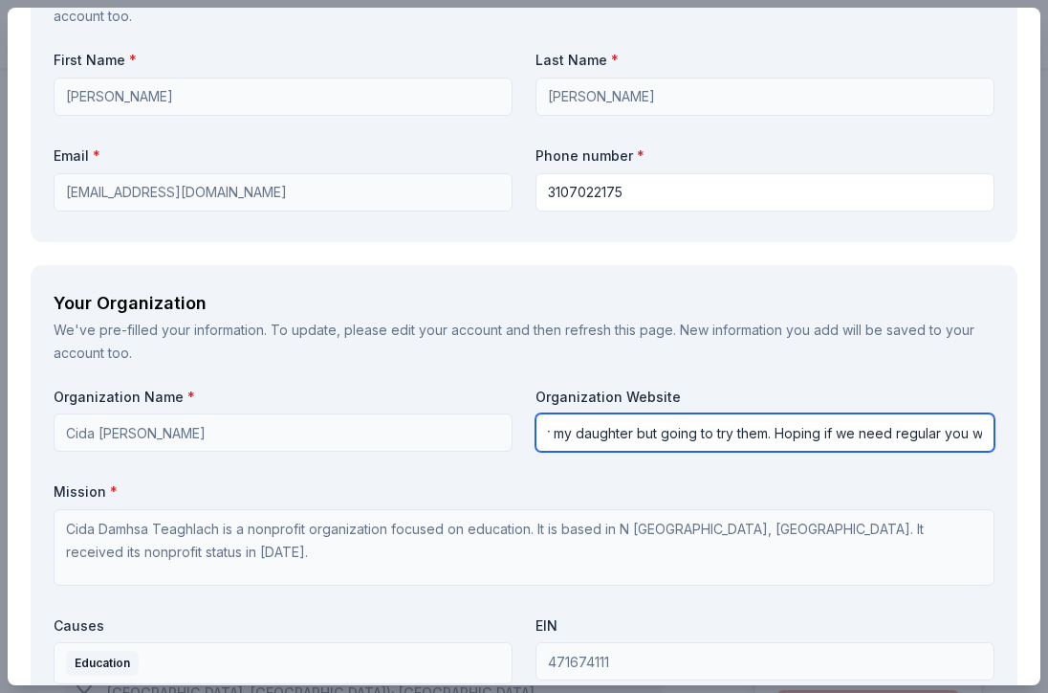
scroll to position [0, 449]
drag, startPoint x: 546, startPoint y: 430, endPoint x: 1022, endPoint y: 452, distance: 475.9
click at [1022, 452] on div "Request What are you requesting? * One $200 gift card One $200 gift card How ma…" at bounding box center [524, 112] width 1033 height 2825
paste input "[URL][DOMAIN_NAME]"
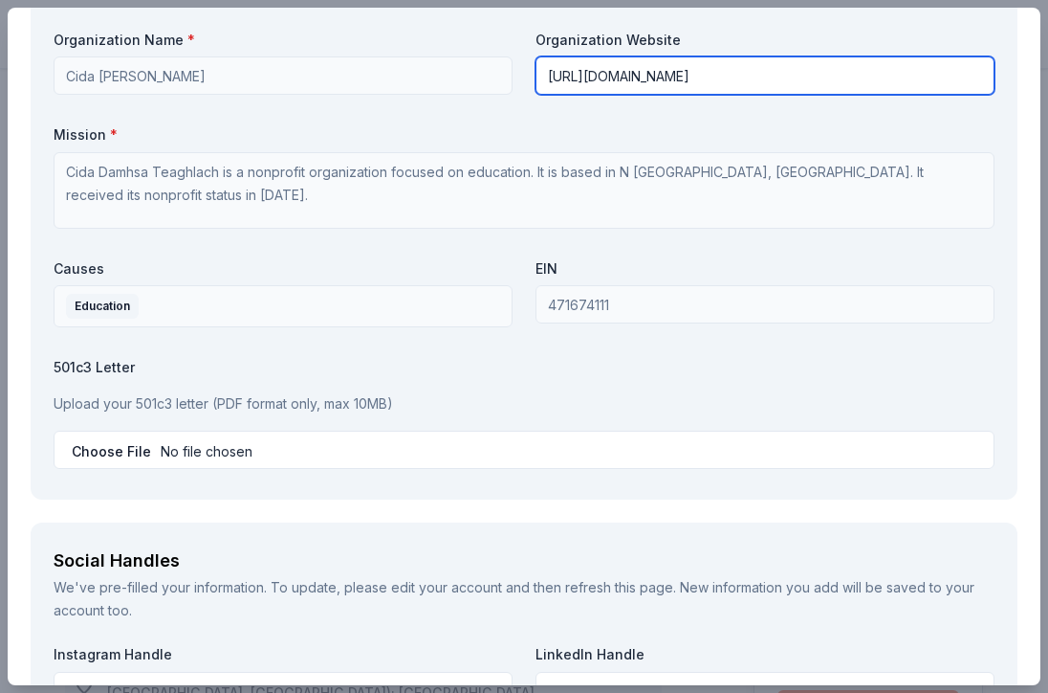
scroll to position [1872, 0]
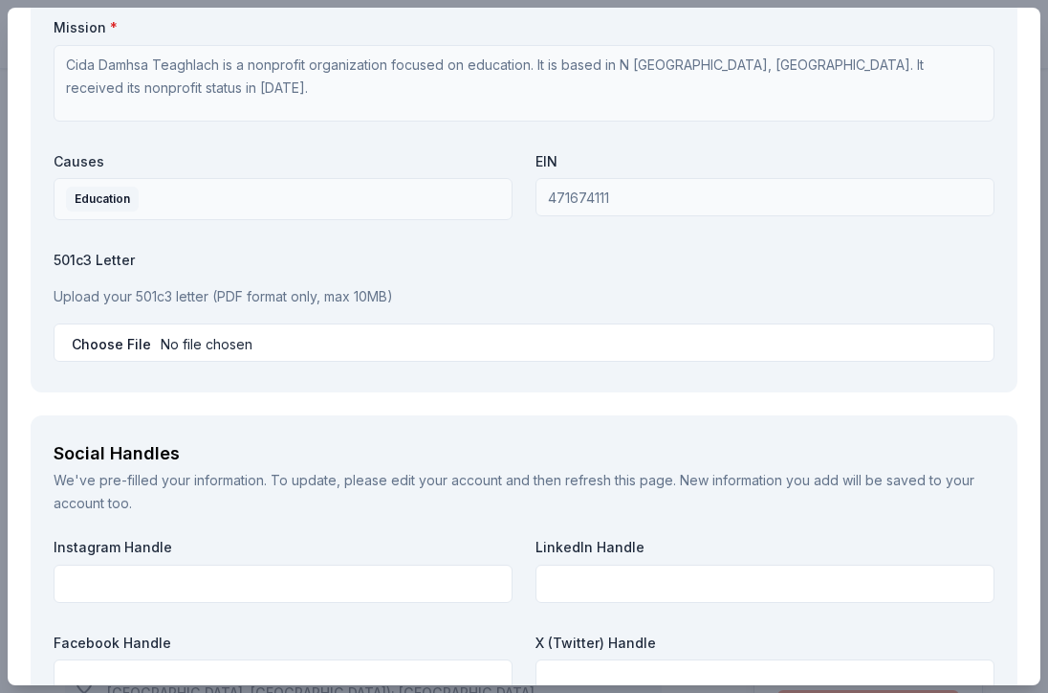
type input "[URL][DOMAIN_NAME]"
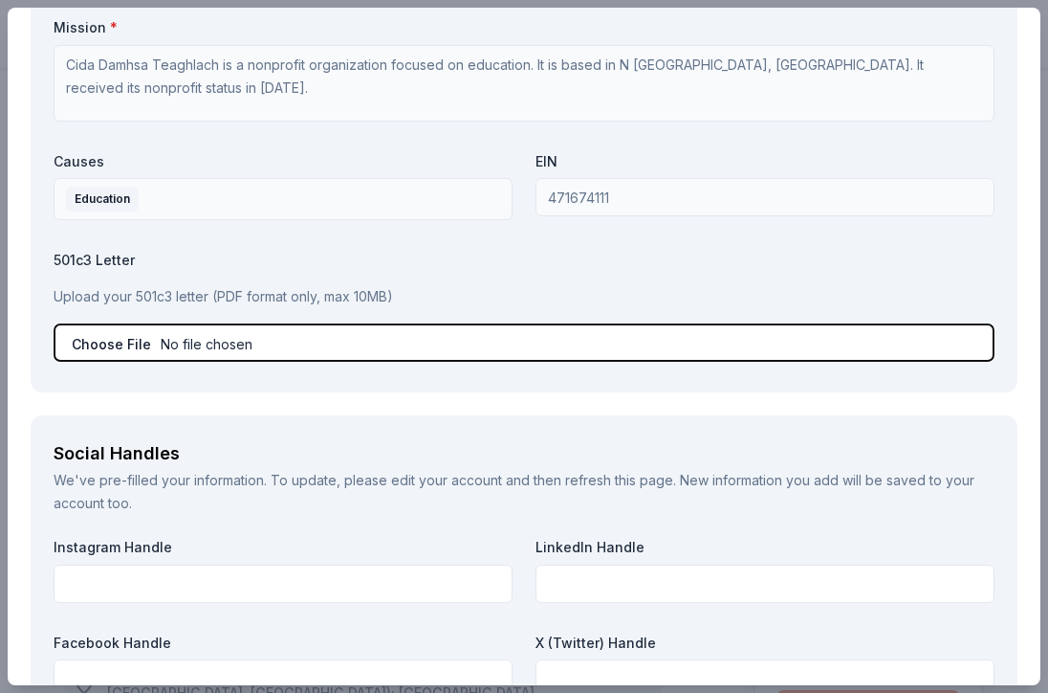
click at [404, 350] on input "file" at bounding box center [524, 342] width 941 height 38
type input "C:\fakepath\CIDA 501 c doc.pdf"
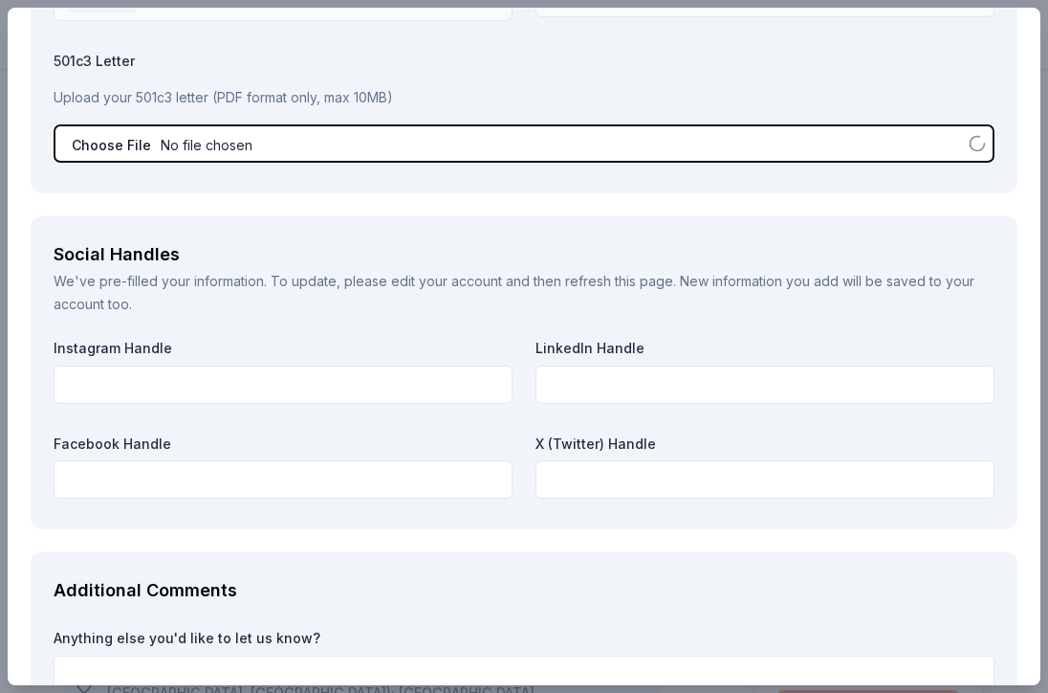
scroll to position [2072, 0]
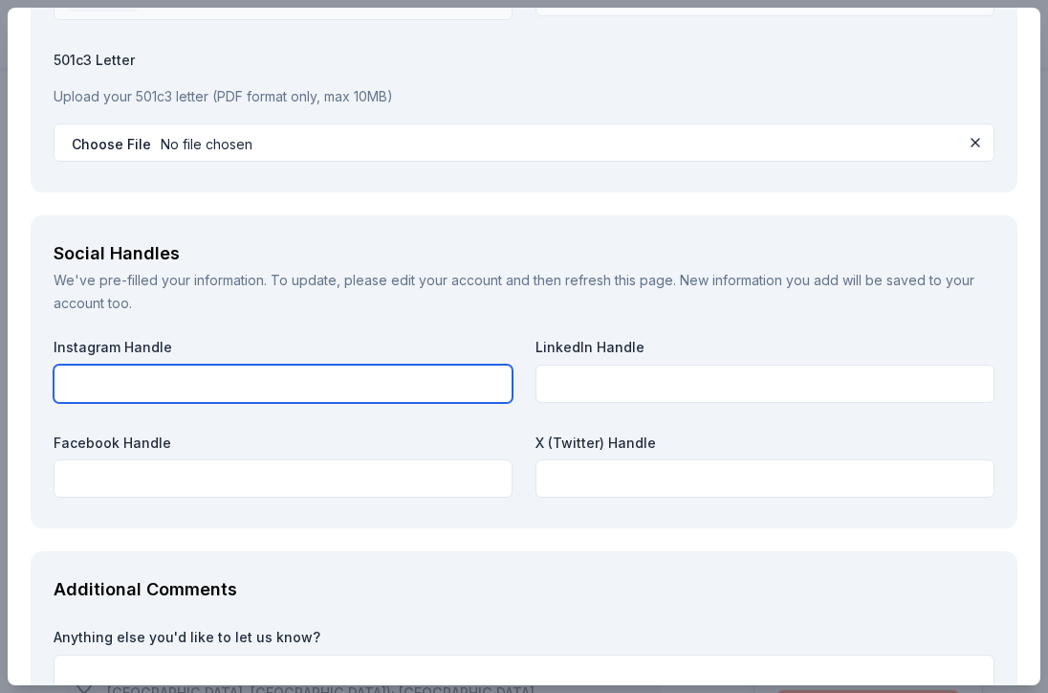
click at [307, 386] on input "text" at bounding box center [283, 383] width 459 height 38
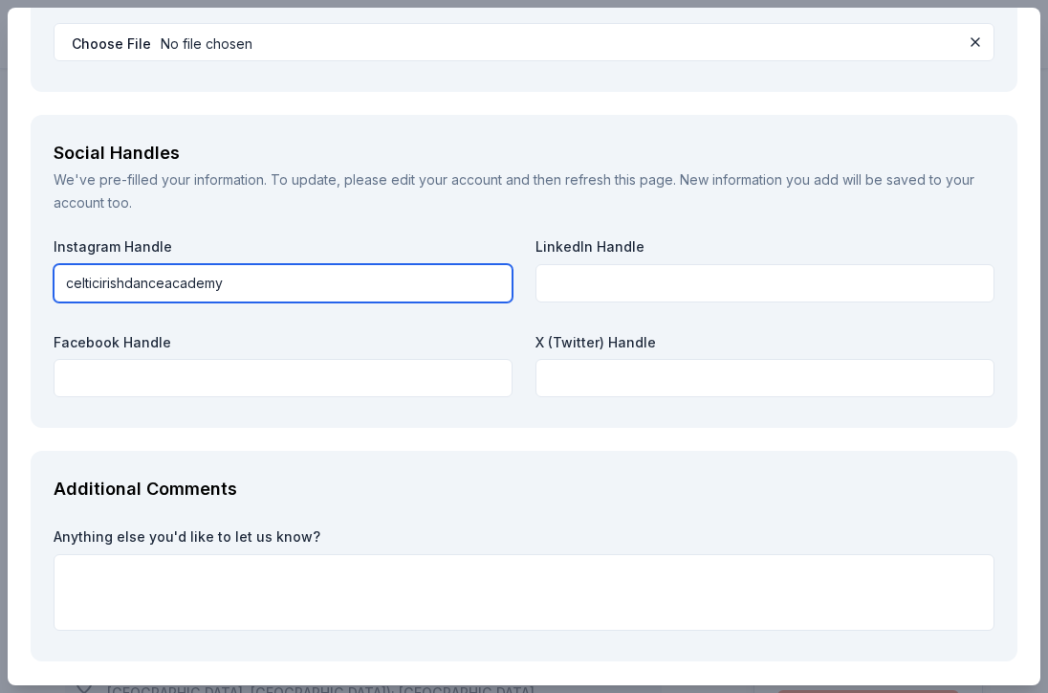
scroll to position [2247, 0]
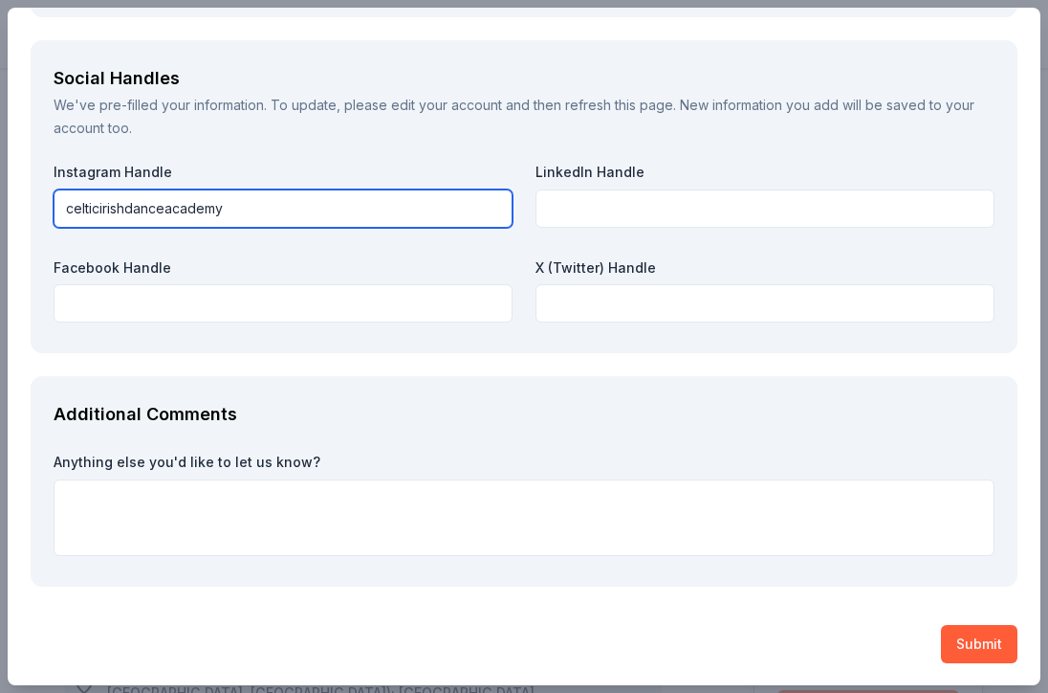
type input "celticirishdanceacademy"
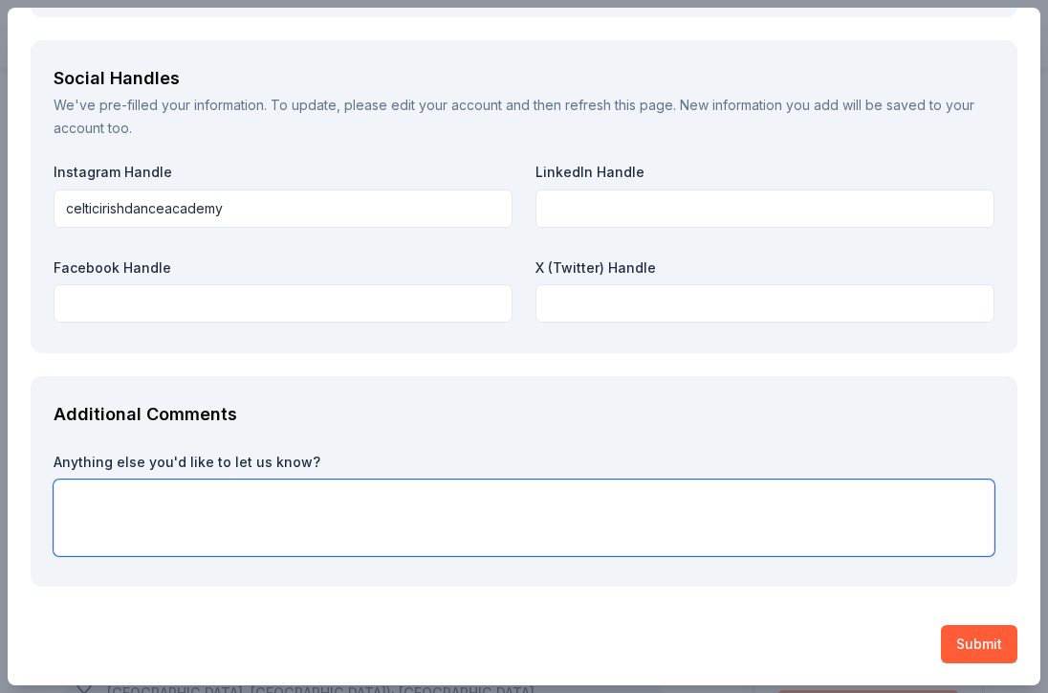
click at [383, 485] on textarea at bounding box center [524, 517] width 941 height 77
paste textarea "This fall, Celtic Irish Dance Academy (CIDA) is hosting our 9th Annual CIDA Cha…"
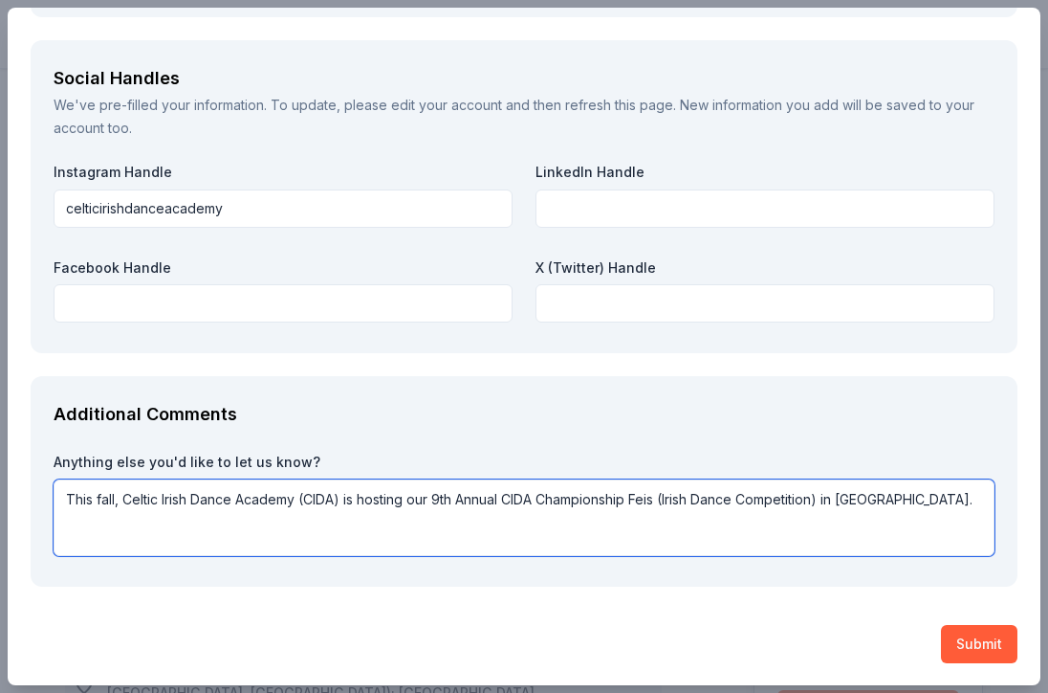
paste textarea "Fesianna and other cultural performances are important to the education and cul…"
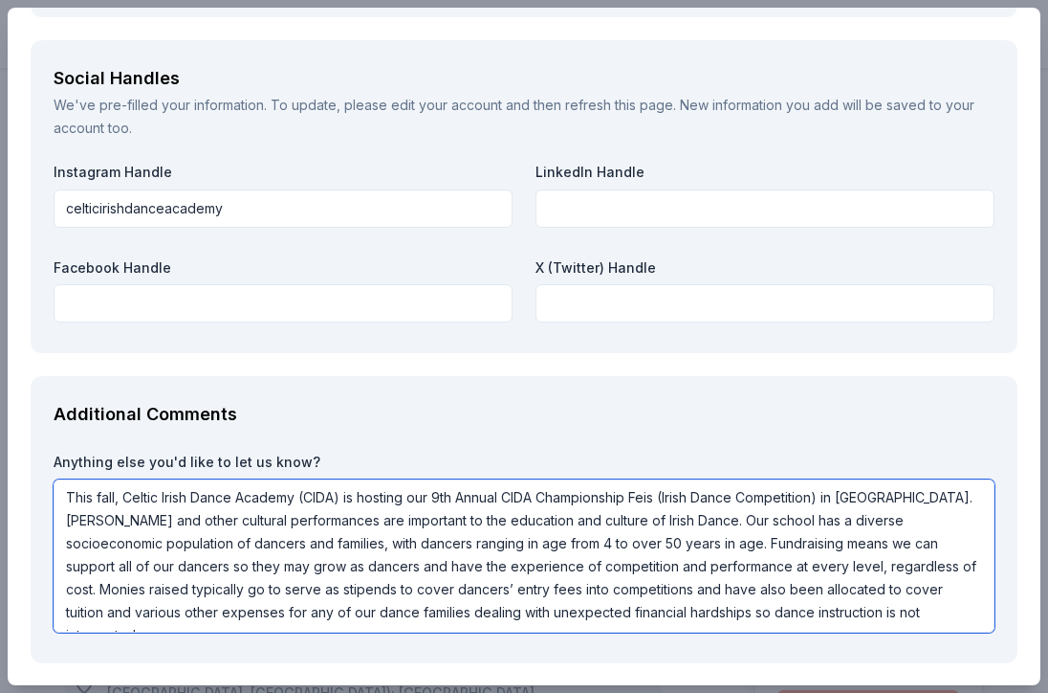
scroll to position [2323, 0]
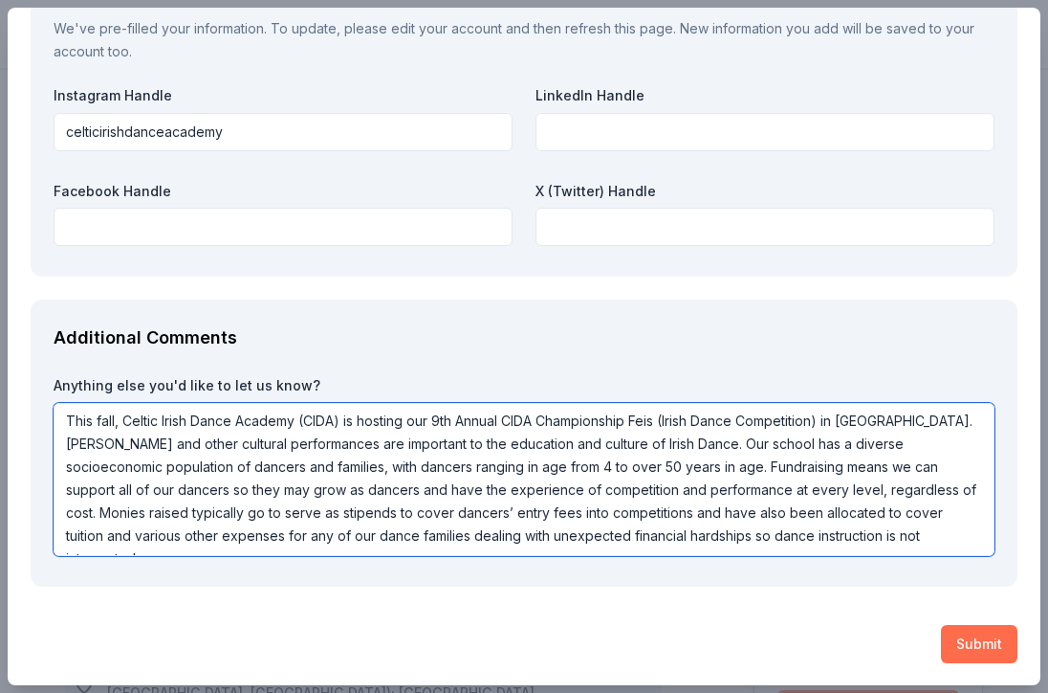
type textarea "This fall, Celtic Irish Dance Academy (CIDA) is hosting our 9th Annual CIDA Cha…"
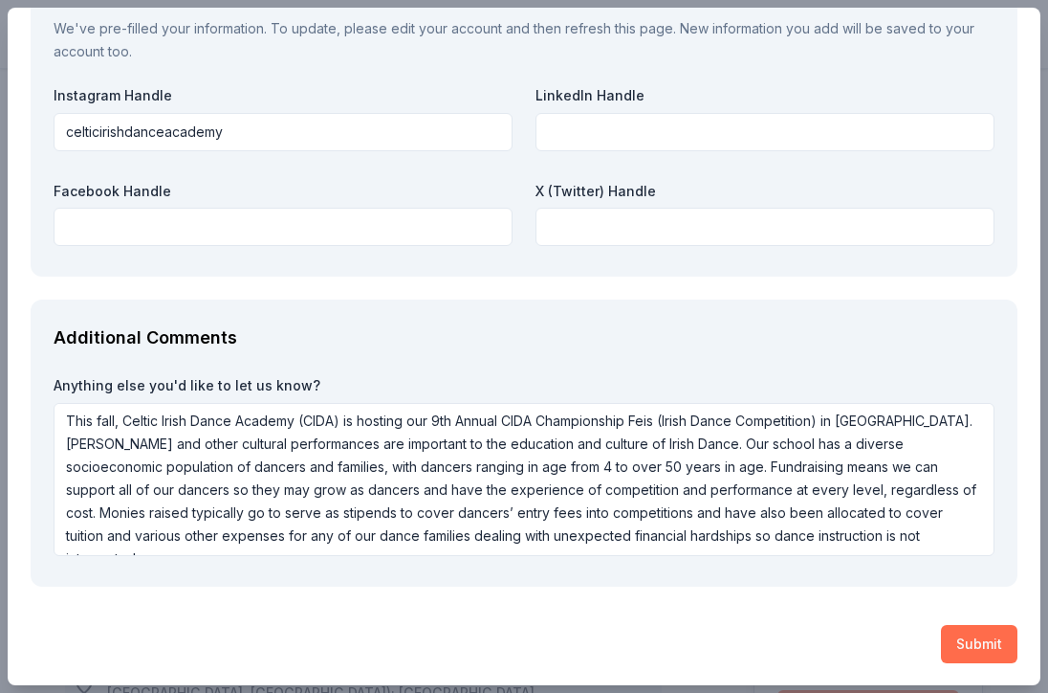
click at [979, 641] on button "Submit" at bounding box center [979, 644] width 77 height 38
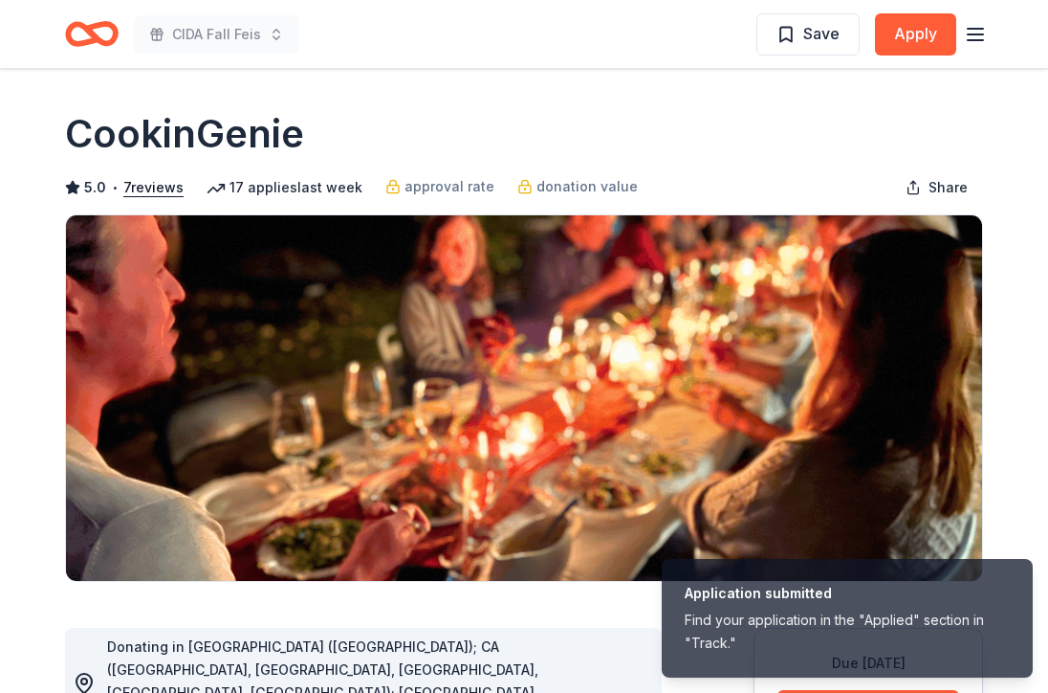
scroll to position [0, 0]
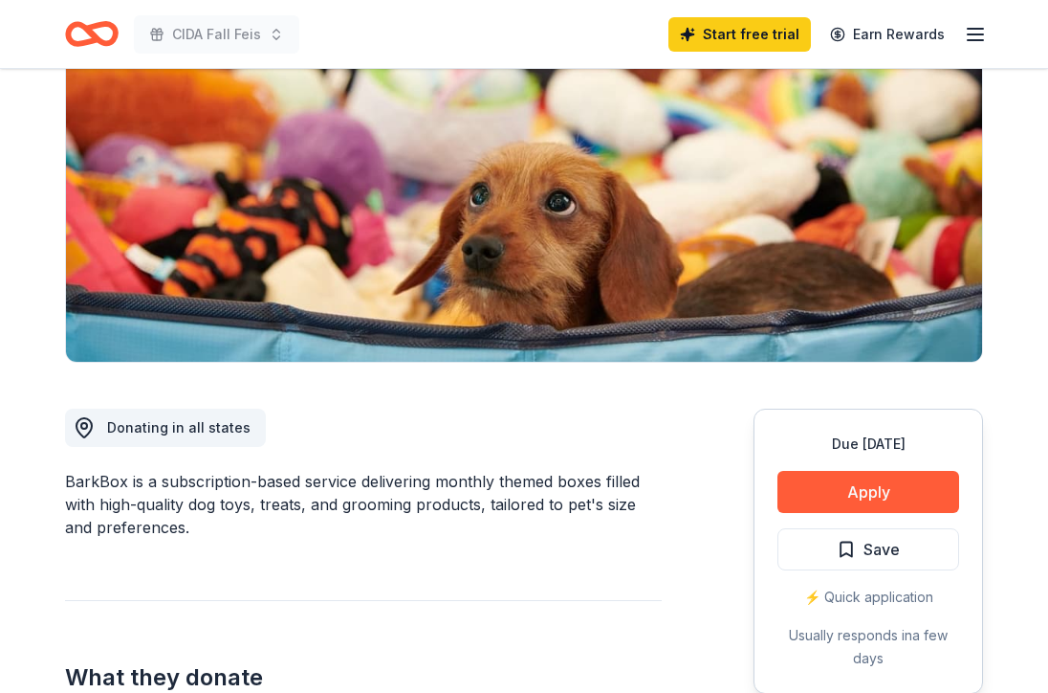
scroll to position [232, 0]
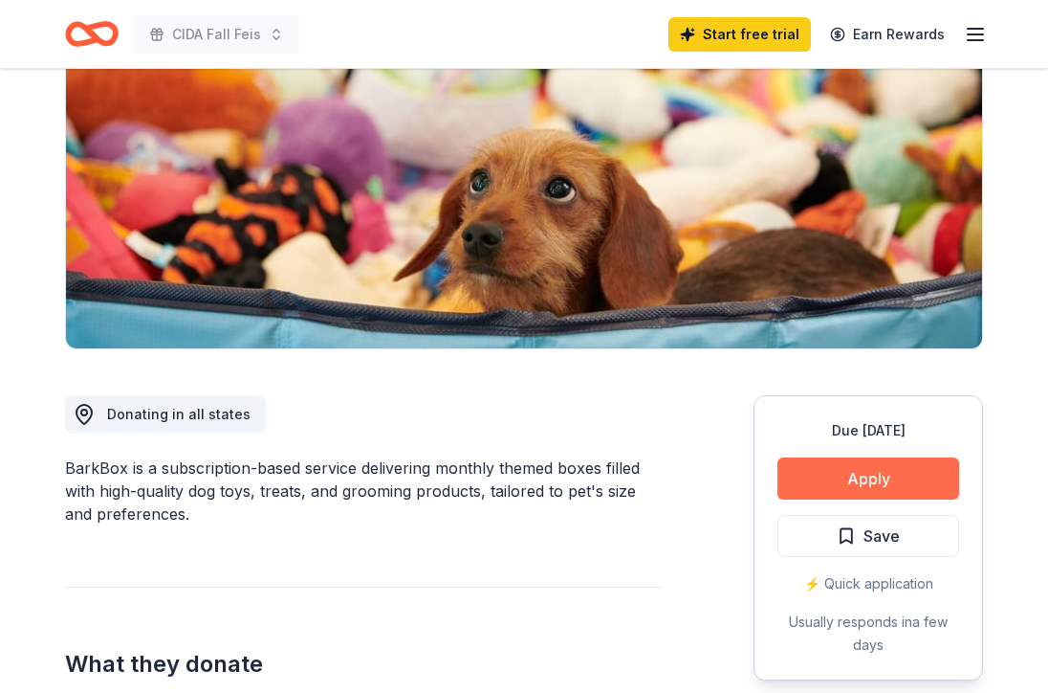
click at [870, 479] on button "Apply" at bounding box center [869, 478] width 182 height 42
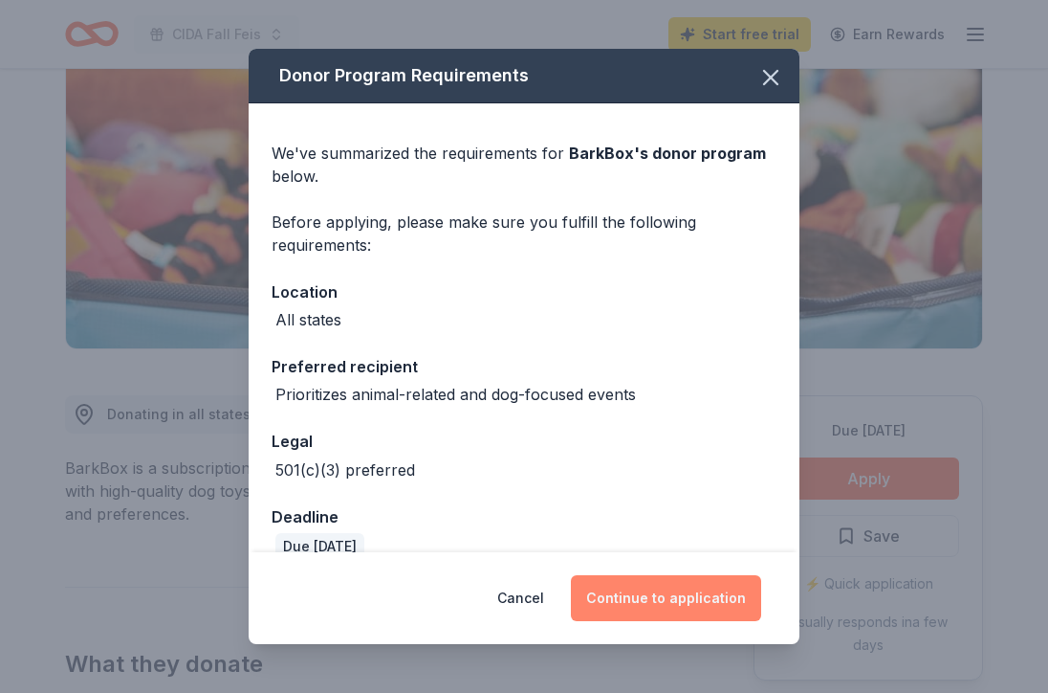
click at [708, 597] on button "Continue to application" at bounding box center [666, 598] width 190 height 46
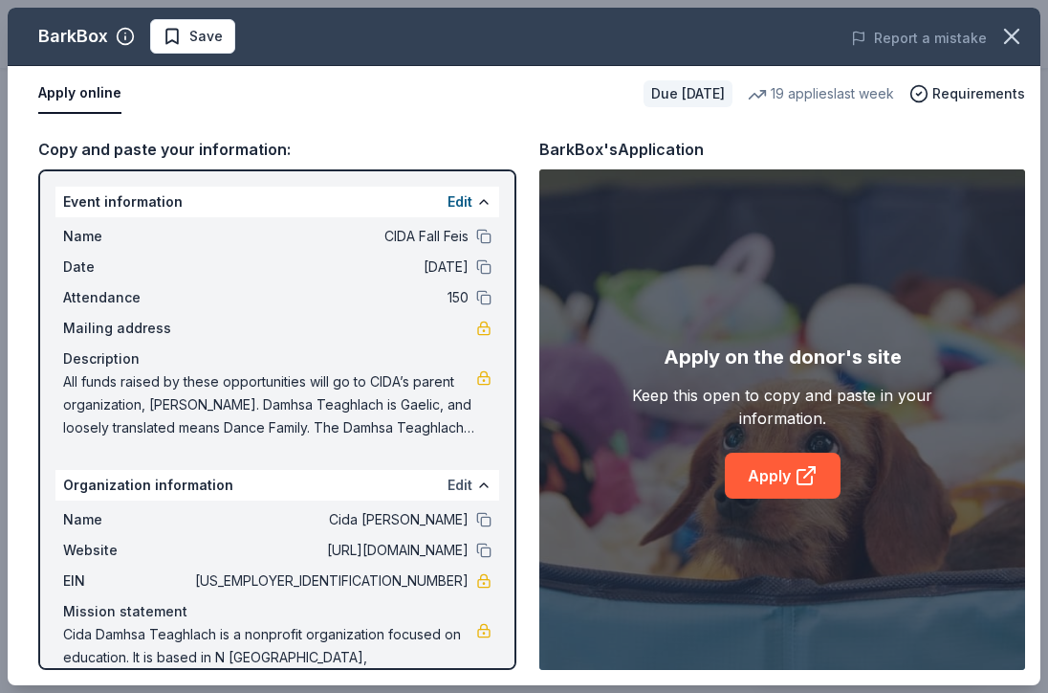
click at [464, 482] on button "Edit" at bounding box center [460, 484] width 25 height 23
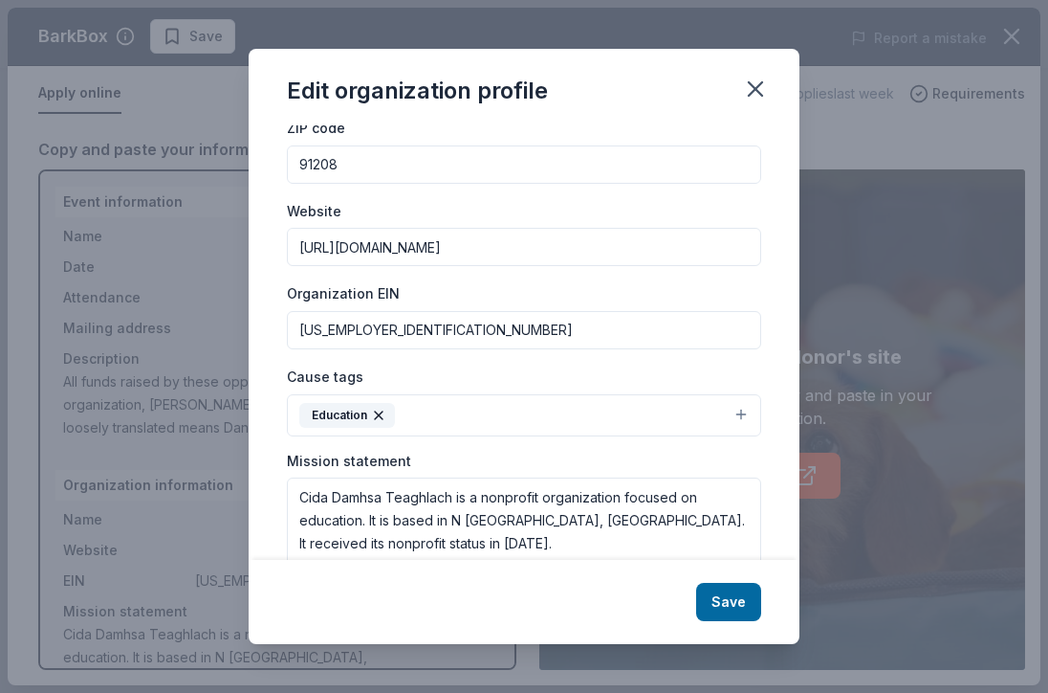
scroll to position [206, 0]
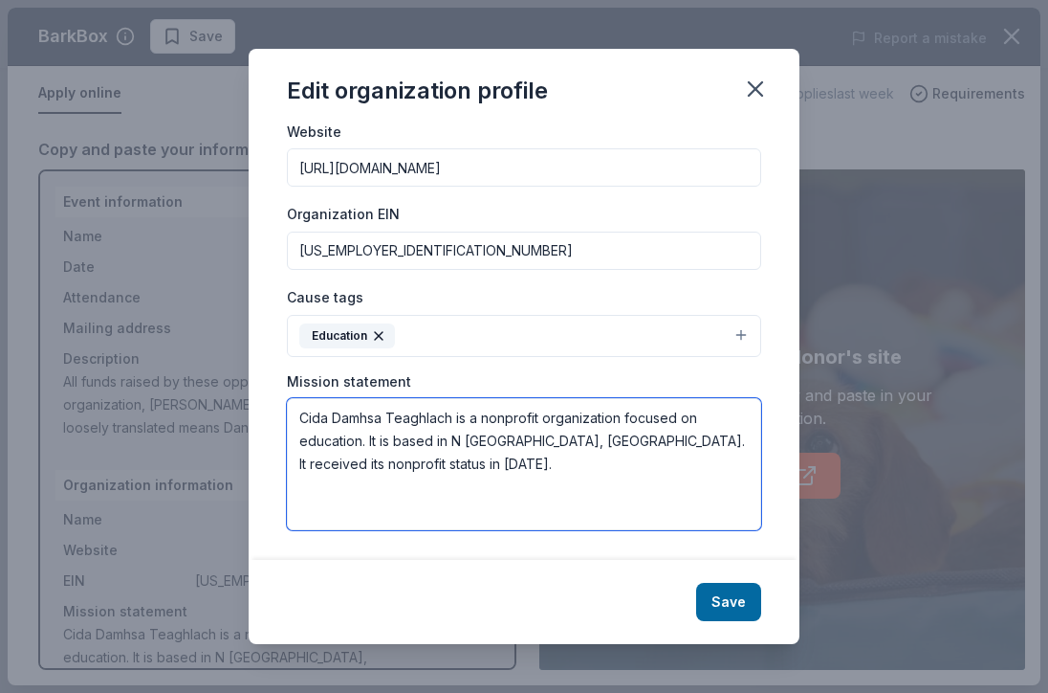
click at [298, 442] on textarea "Cida Damhsa Teaghlach is a nonprofit organization focused on education. It is b…" at bounding box center [524, 464] width 474 height 132
click at [389, 422] on textarea "Cida Damhsa Teaghlach is a nonprofit organization focused on cultural dance edu…" at bounding box center [524, 464] width 474 height 132
drag, startPoint x: 435, startPoint y: 441, endPoint x: 411, endPoint y: 441, distance: 23.9
click at [411, 441] on textarea "Cida Damhsa Teaghlach is a nonprofit organization focused on cultural dance edu…" at bounding box center [524, 464] width 474 height 132
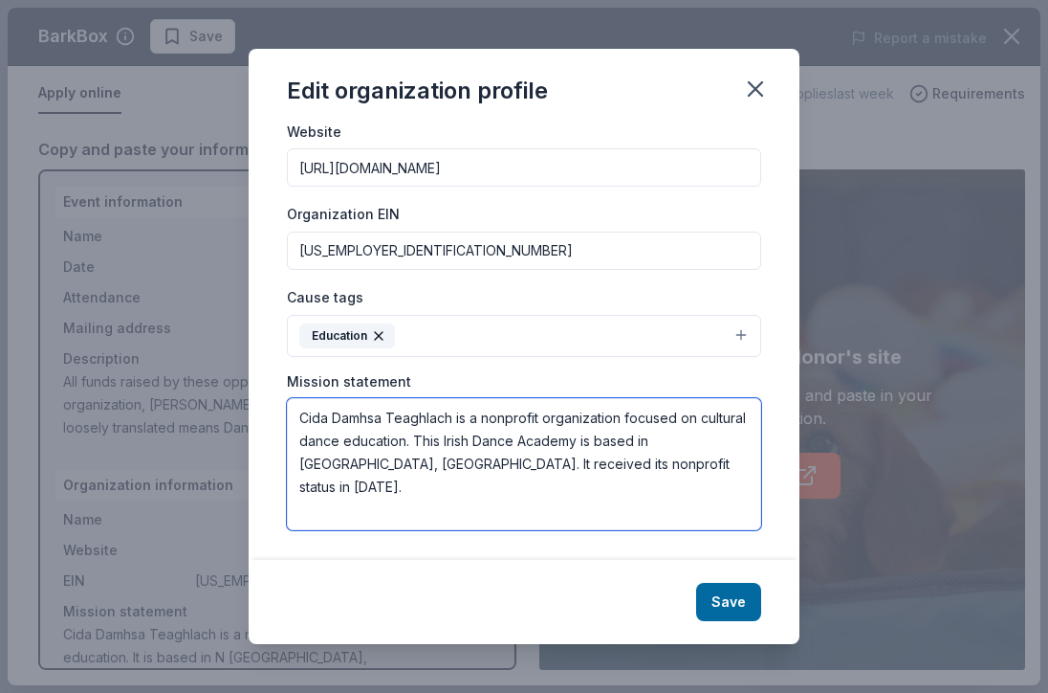
drag, startPoint x: 732, startPoint y: 440, endPoint x: 653, endPoint y: 440, distance: 78.4
click at [653, 440] on textarea "Cida Damhsa Teaghlach is a nonprofit organization focused on cultural dance edu…" at bounding box center [524, 464] width 474 height 132
type textarea "Cida Damhsa Teaghlach is a nonprofit organization focused on cultural dance edu…"
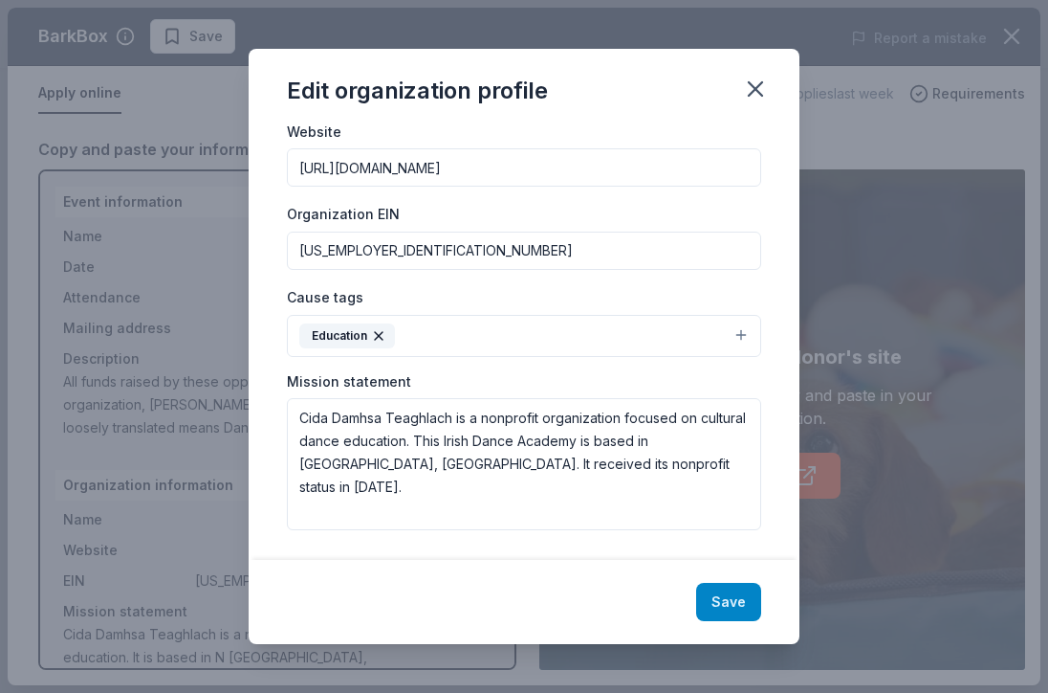
click at [722, 595] on button "Save" at bounding box center [728, 602] width 65 height 38
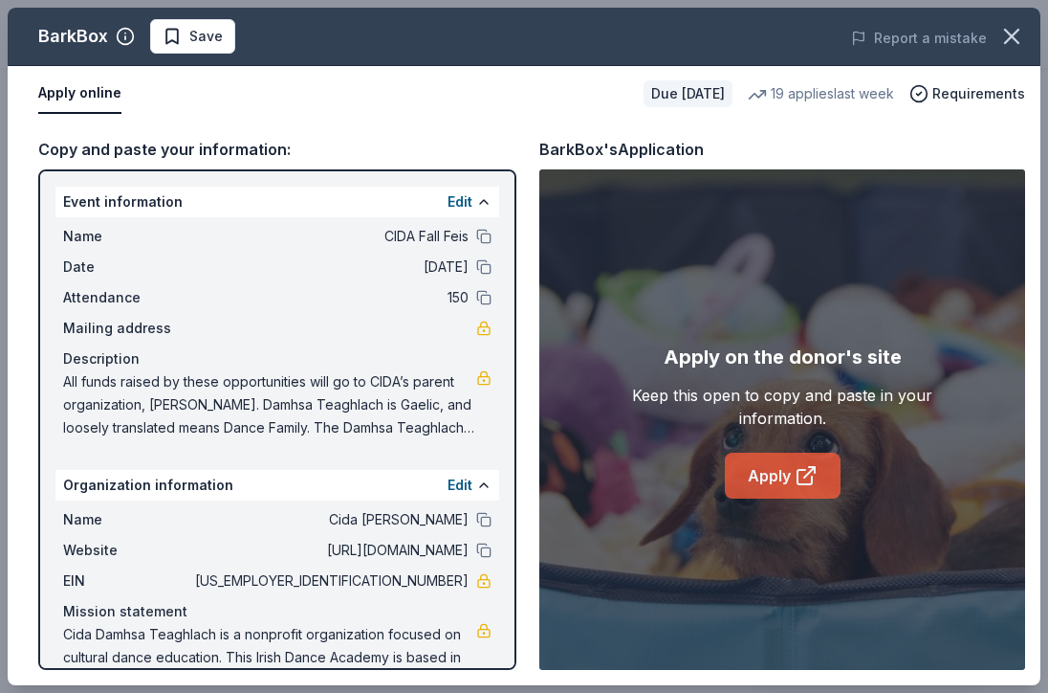
click at [775, 469] on link "Apply" at bounding box center [783, 475] width 116 height 46
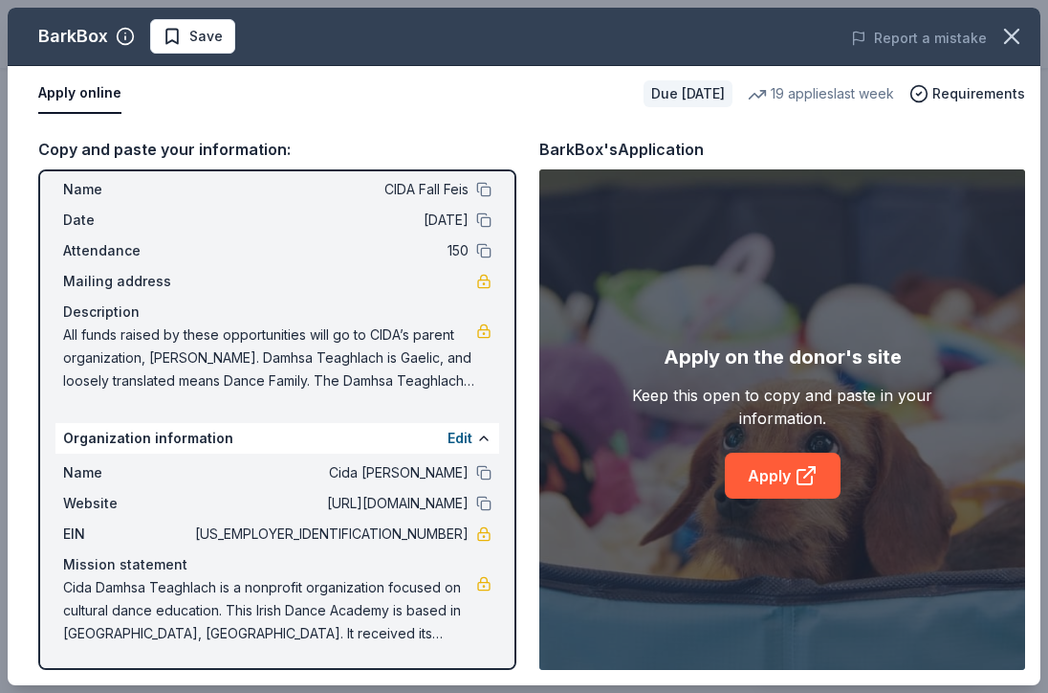
scroll to position [0, 0]
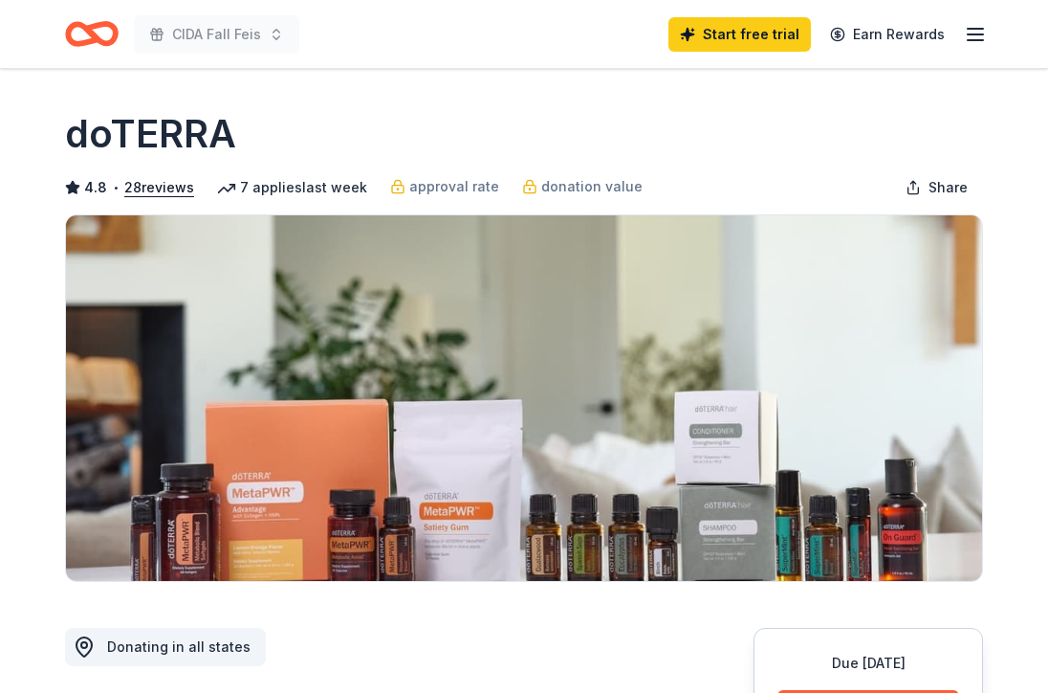
click at [547, 452] on img at bounding box center [524, 397] width 916 height 365
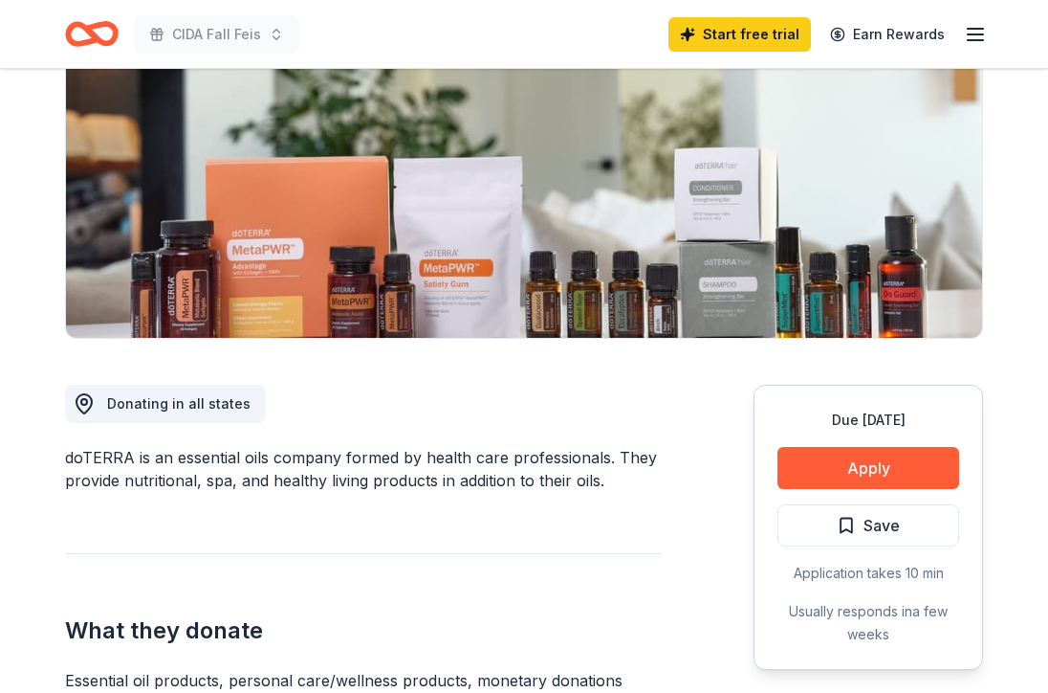
scroll to position [273, 0]
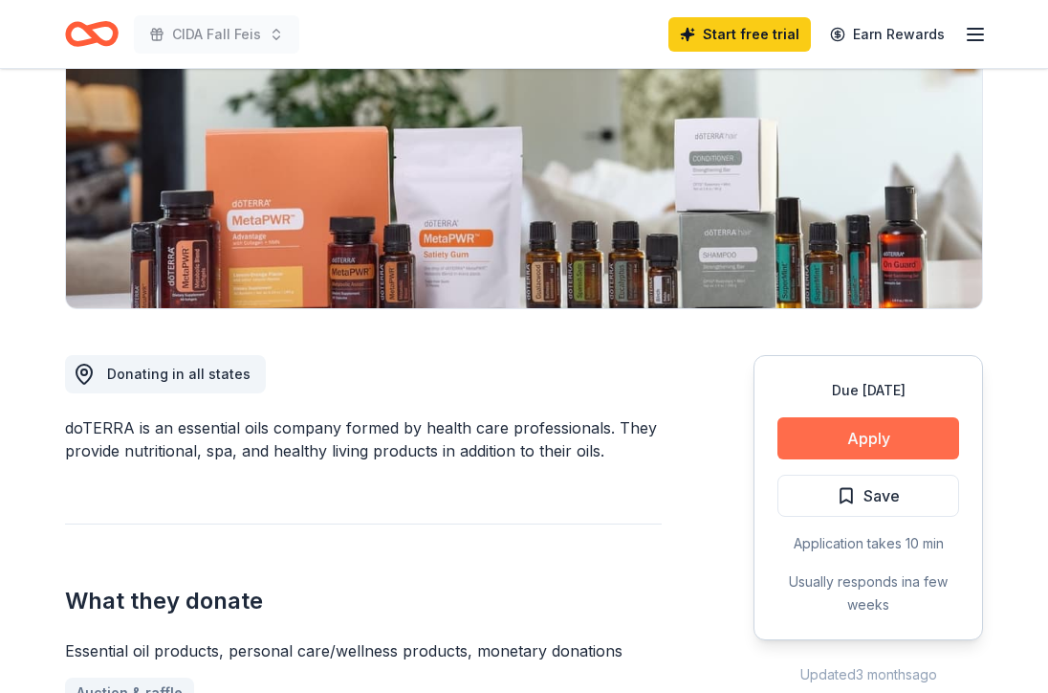
click at [933, 435] on button "Apply" at bounding box center [869, 438] width 182 height 42
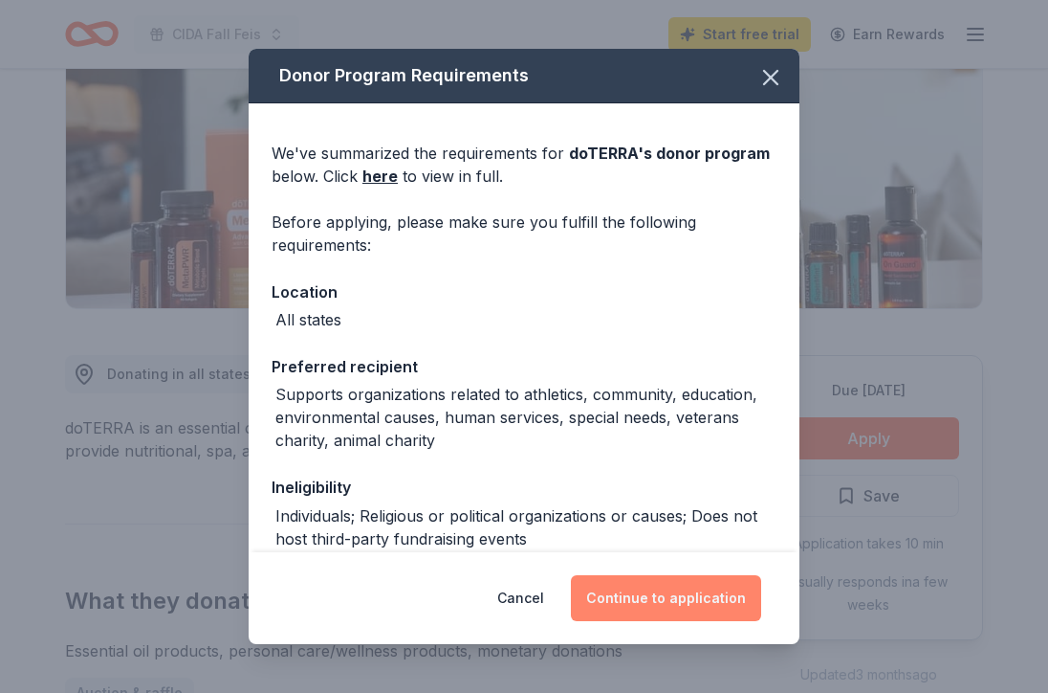
click at [713, 601] on button "Continue to application" at bounding box center [666, 598] width 190 height 46
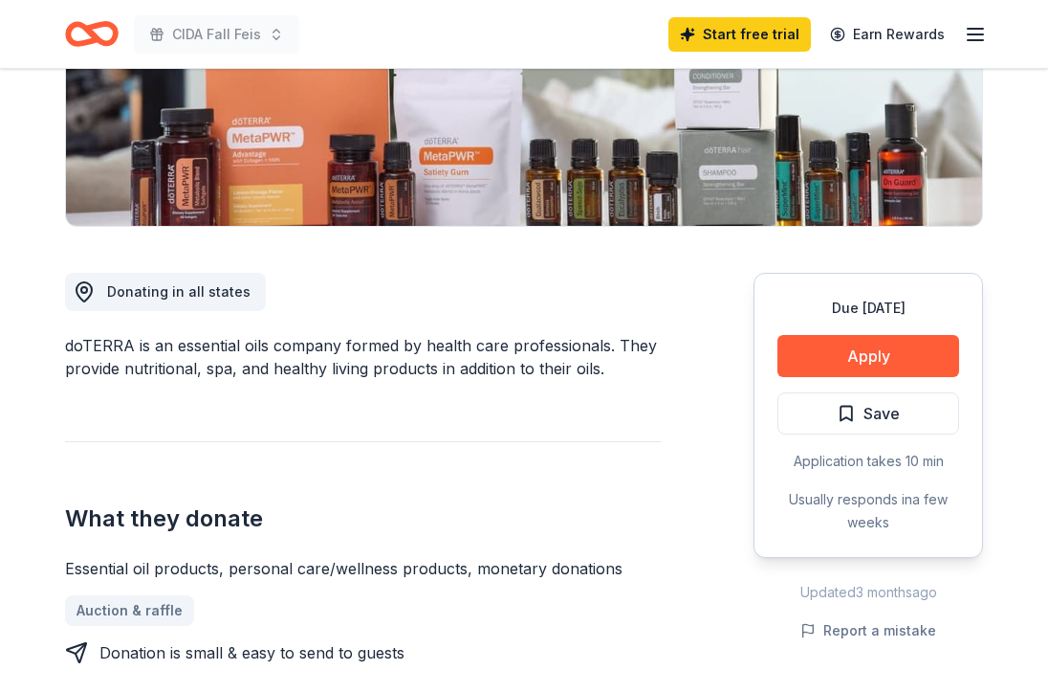
scroll to position [361, 0]
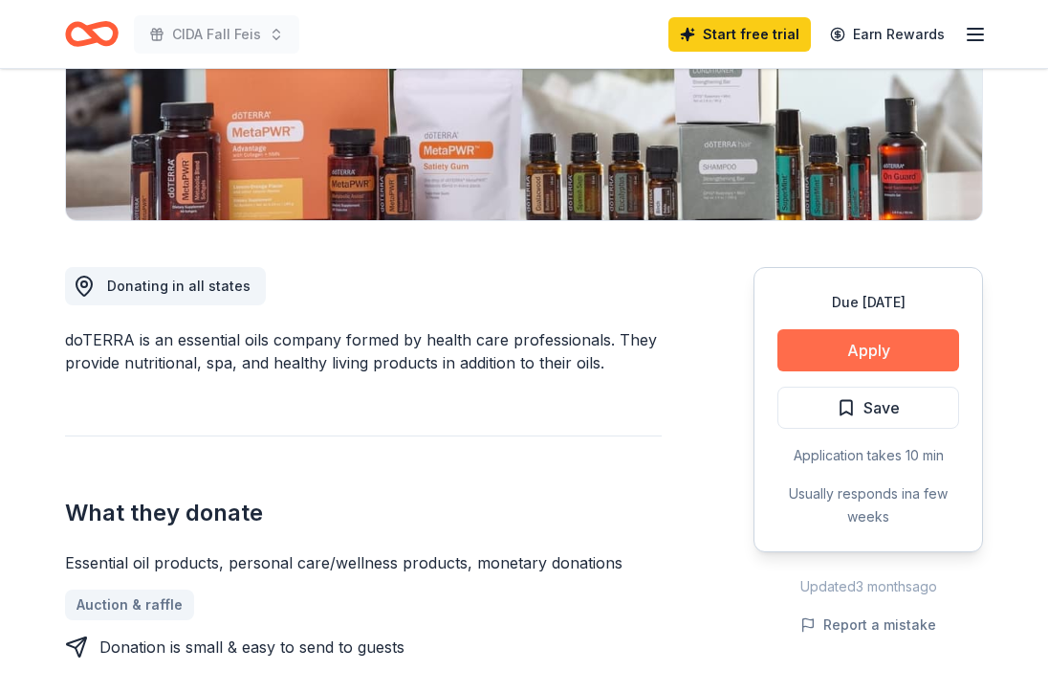
click at [905, 339] on button "Apply" at bounding box center [869, 350] width 182 height 42
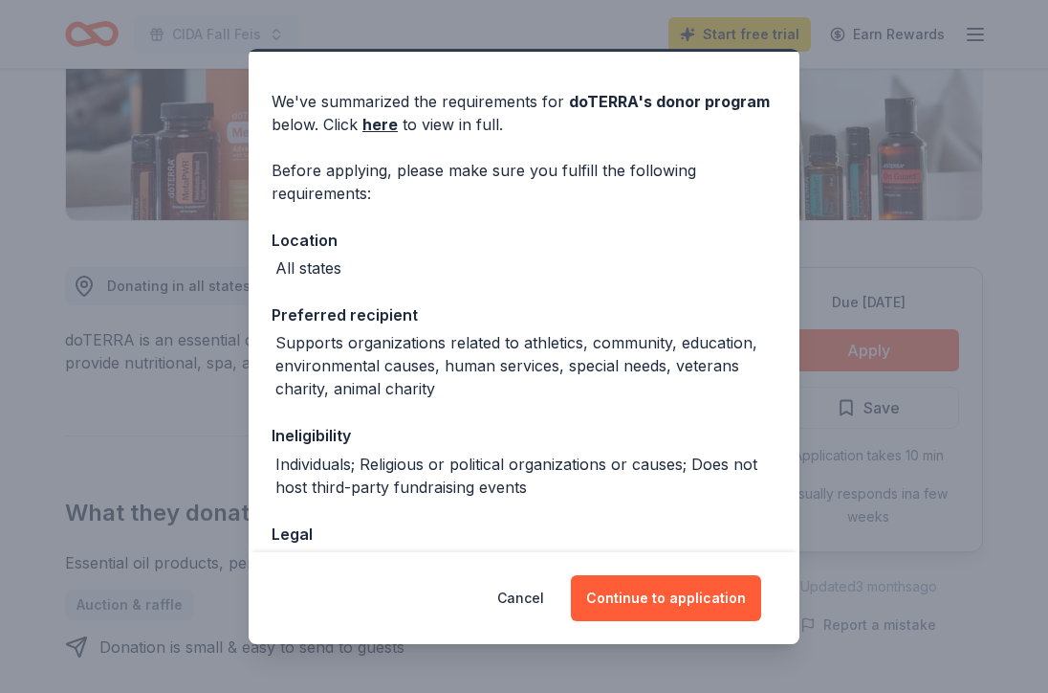
scroll to position [54, 0]
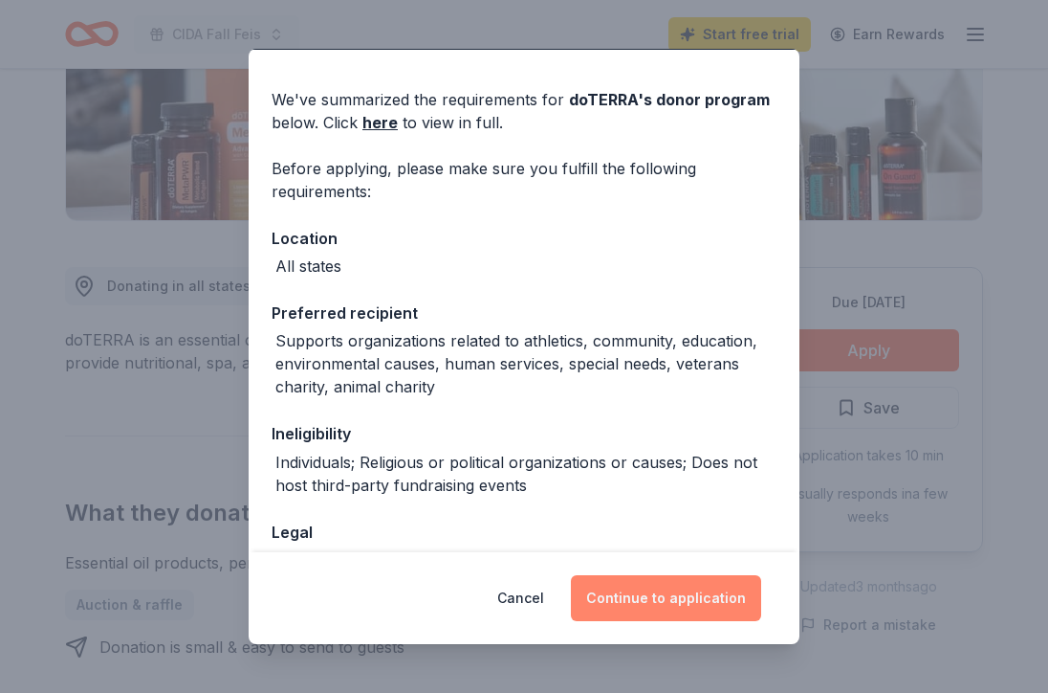
click at [647, 612] on button "Continue to application" at bounding box center [666, 598] width 190 height 46
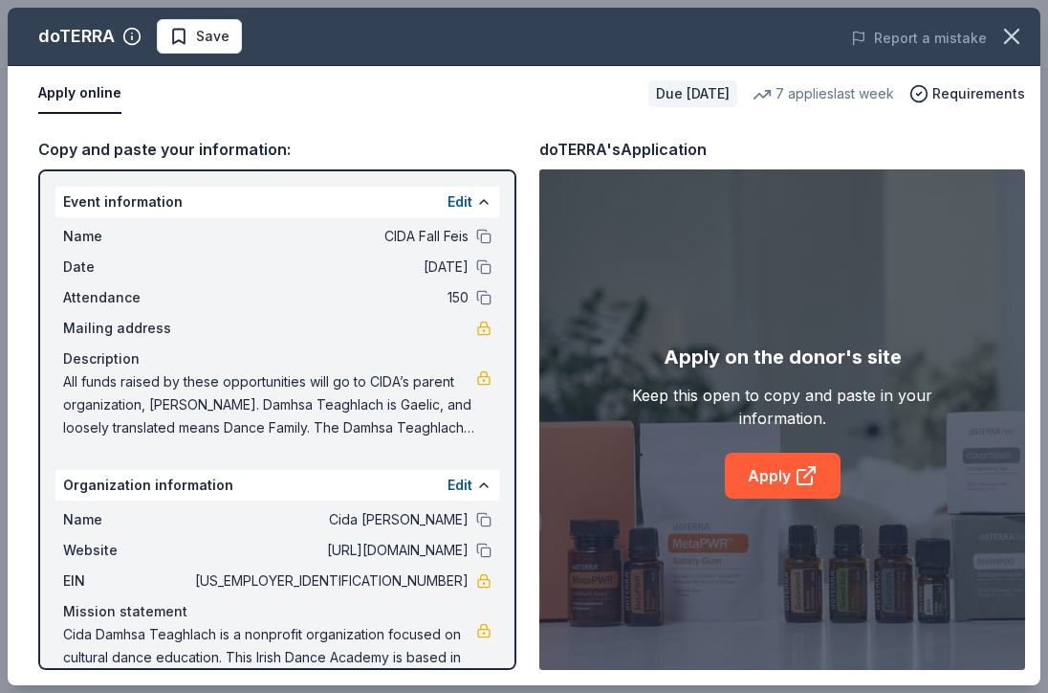
scroll to position [47, 0]
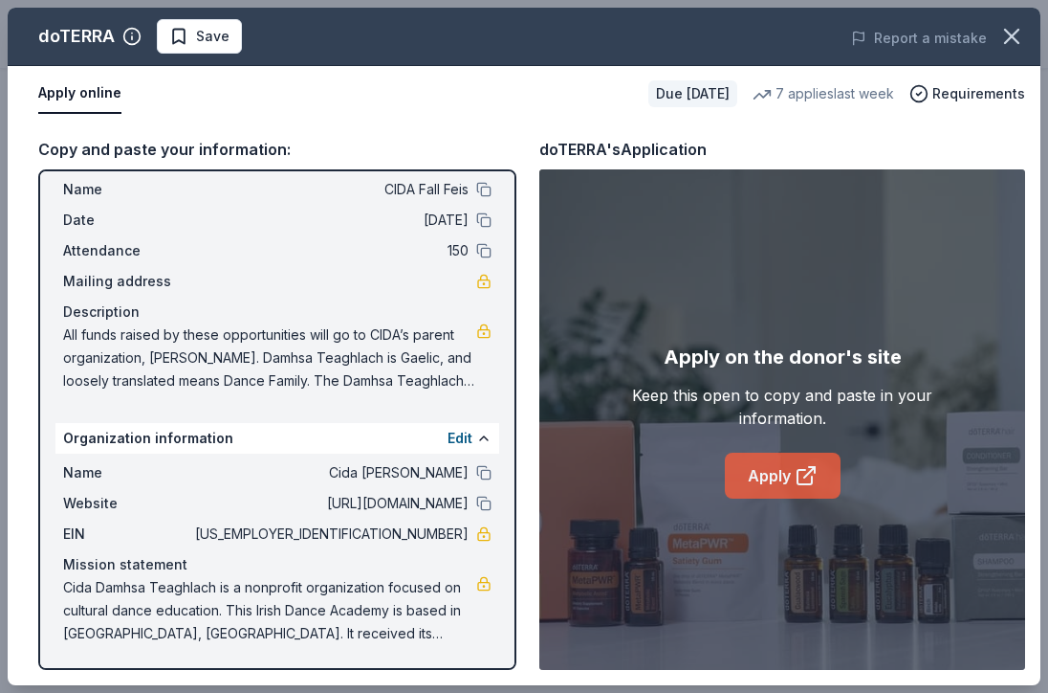
click at [789, 465] on link "Apply" at bounding box center [783, 475] width 116 height 46
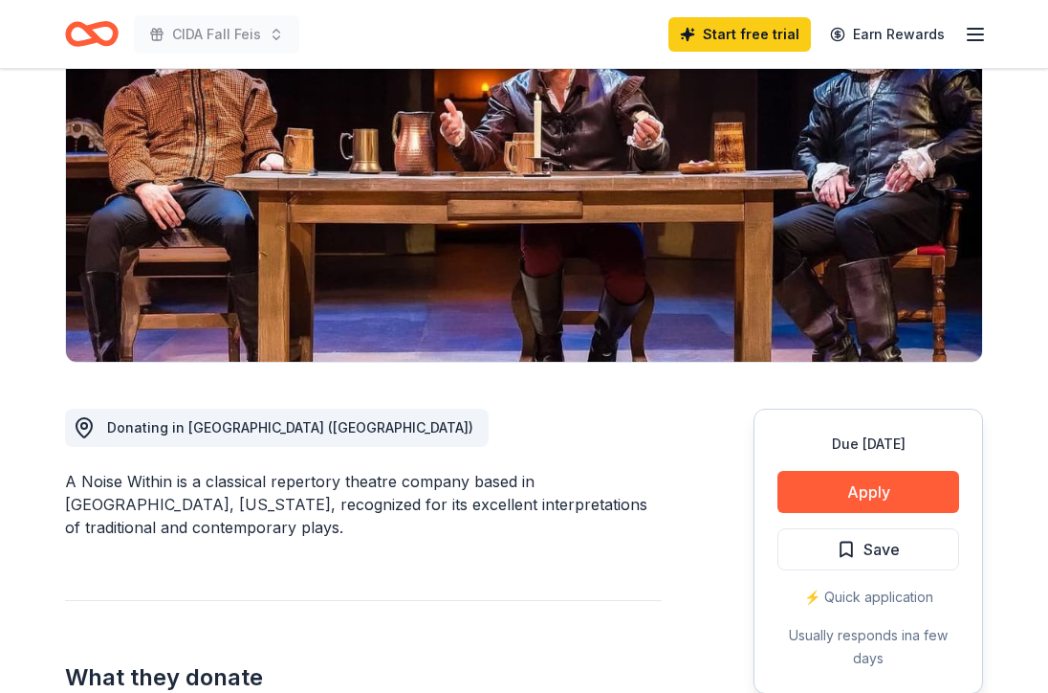
scroll to position [224, 0]
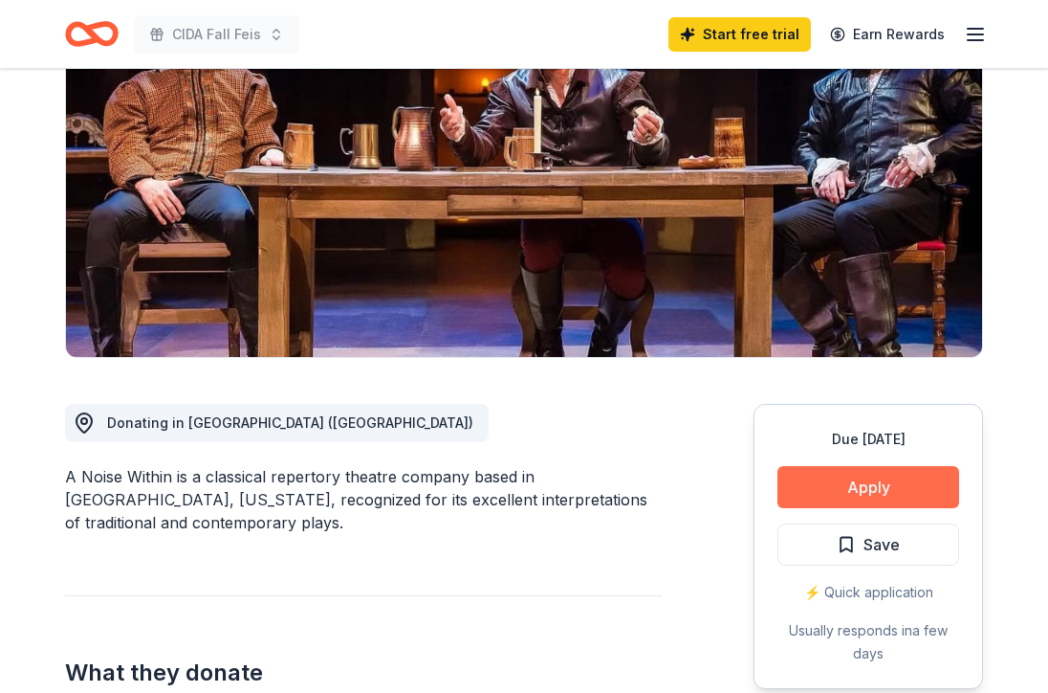
click at [893, 484] on button "Apply" at bounding box center [869, 487] width 182 height 42
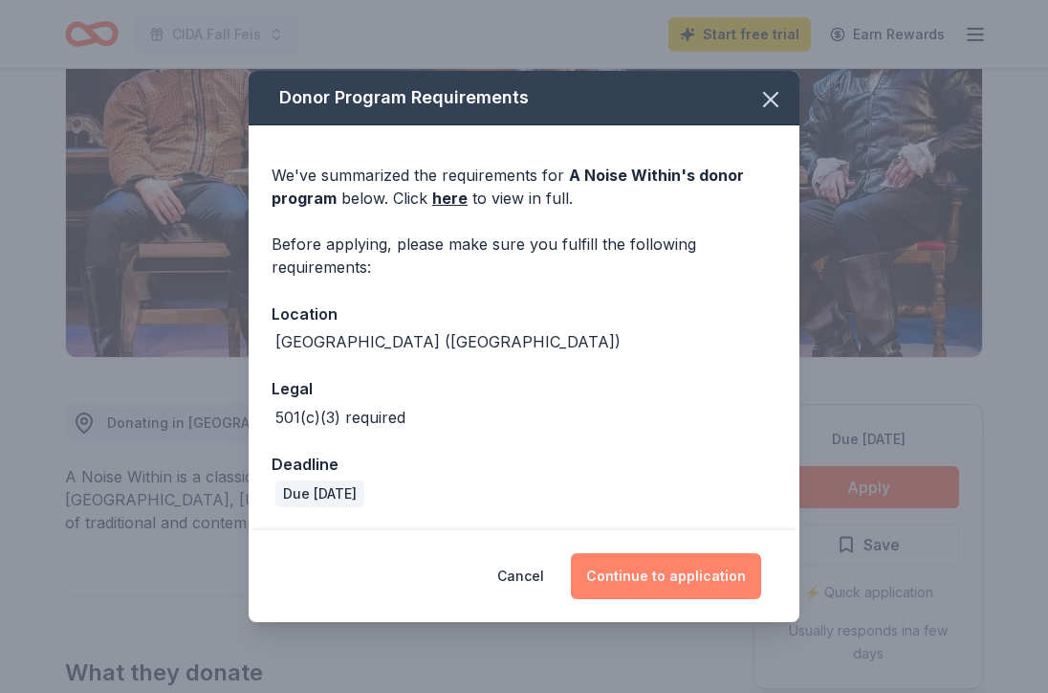
click at [719, 568] on button "Continue to application" at bounding box center [666, 576] width 190 height 46
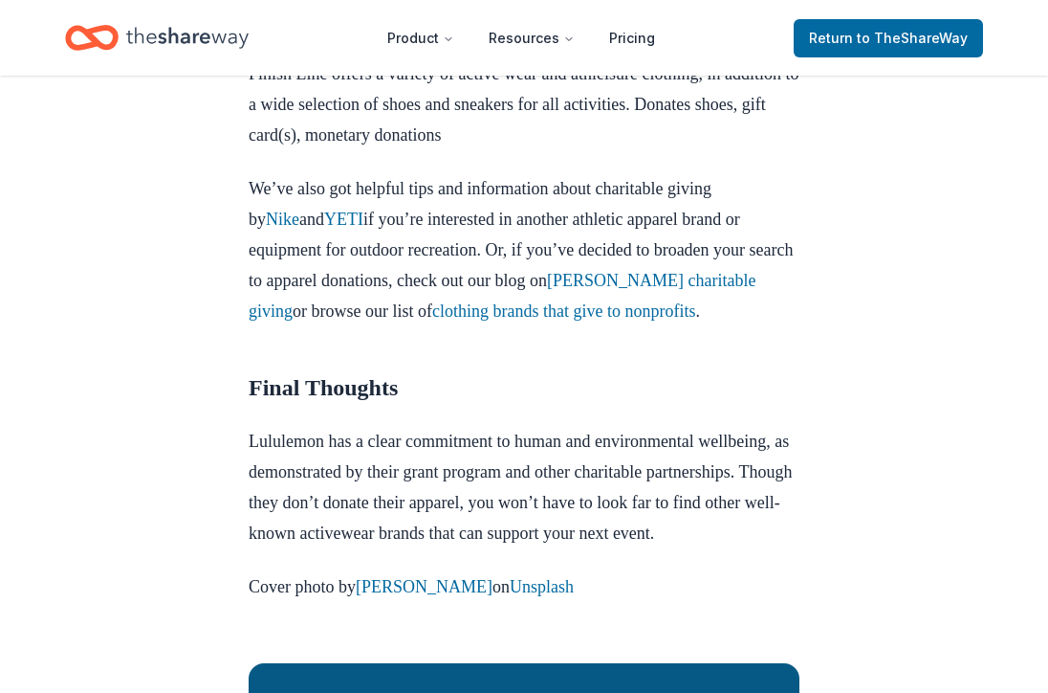
scroll to position [2300, 0]
